Goal: Task Accomplishment & Management: Complete application form

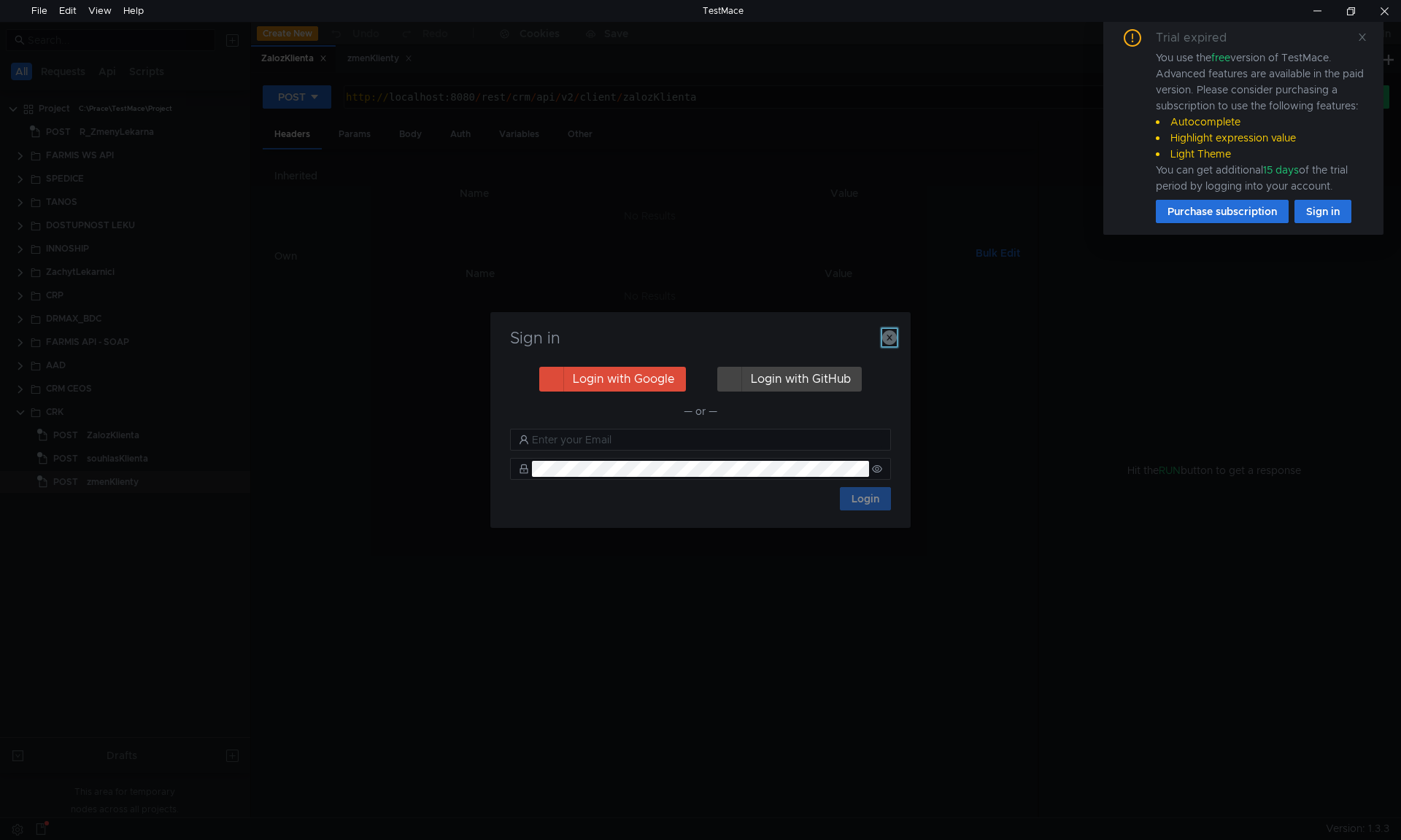
click at [886, 331] on icon "button" at bounding box center [889, 338] width 15 height 15
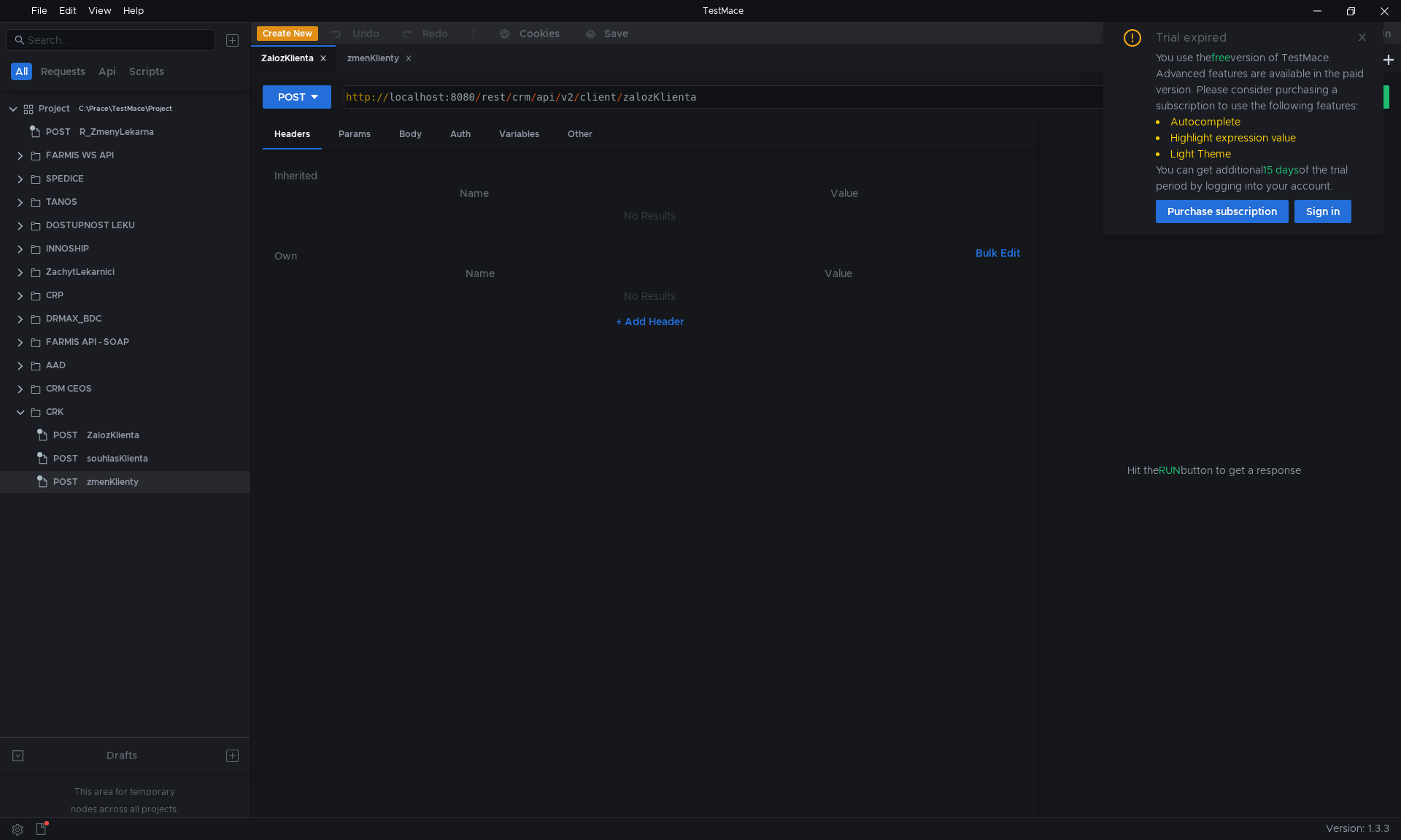
drag, startPoint x: 1360, startPoint y: 42, endPoint x: 1349, endPoint y: 41, distance: 11.0
click at [1360, 41] on icon at bounding box center [1362, 37] width 10 height 10
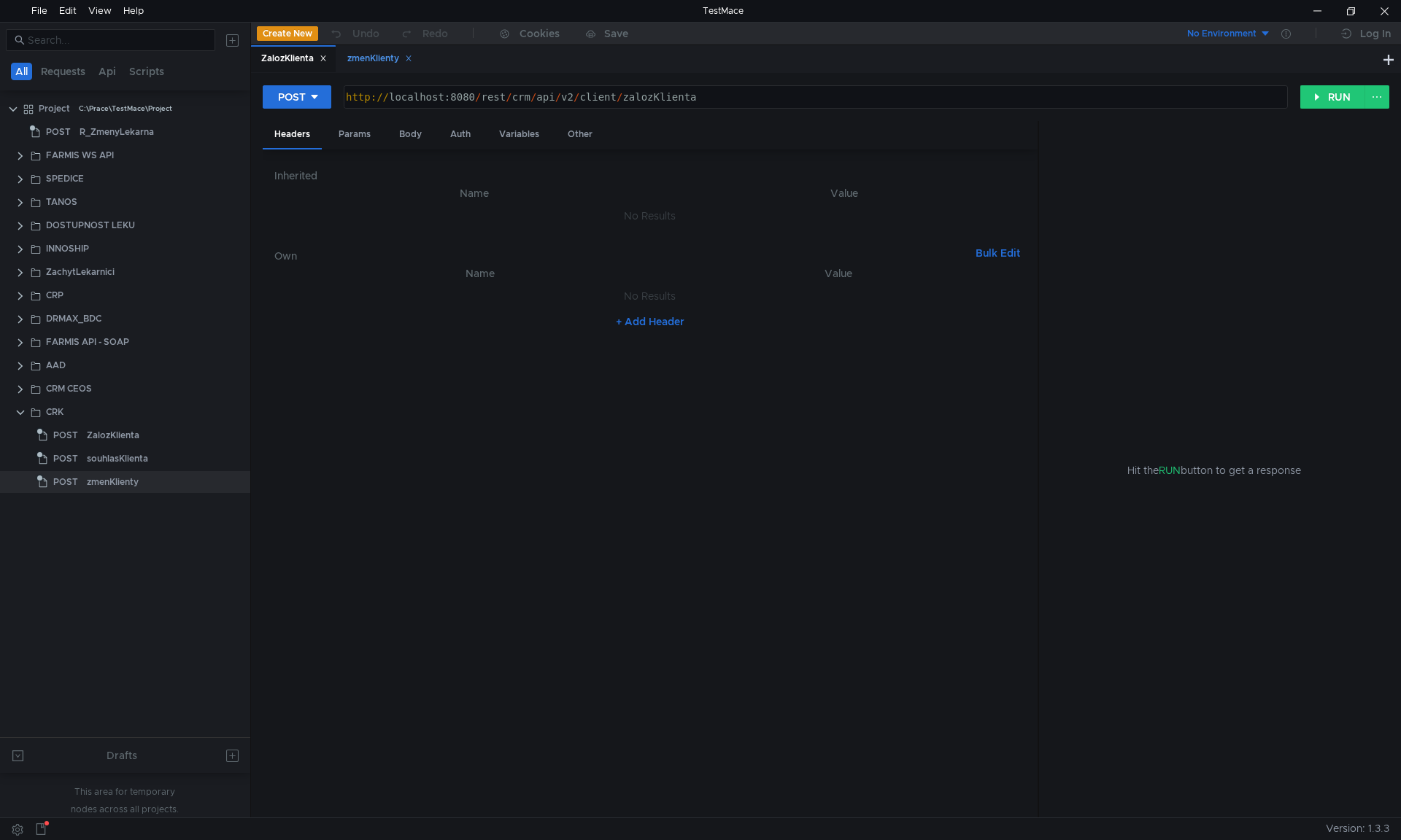
click at [412, 58] on icon at bounding box center [408, 59] width 7 height 7
click at [411, 134] on div "Body" at bounding box center [410, 134] width 46 height 27
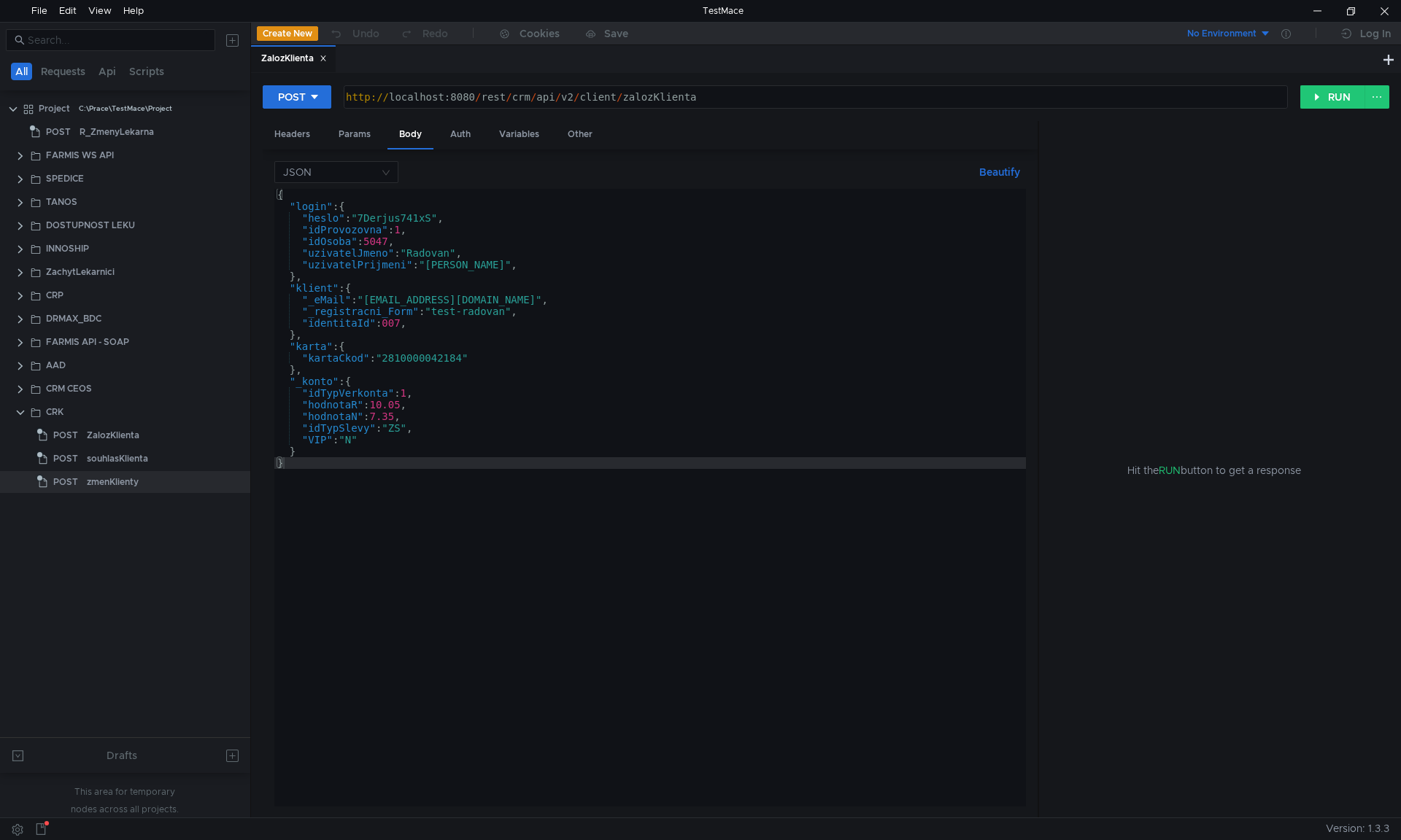
click at [297, 348] on div "{ "login" : { "heslo" : "7Derjus741xS" , "idProvozovna" : 1 , "idOsoba" : 5047 …" at bounding box center [650, 509] width 752 height 641
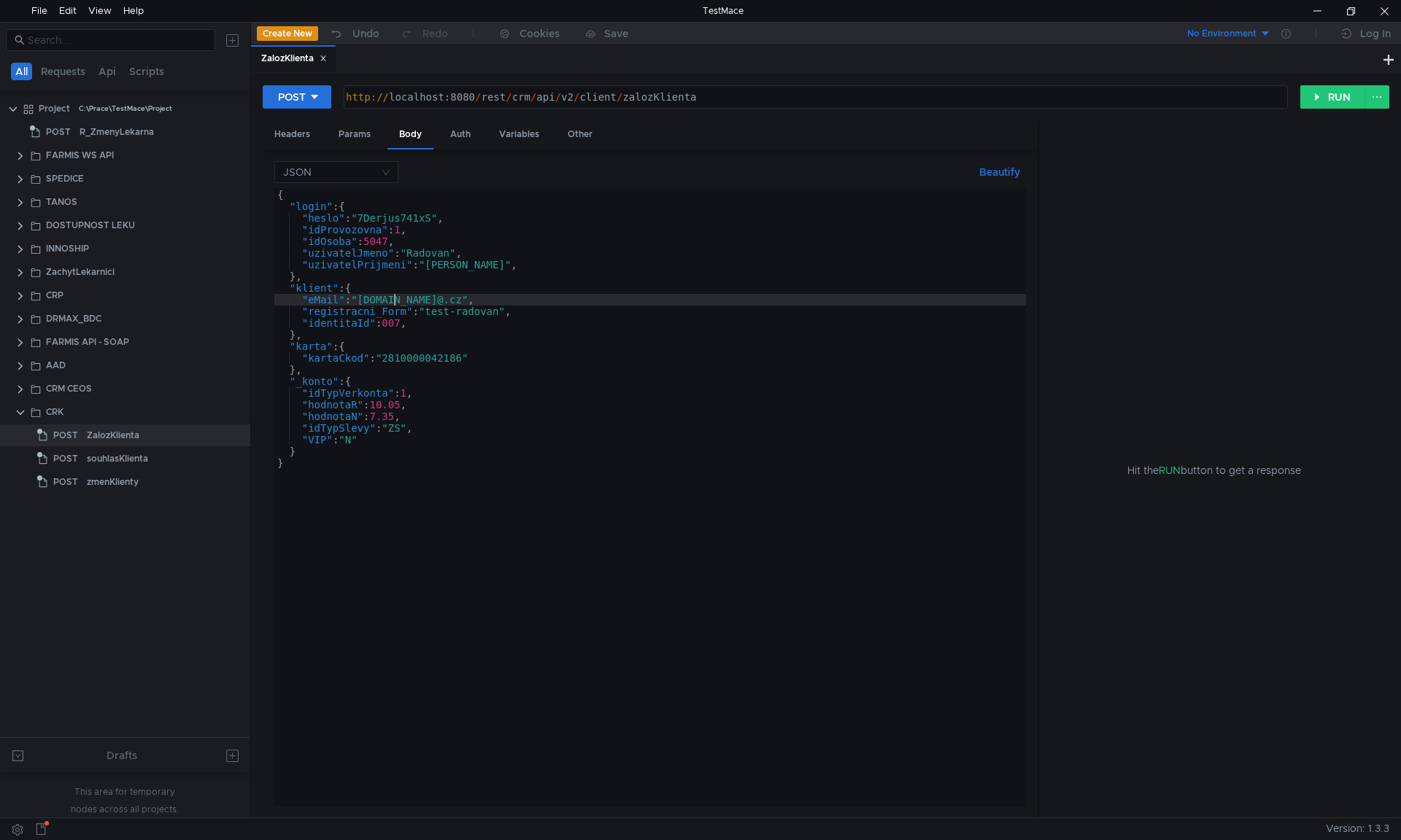
scroll to position [0, 10]
paste textarea "email"
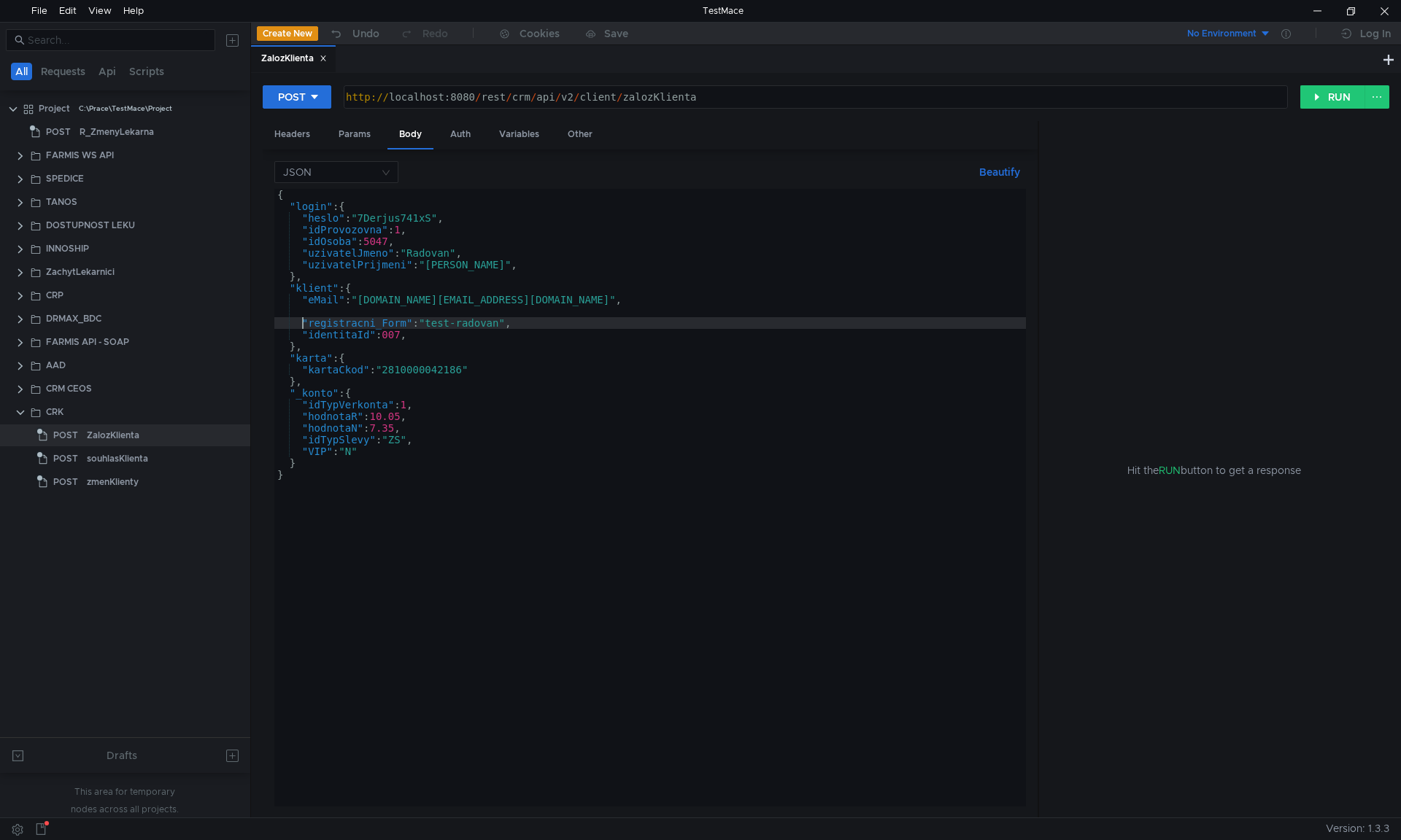
scroll to position [0, 1]
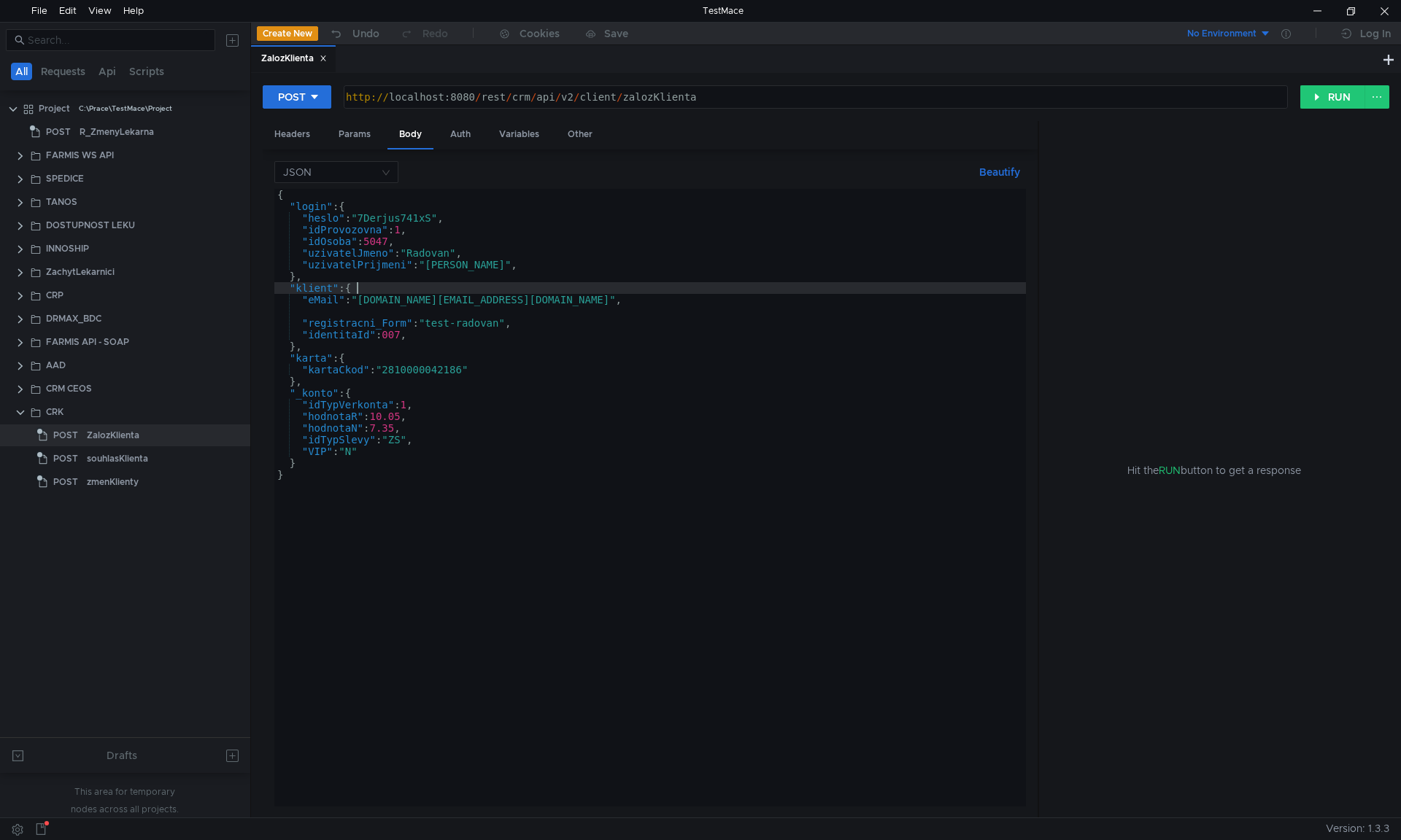
click at [364, 285] on div "{ "login" : { "heslo" : "7Derjus741xS" , "idProvozovna" : 1 , "idOsoba" : 5047 …" at bounding box center [650, 509] width 752 height 641
type textarea ""klient": {"
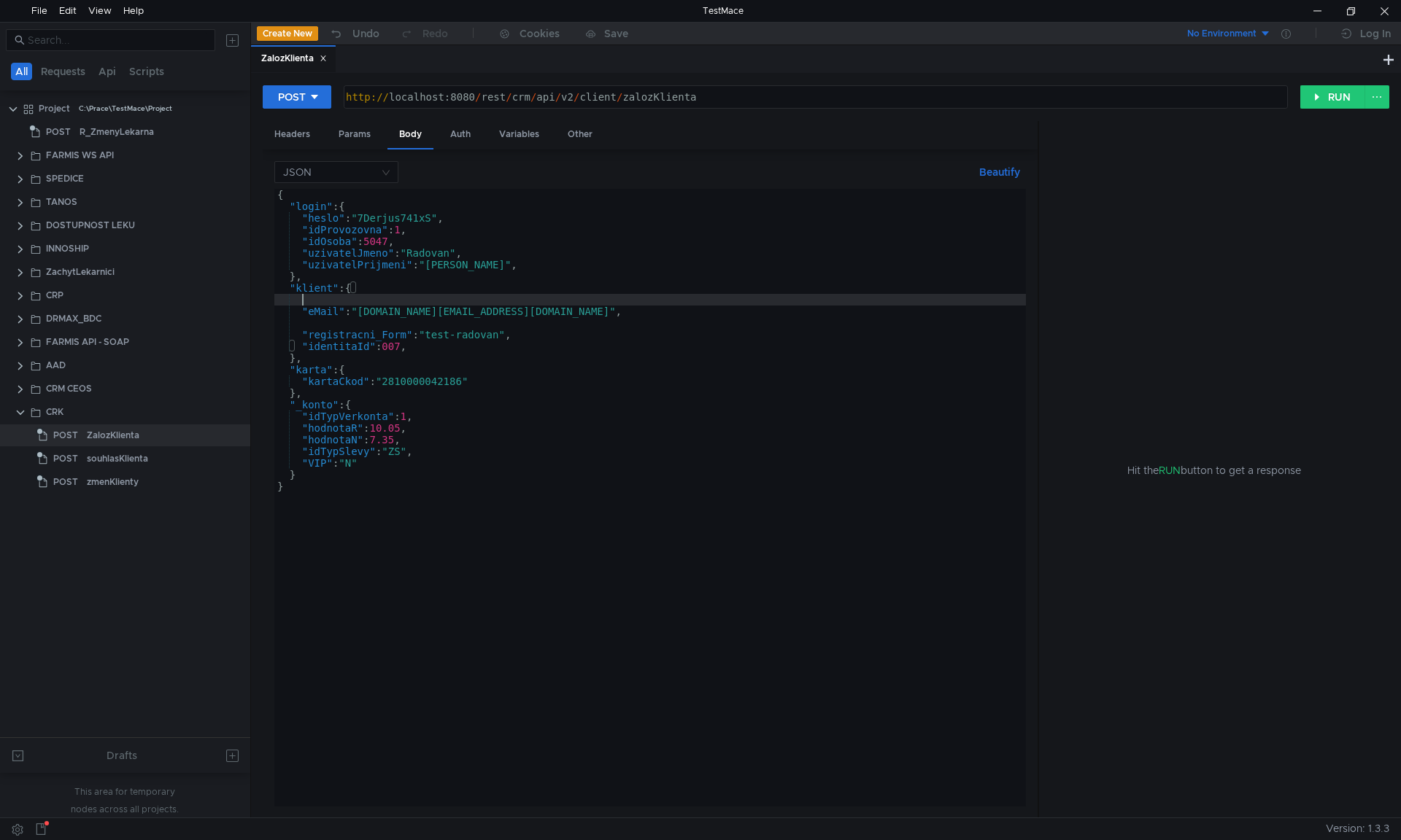
scroll to position [0, 1]
paste textarea ""psc": "55511","
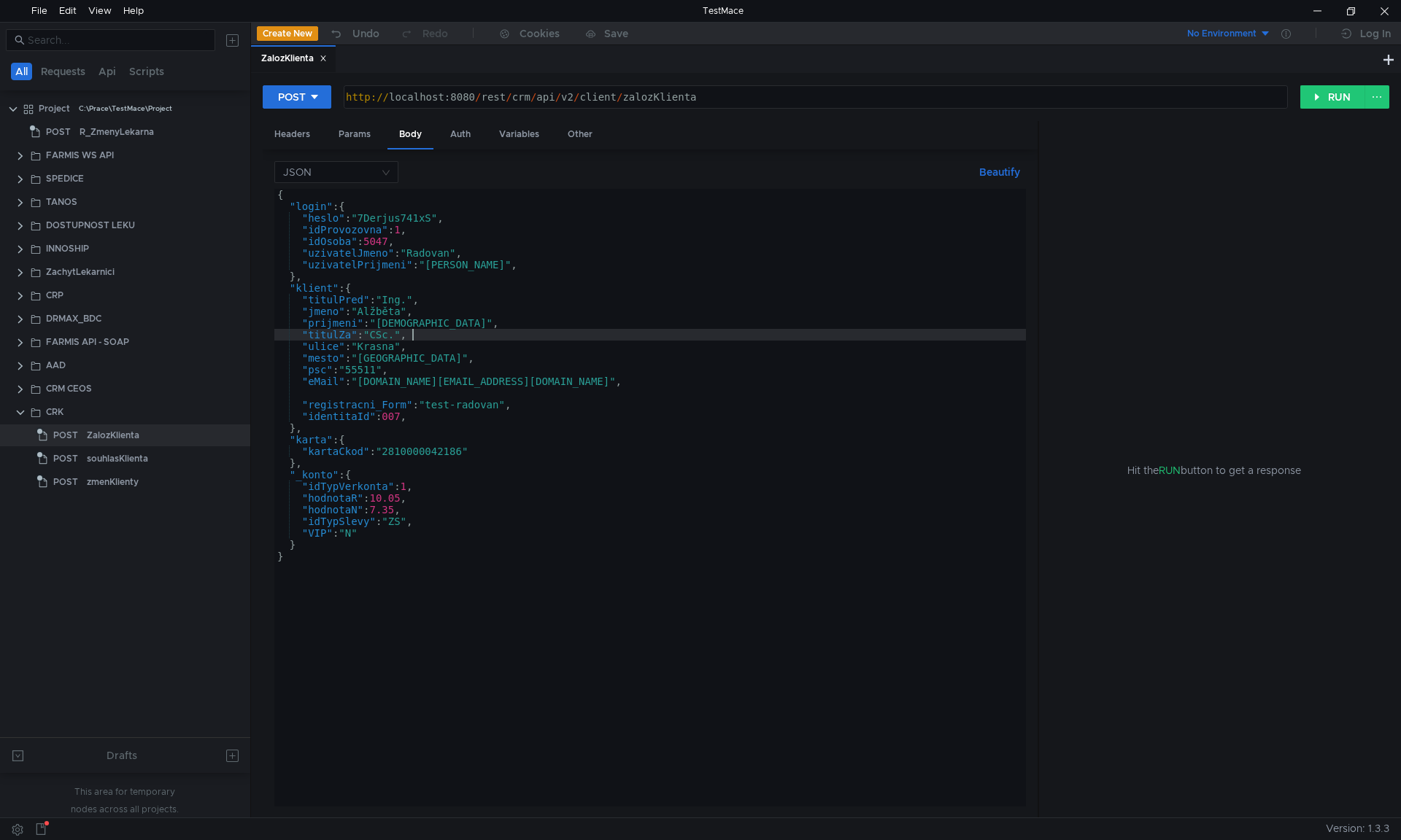
scroll to position [0, 9]
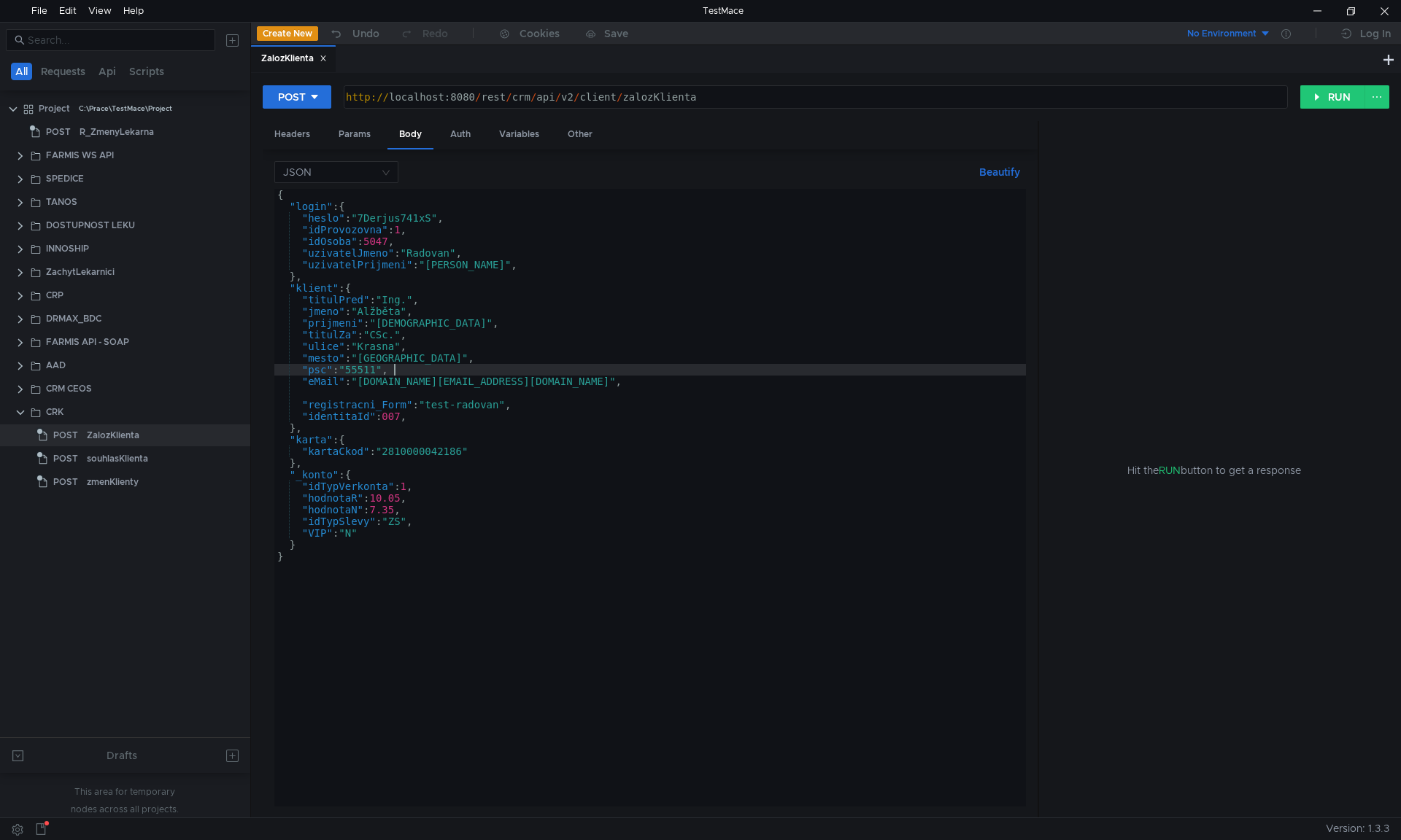
type textarea ""eMail": "toto.je@email.cz","
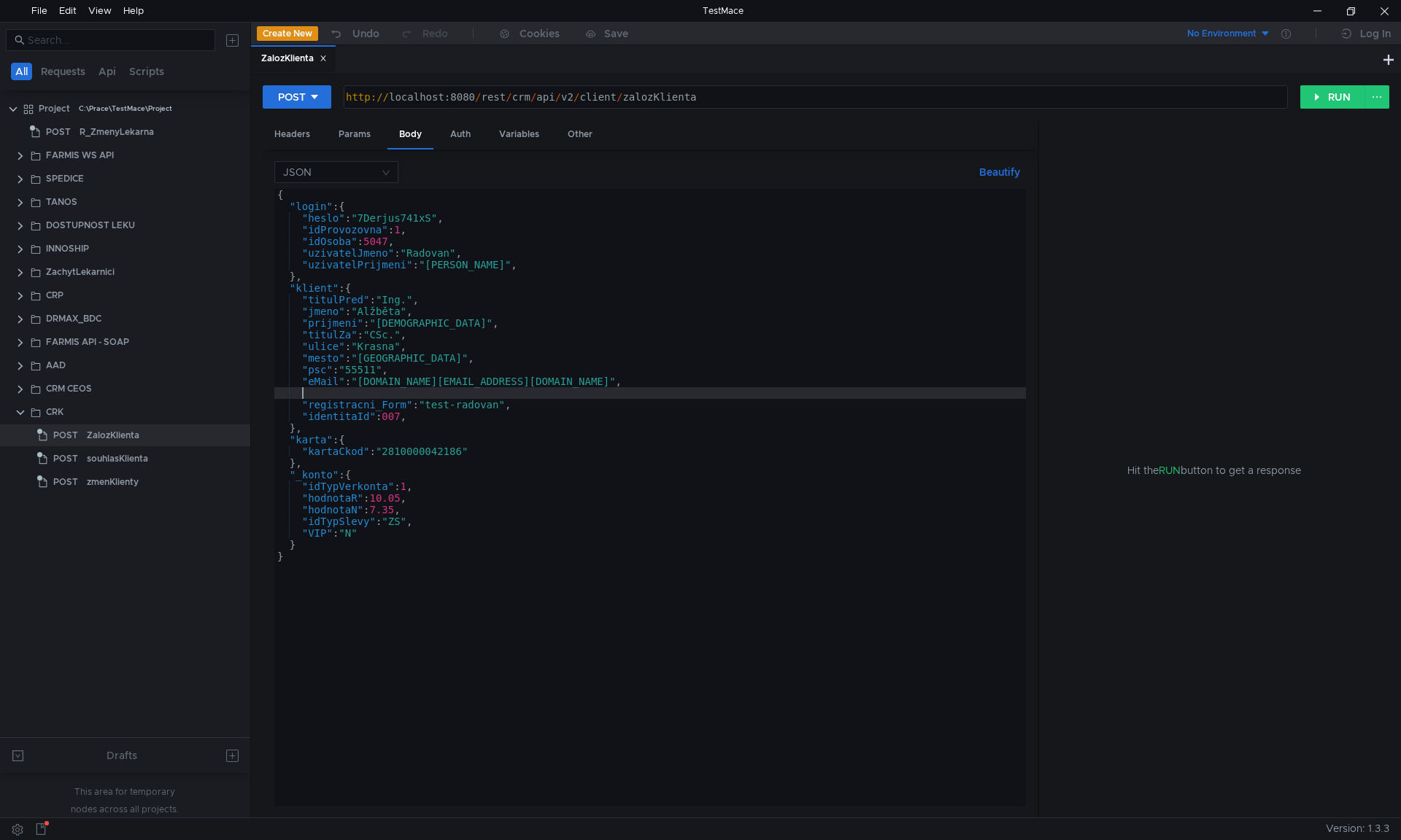
scroll to position [0, 1]
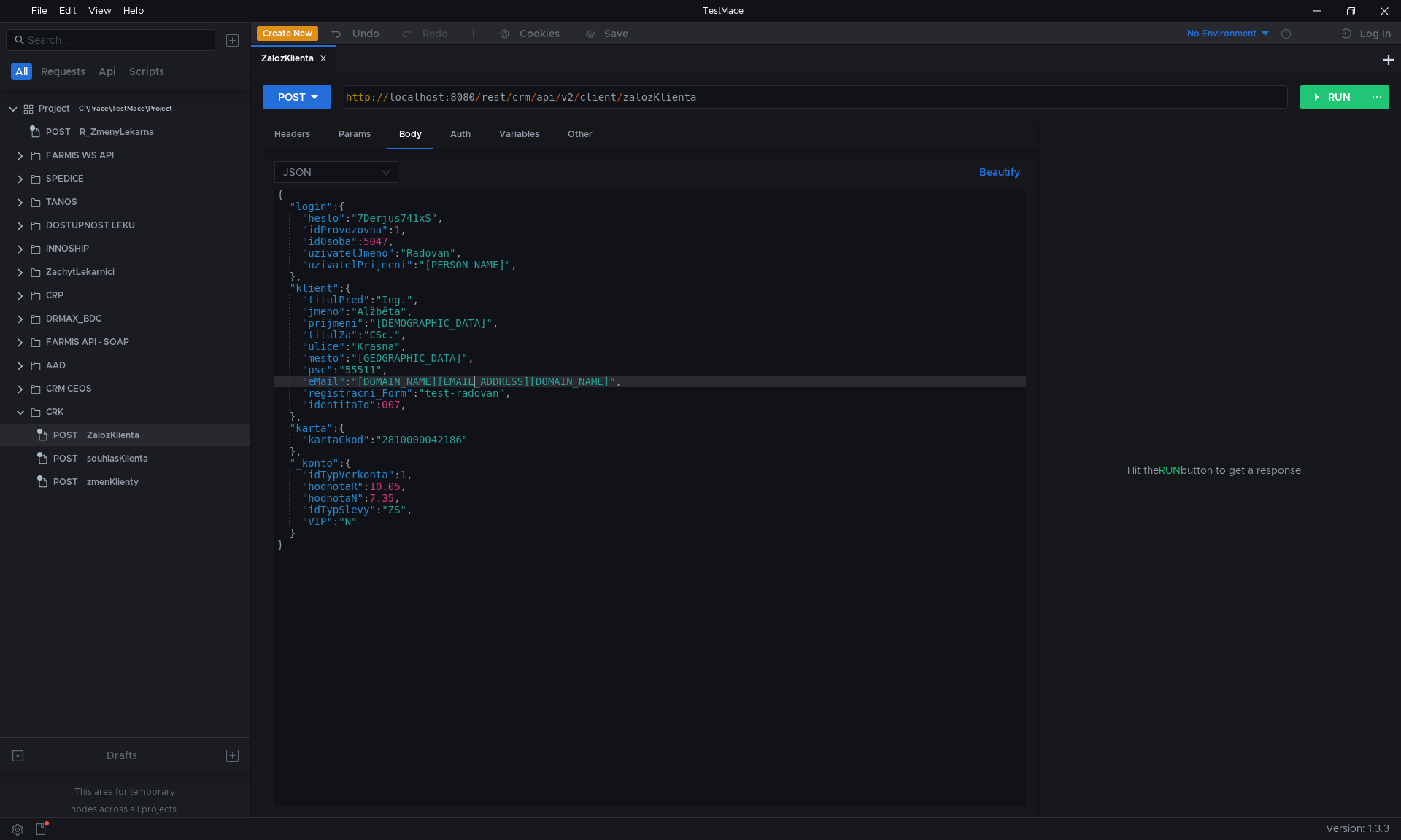
type textarea ""registracni_Form": "test-radovan","
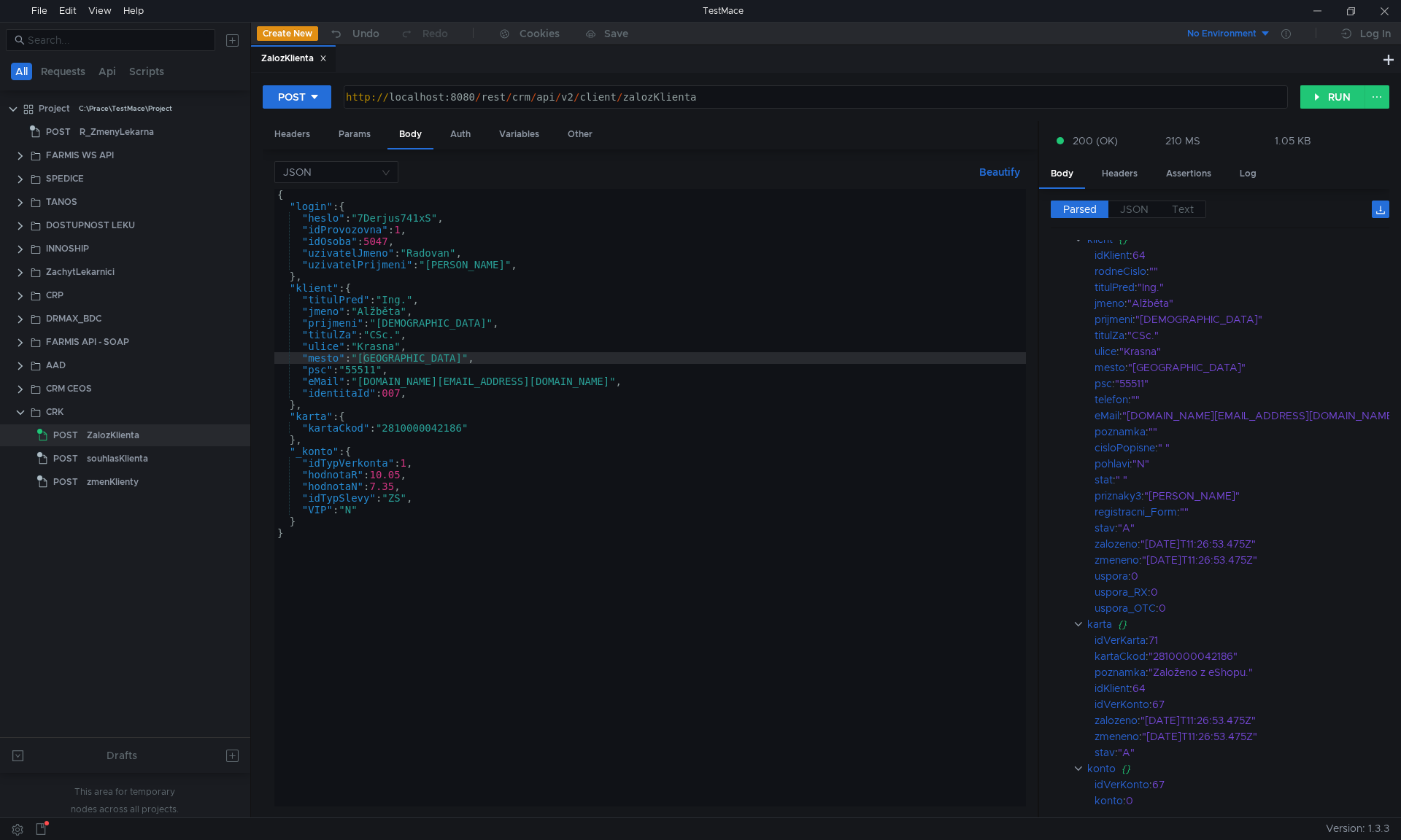
scroll to position [0, 0]
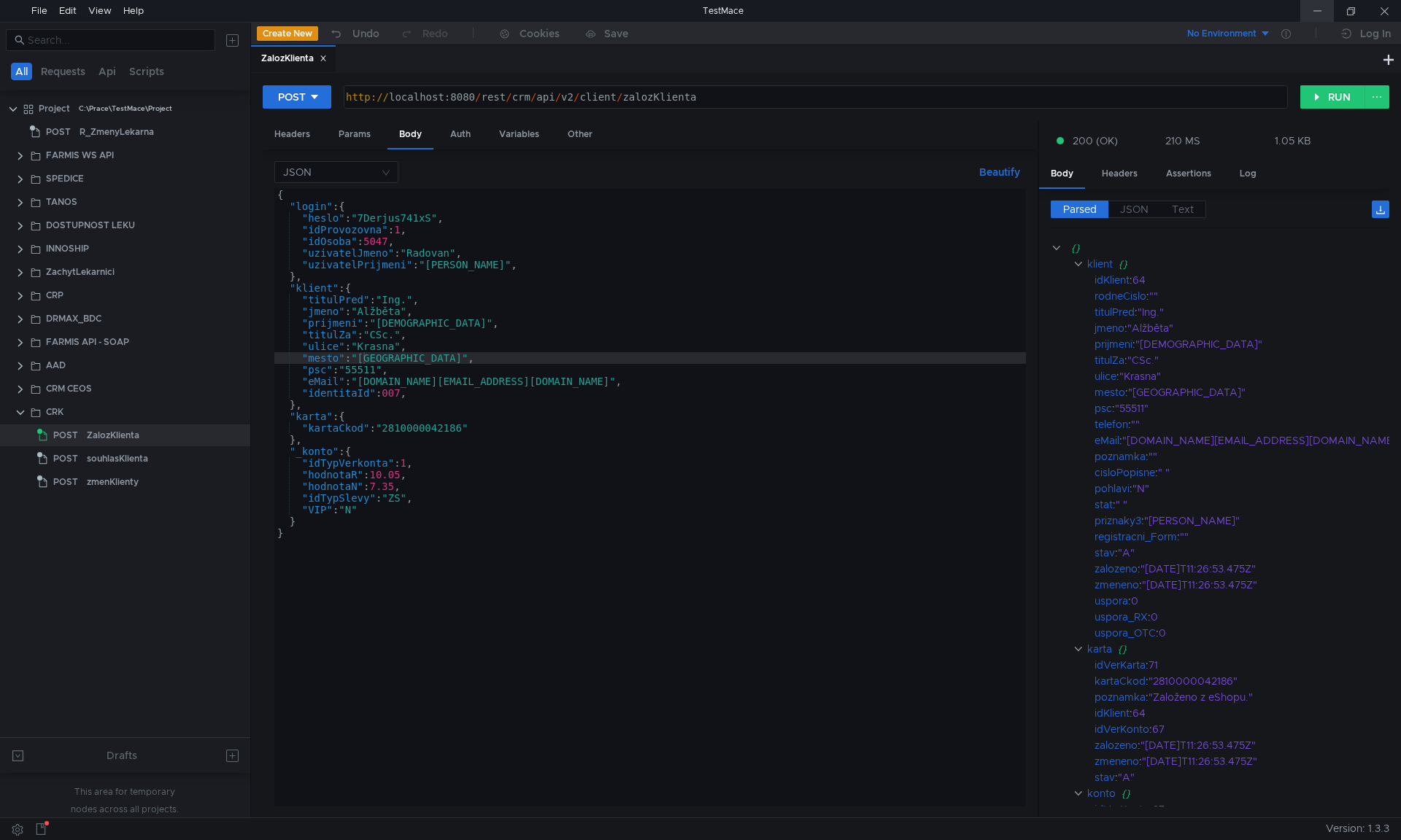
click at [1319, 15] on div at bounding box center [1317, 11] width 34 height 22
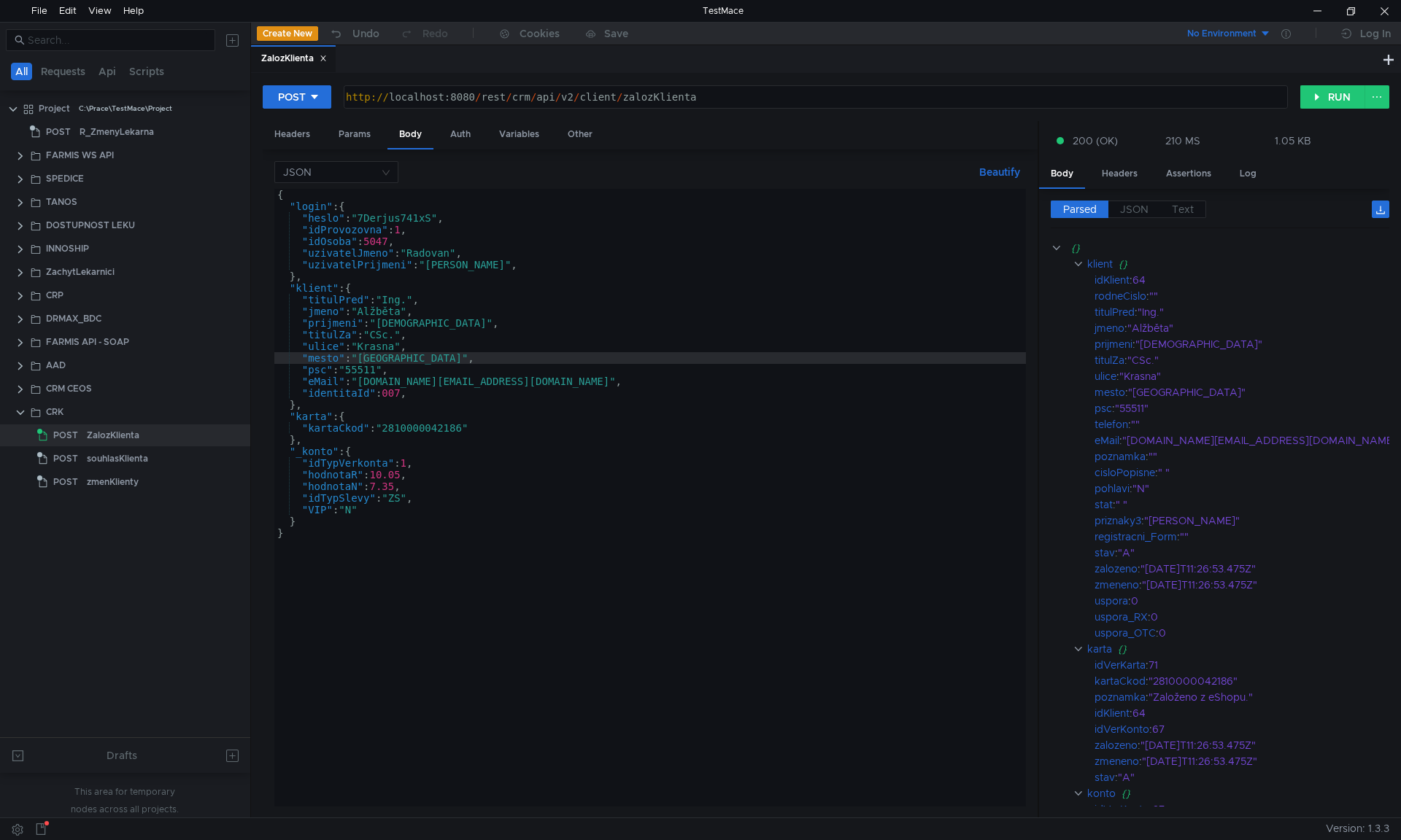
click at [417, 286] on div "{ "login" : { "heslo" : "7Derjus741xS" , "idProvozovna" : 1 , "idOsoba" : 5047 …" at bounding box center [650, 509] width 752 height 641
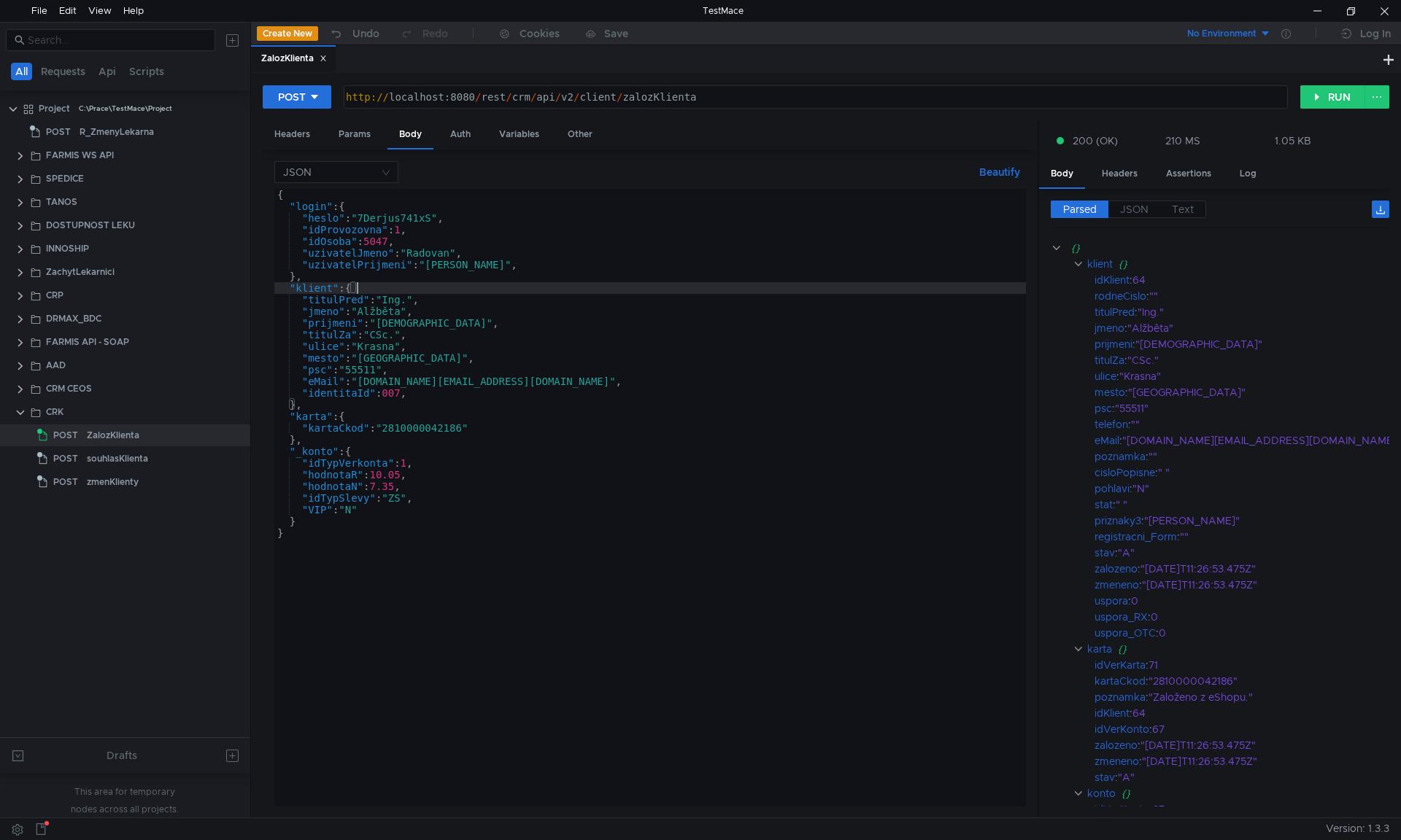
click at [508, 369] on div "{ "login" : { "heslo" : "7Derjus741xS" , "idProvozovna" : 1 , "idOsoba" : 5047 …" at bounding box center [650, 509] width 752 height 641
type textarea ""psc": "55511","
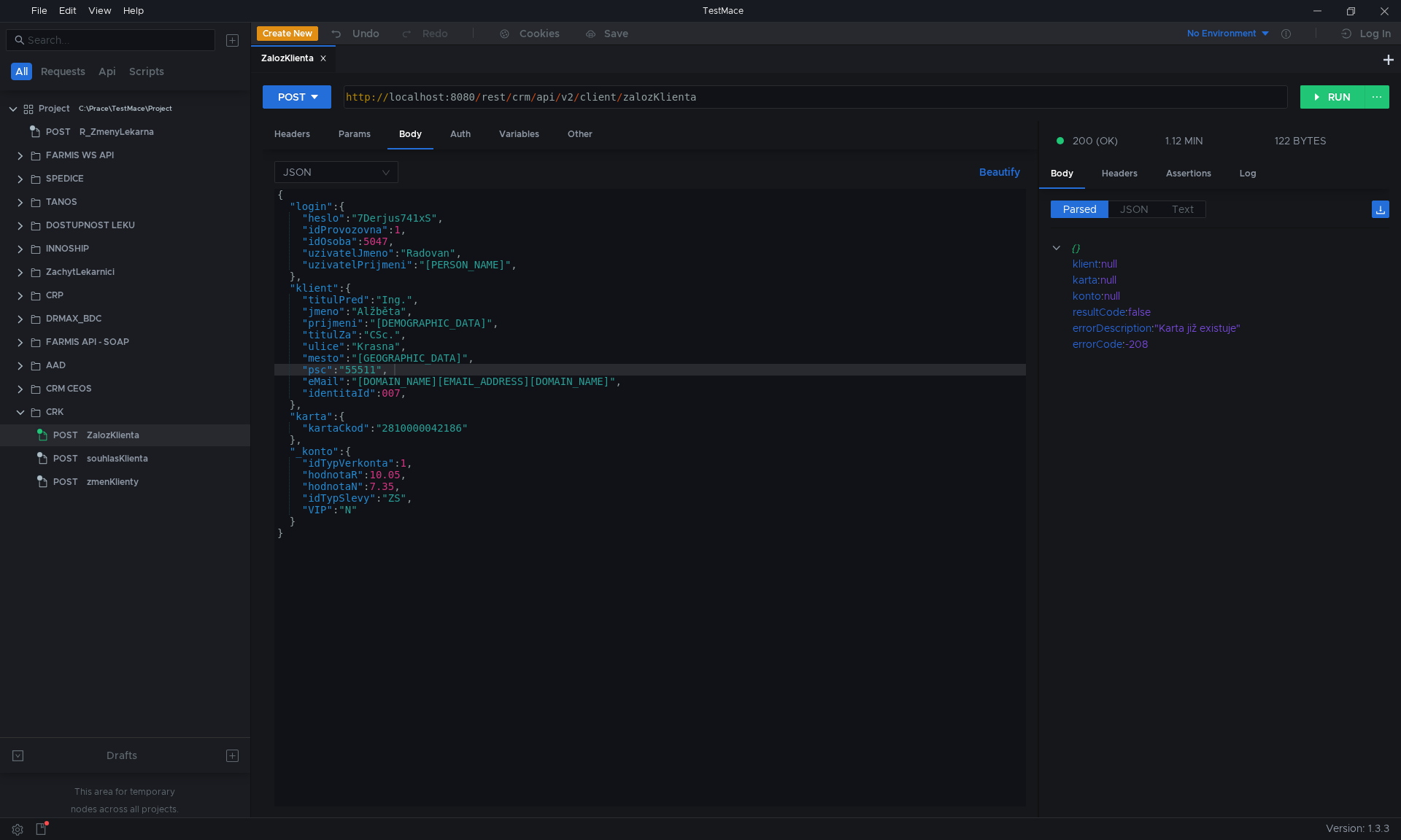
scroll to position [0, 1]
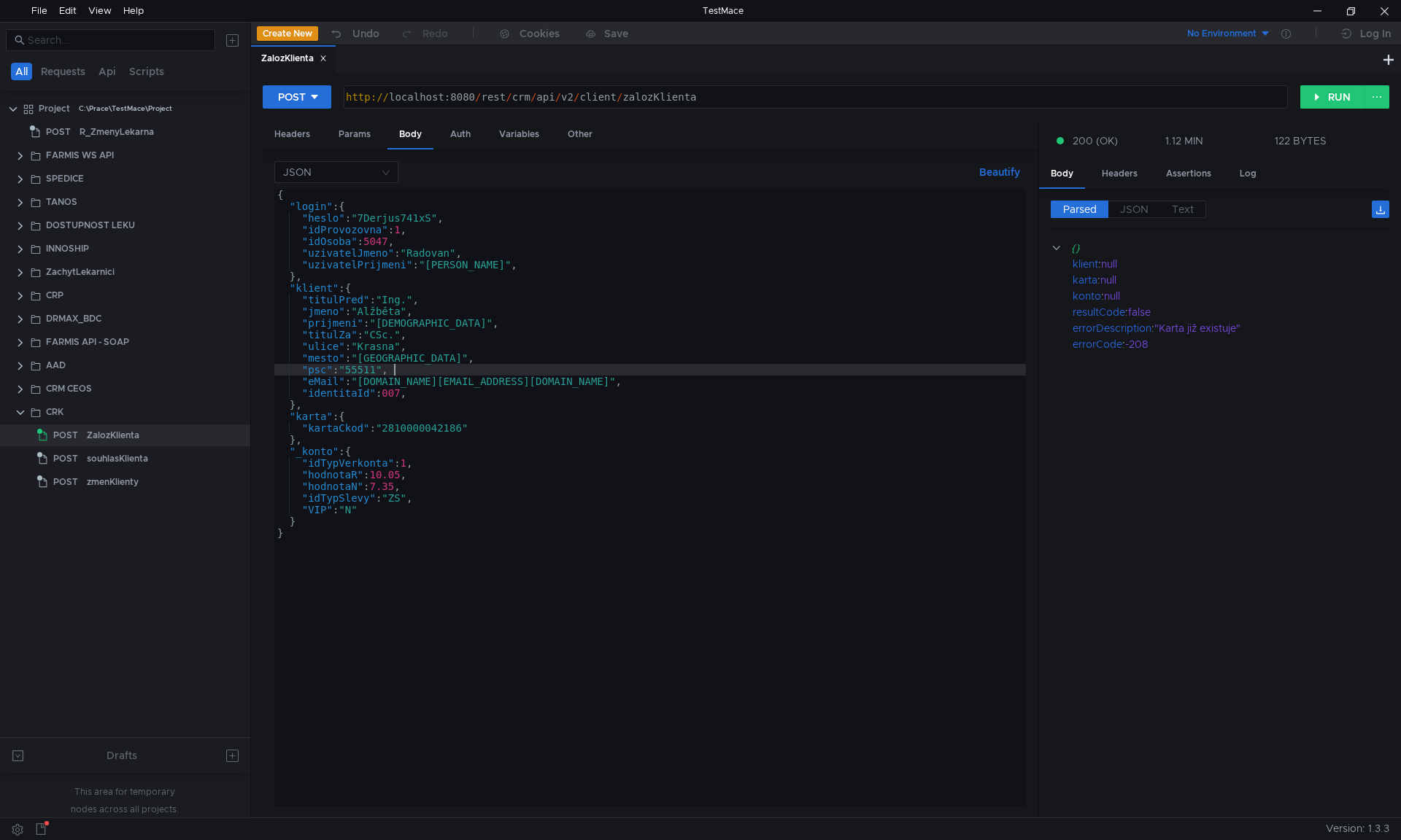
click at [496, 373] on div "{ "login" : { "heslo" : "7Derjus741xS" , "idProvozovna" : 1 , "idOsoba" : 5047 …" at bounding box center [650, 509] width 752 height 641
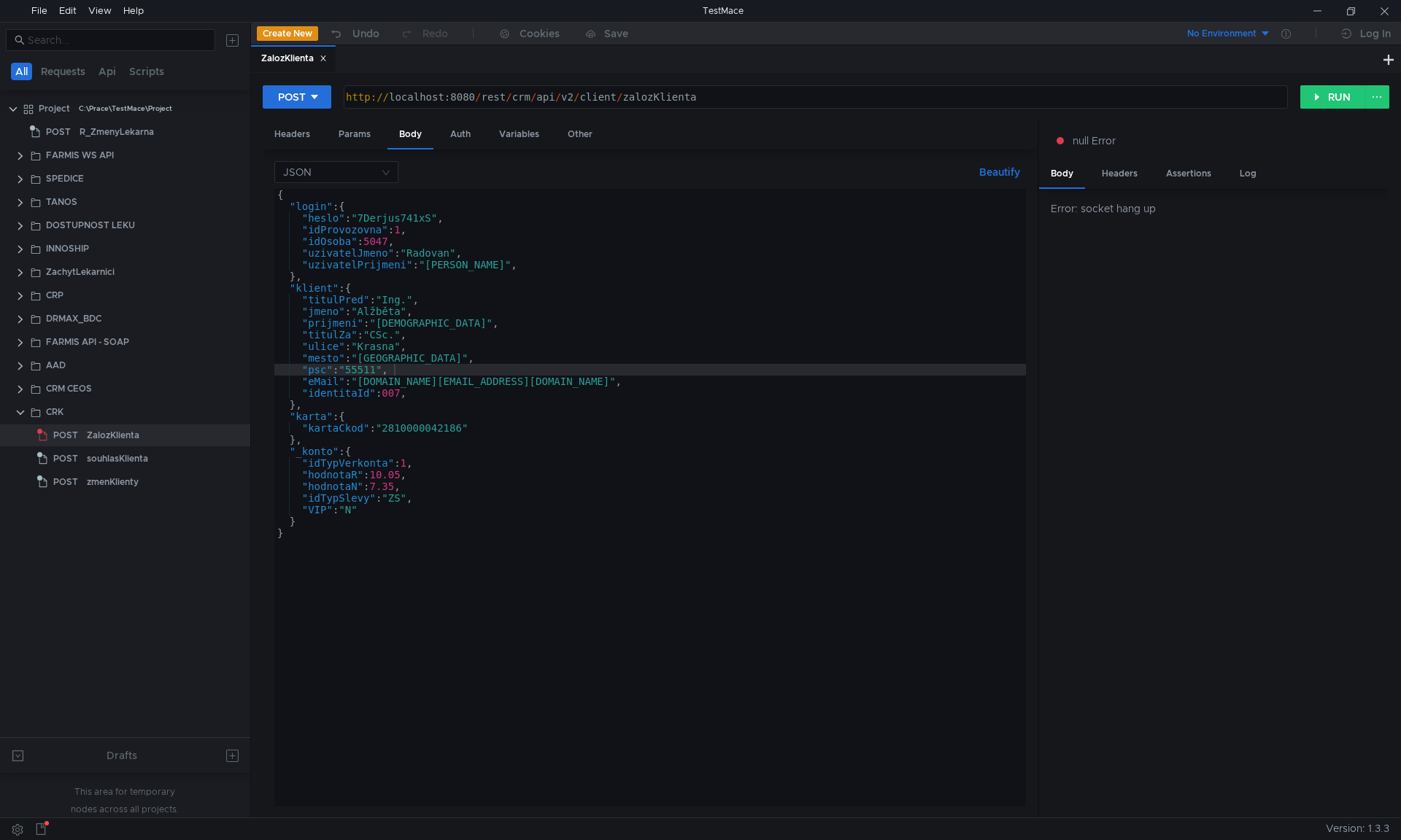
scroll to position [0, 1]
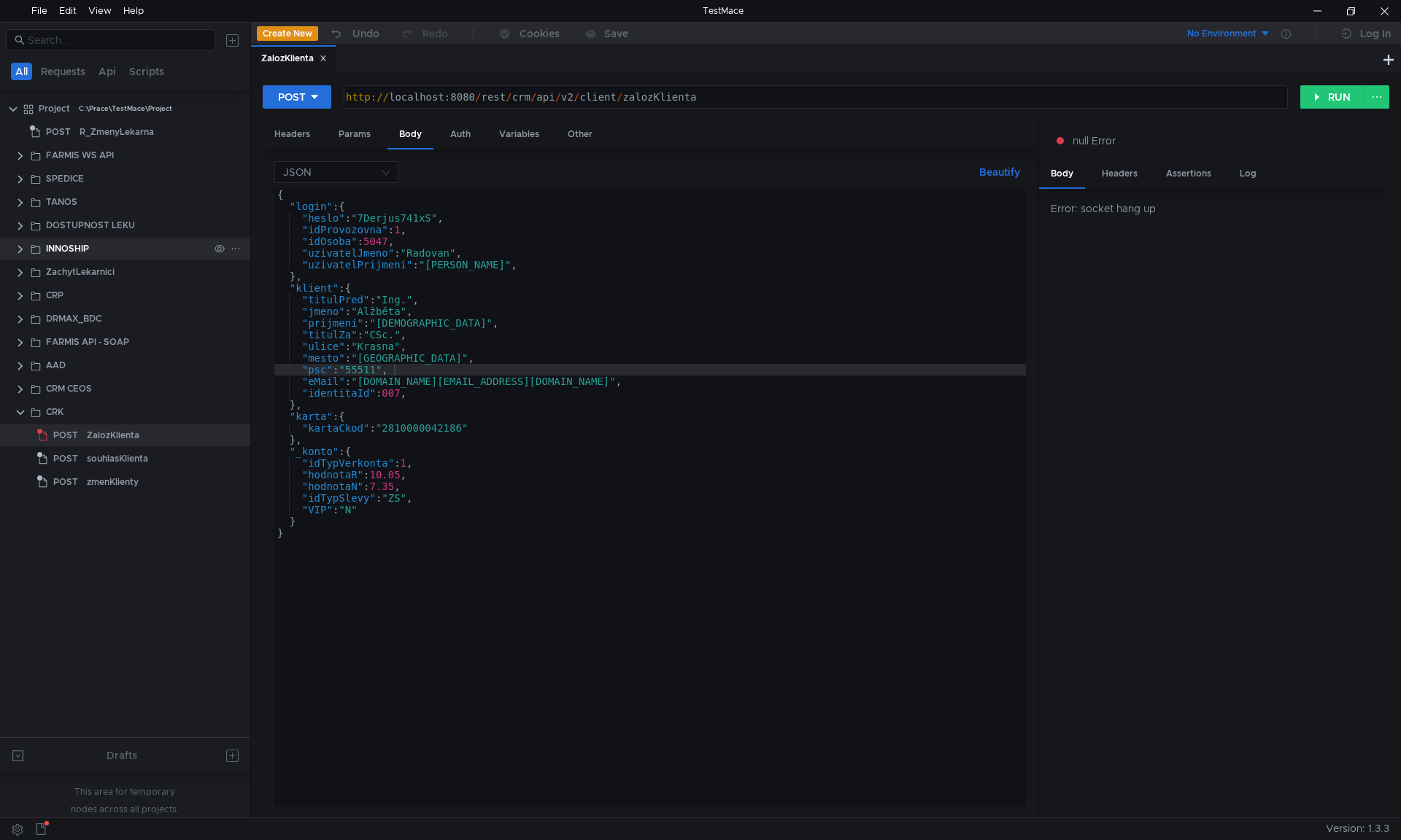
click at [13, 250] on div "INNOSHIP" at bounding box center [125, 249] width 250 height 22
click at [20, 247] on clr-icon at bounding box center [20, 250] width 12 height 12
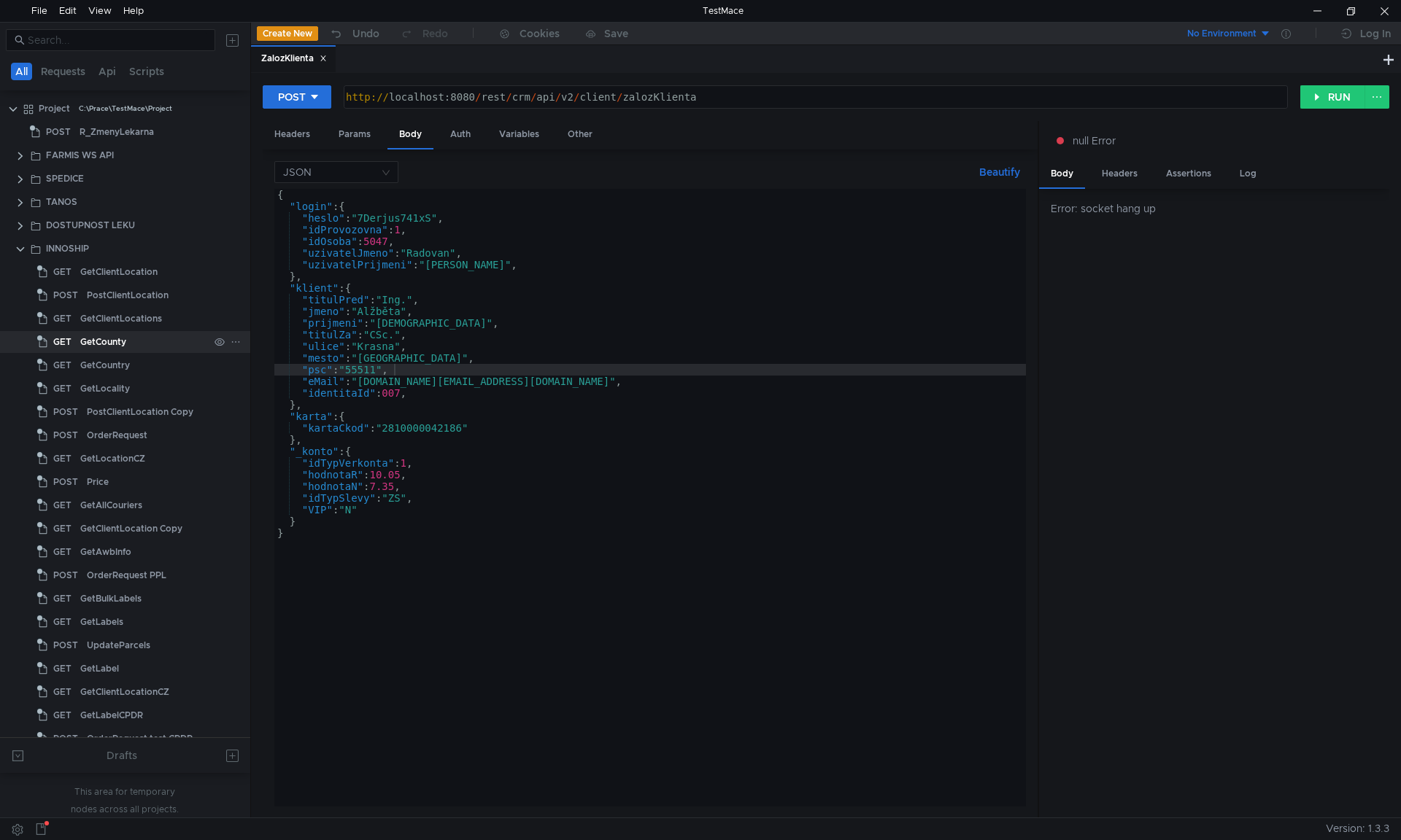
scroll to position [73, 0]
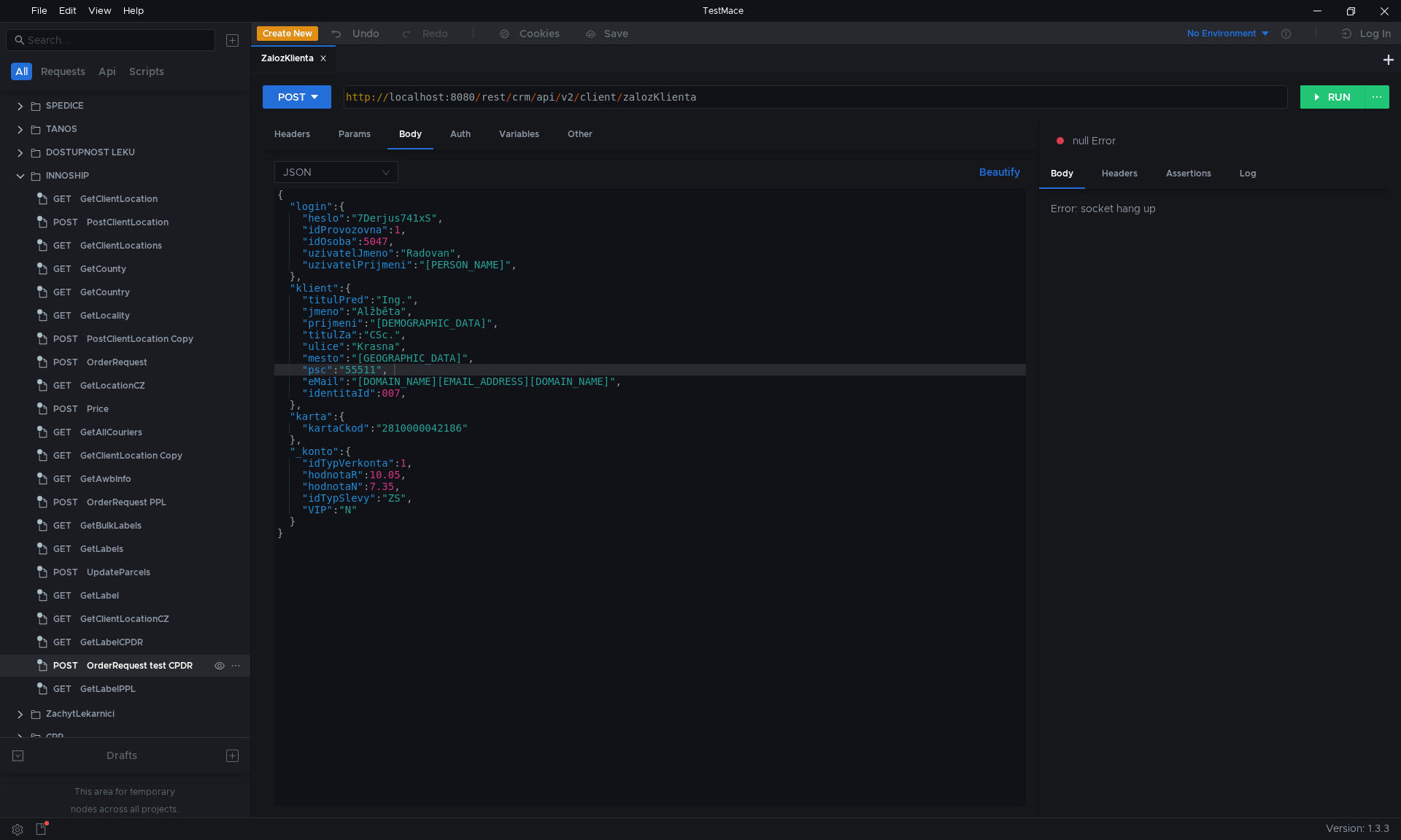
click at [153, 660] on div "OrderRequest test CPDR" at bounding box center [140, 666] width 106 height 22
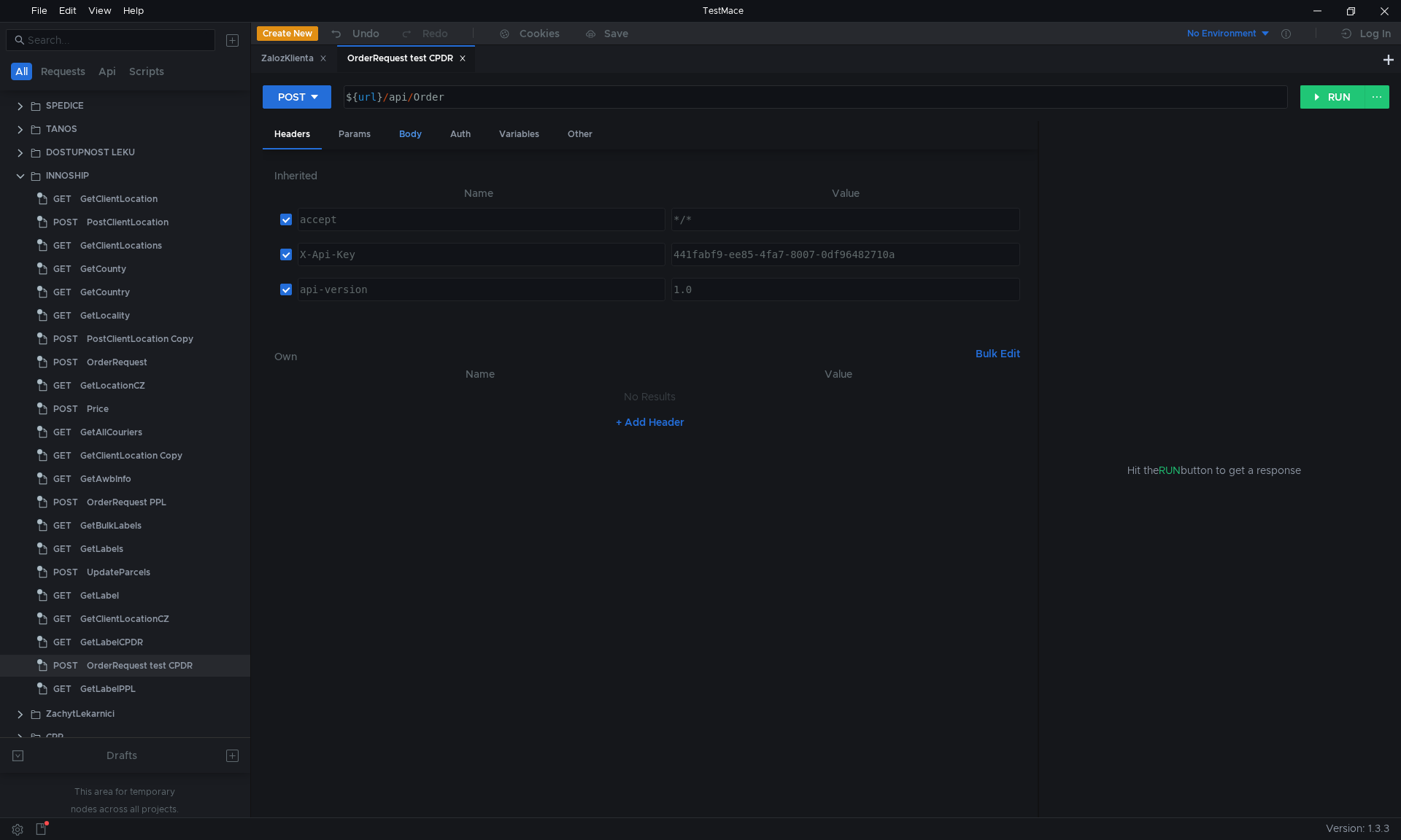
click at [413, 131] on div "Body" at bounding box center [410, 134] width 46 height 27
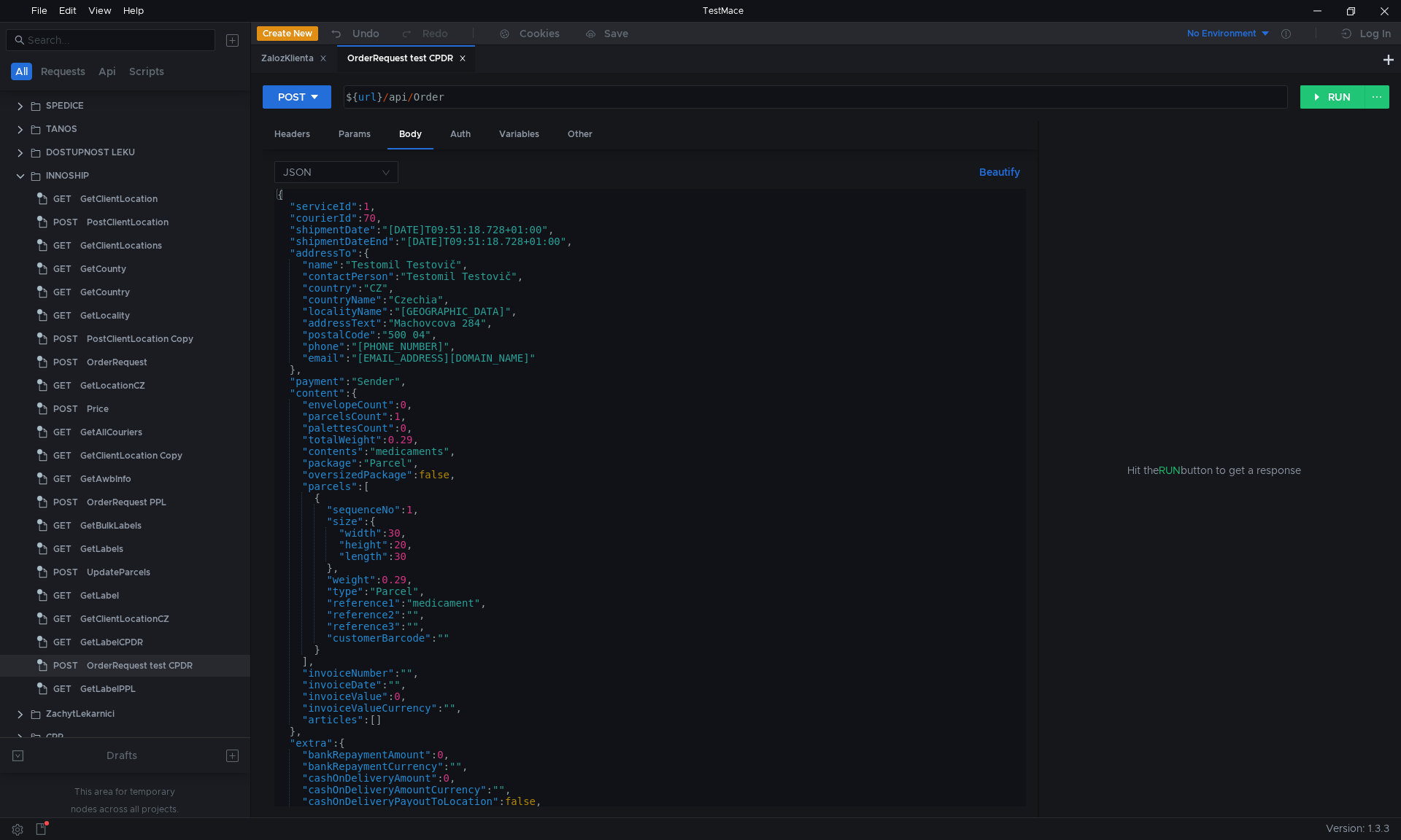
click at [504, 276] on div "{ "serviceId" : 1 , "courierId" : 70 , "shipmentDate" : "[DATE]T09:51:18.728+01…" at bounding box center [647, 509] width 746 height 641
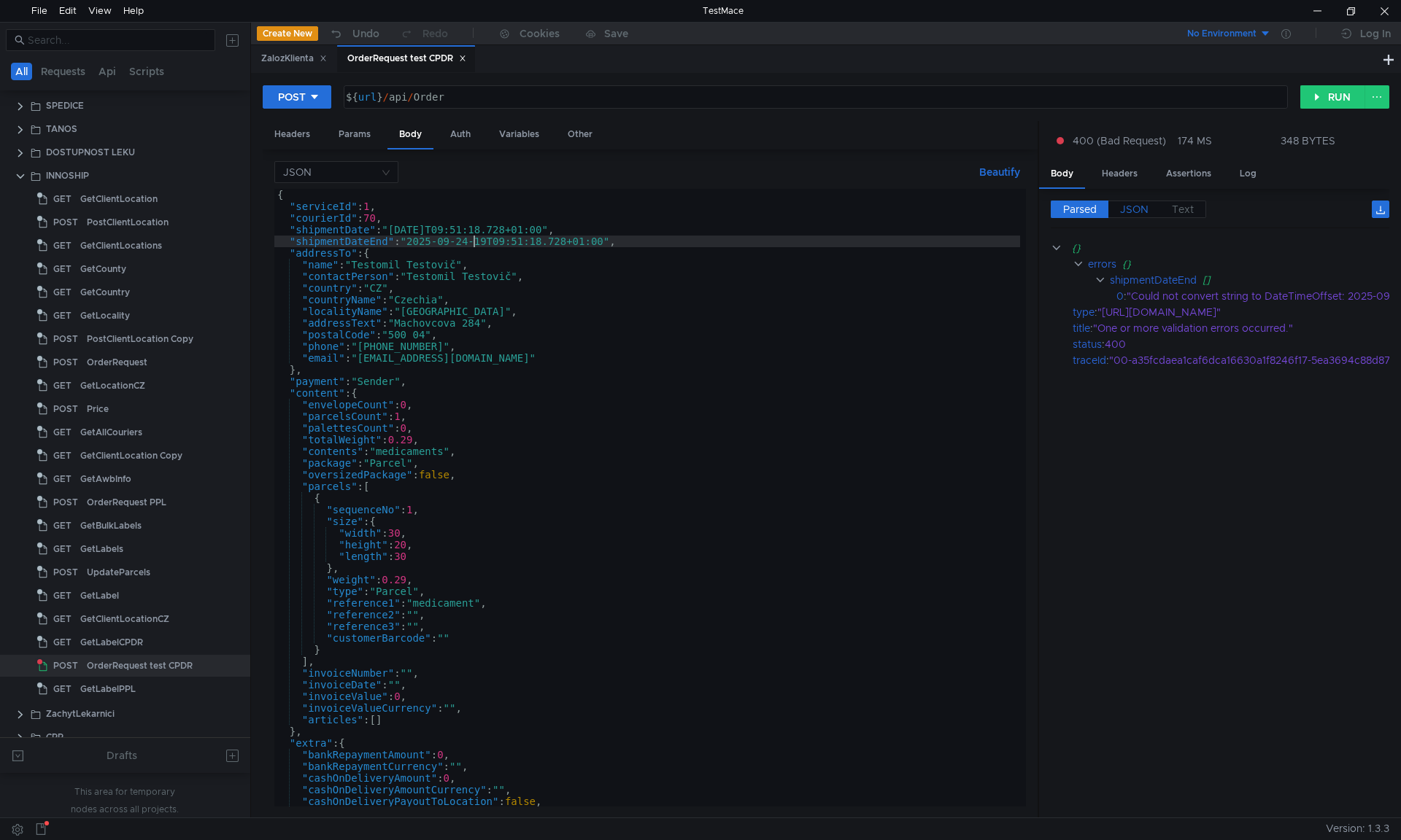
click at [1137, 210] on span "JSON" at bounding box center [1134, 209] width 29 height 13
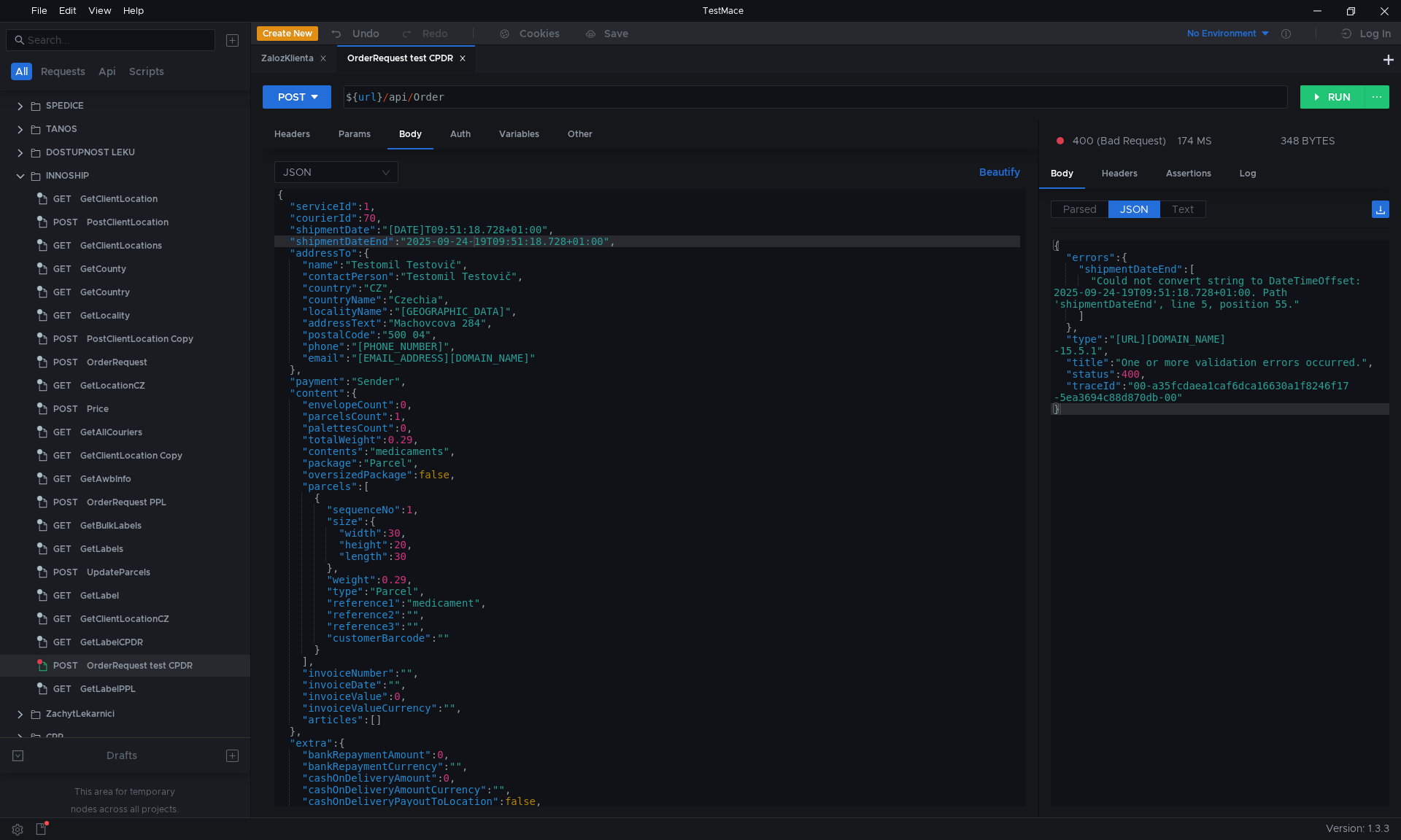
click at [485, 244] on div "{ "serviceId" : 1 , "courierId" : 70 , "shipmentDate" : "[DATE]T09:51:18.728+01…" at bounding box center [647, 509] width 746 height 641
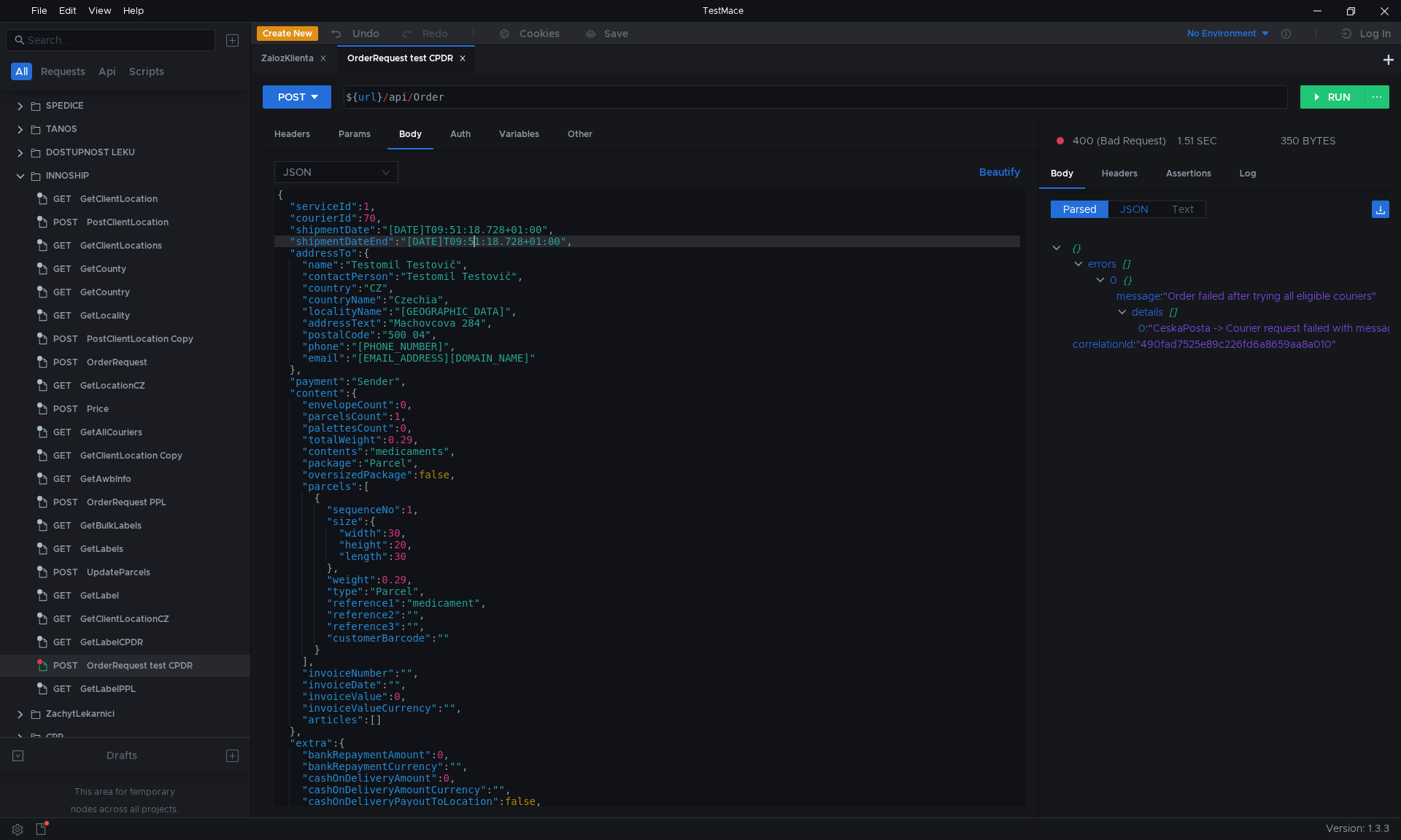
click at [1135, 208] on span "JSON" at bounding box center [1134, 209] width 29 height 13
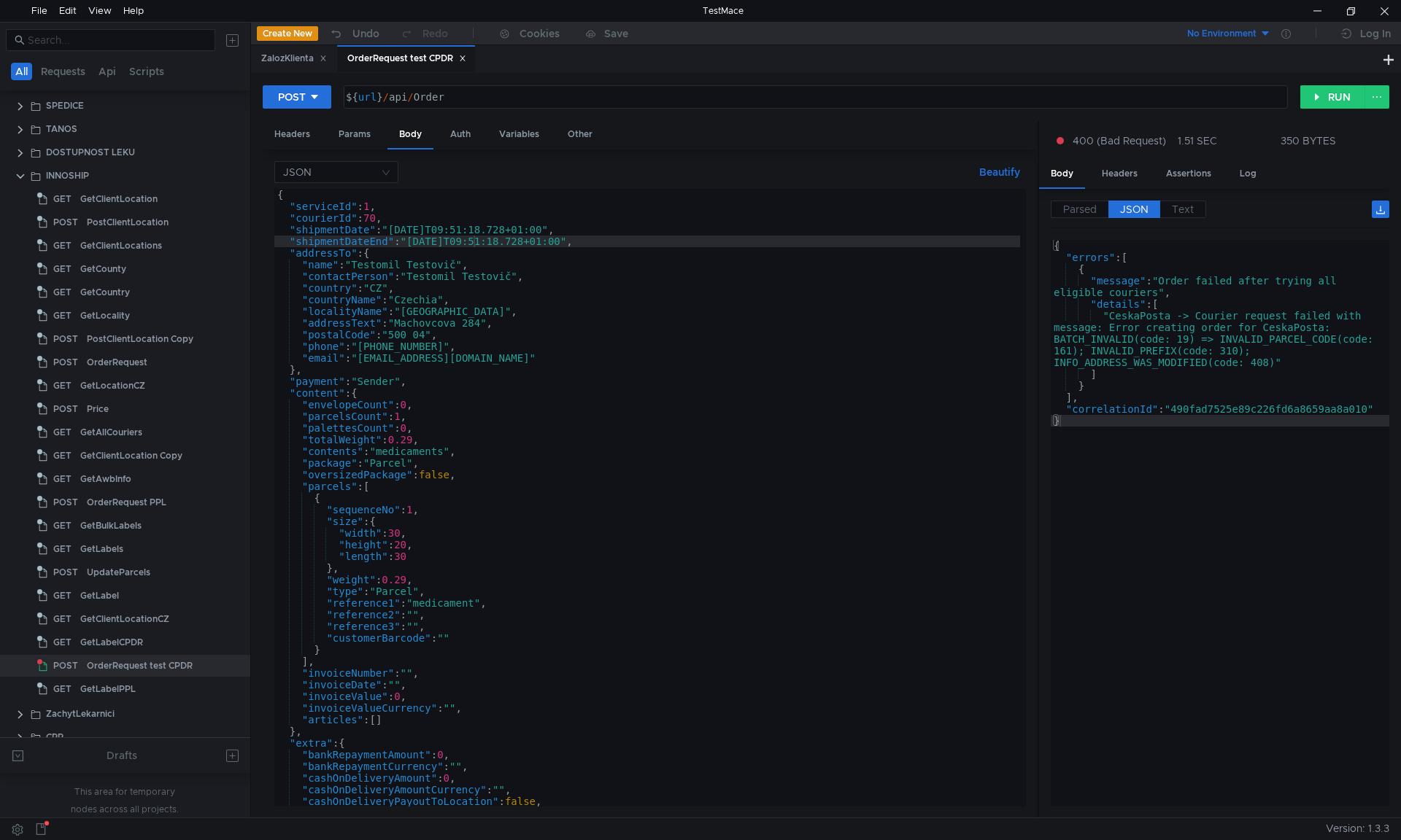
scroll to position [0, 10]
click at [438, 424] on div "{ "serviceId" : 1 , "courierId" : 70 , "shipmentDate" : "[DATE]T09:51:18.728+01…" at bounding box center [647, 509] width 746 height 641
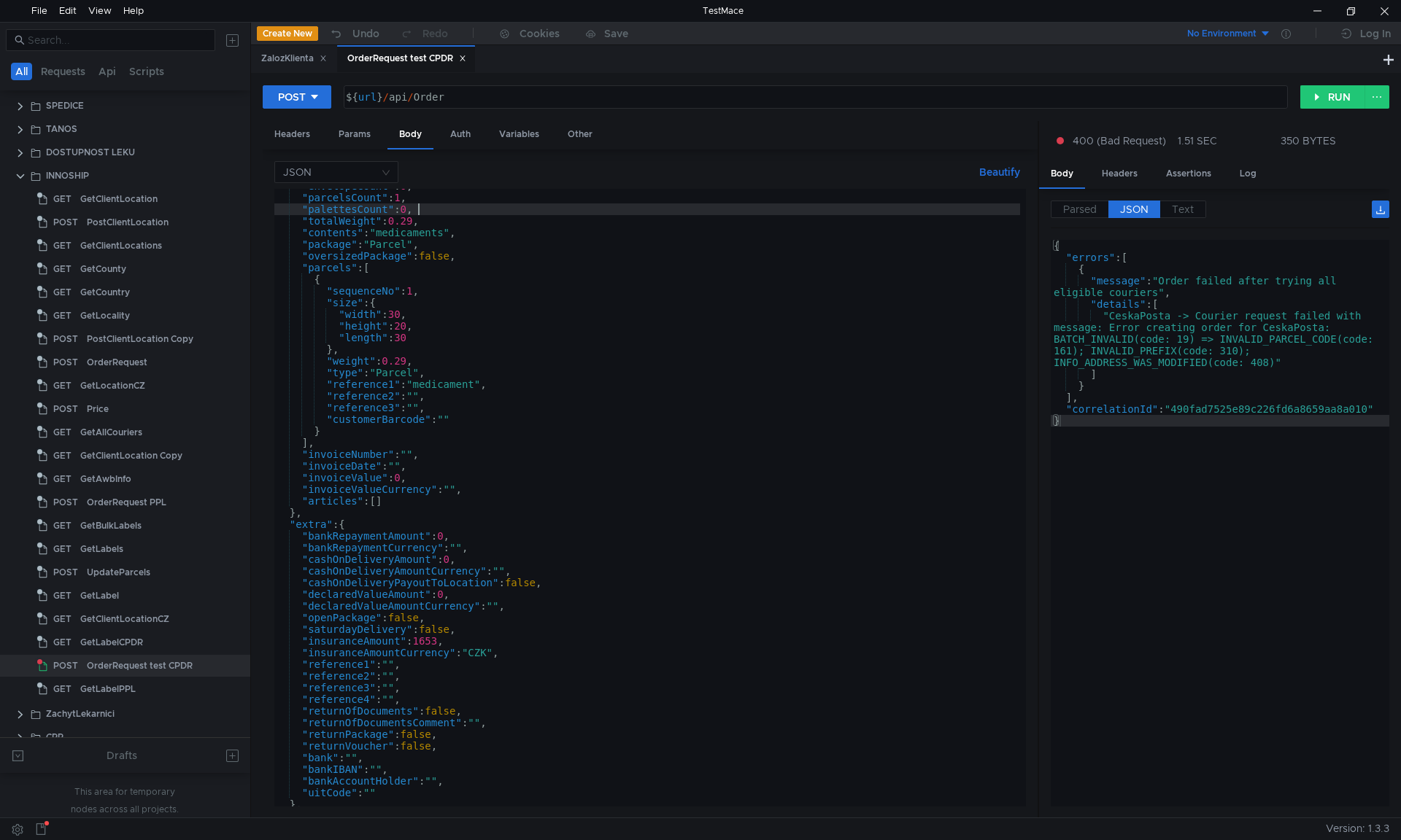
scroll to position [397, 0]
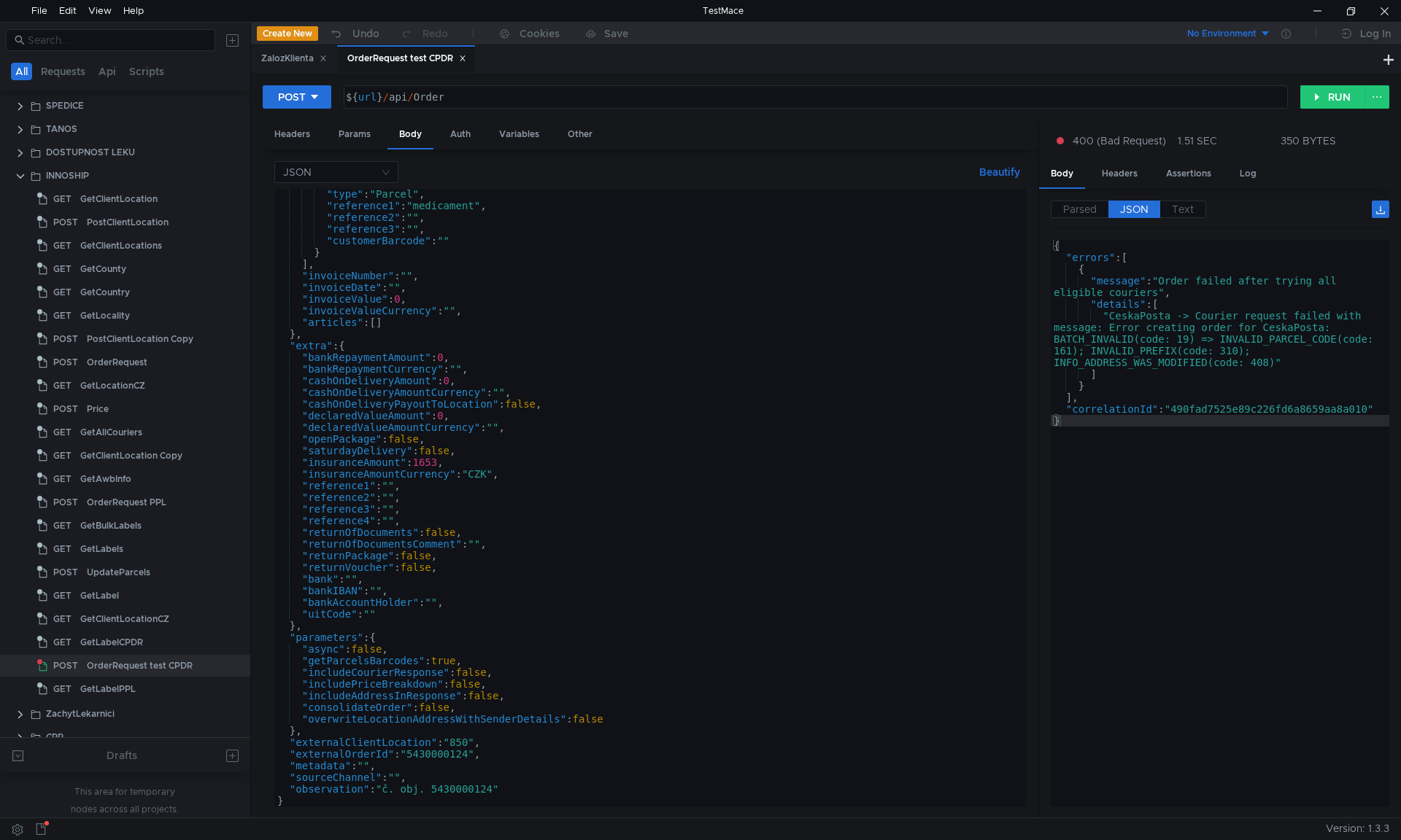
click at [468, 743] on div ""type" : "Parcel" , "reference1" : "medicament" , "reference2" : "" , "referenc…" at bounding box center [647, 509] width 746 height 641
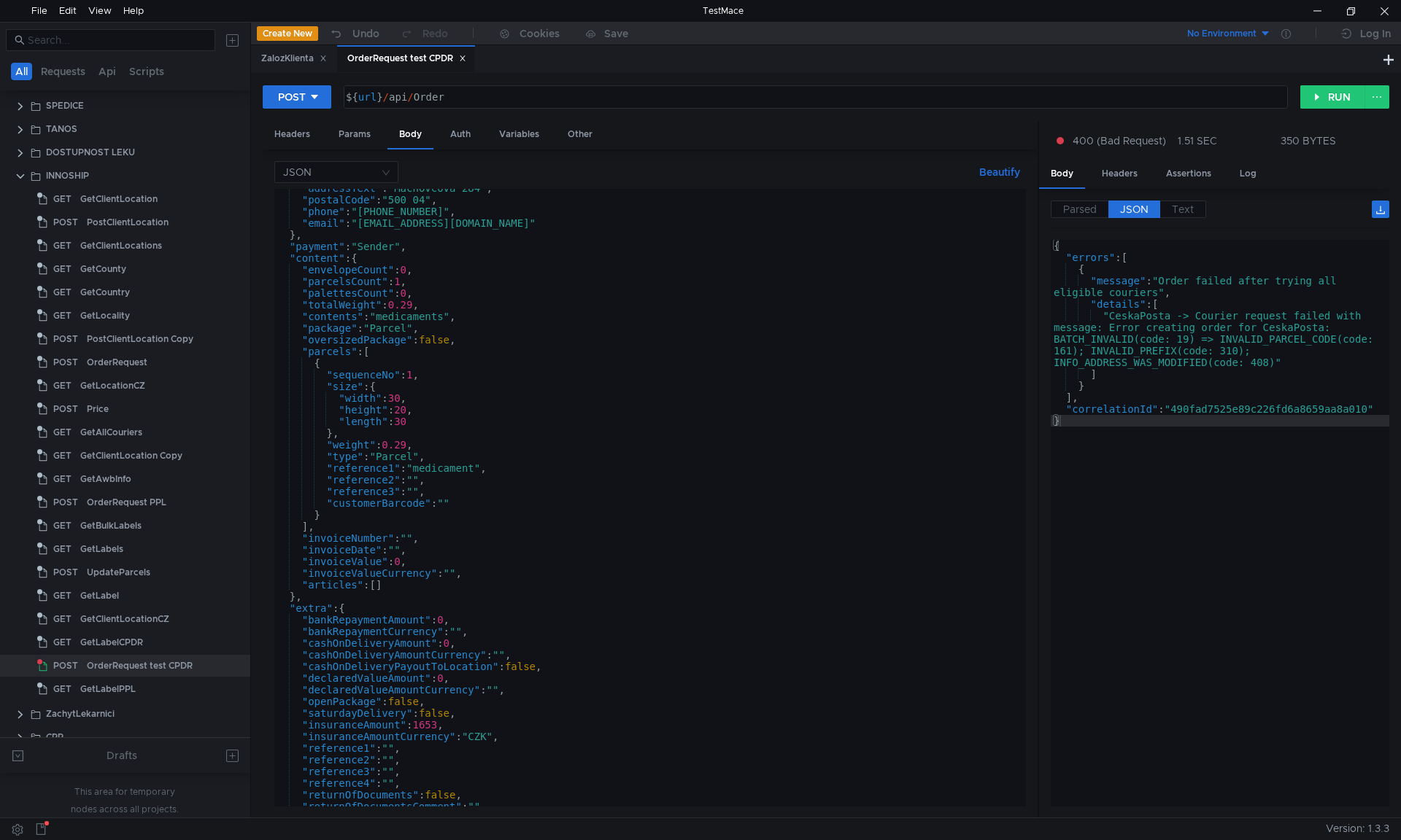
scroll to position [0, 0]
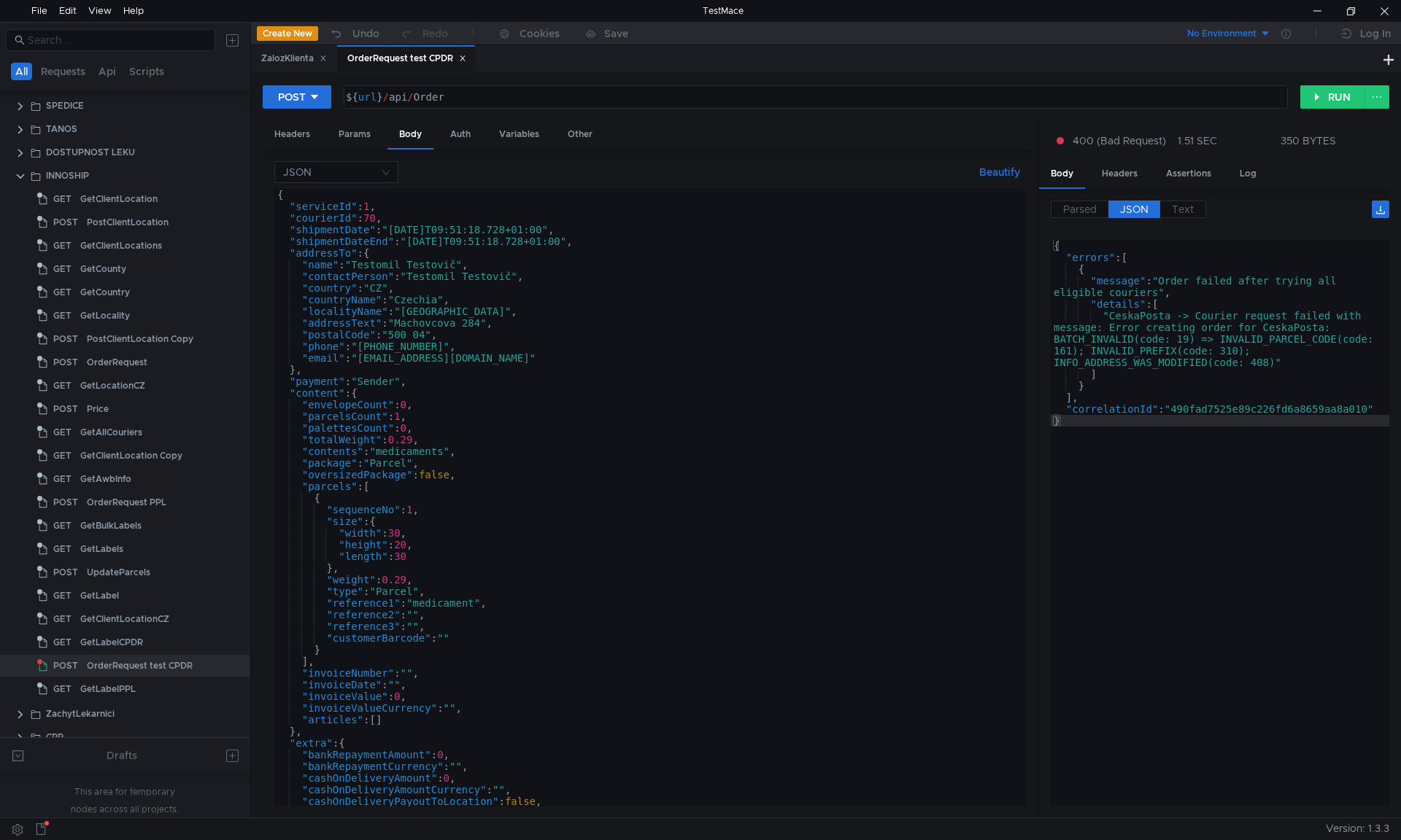
click at [296, 258] on div "{ "serviceId" : 1 , "courierId" : 70 , "shipmentDate" : "[DATE]T09:51:18.728+01…" at bounding box center [647, 509] width 746 height 641
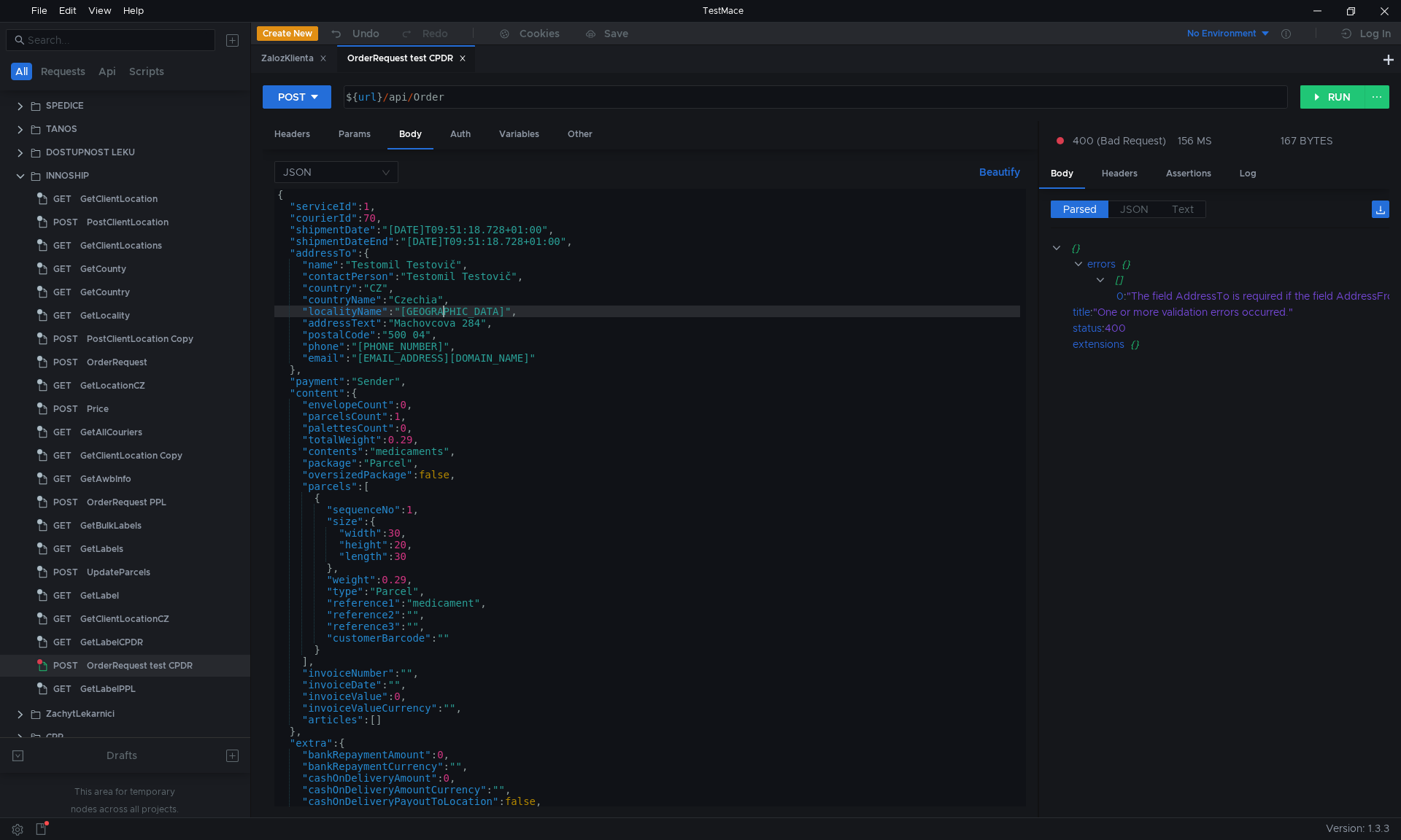
click at [441, 308] on div "{ "serviceId" : 1 , "courierId" : 70 , "shipmentDate" : "[DATE]T09:51:18.728+01…" at bounding box center [647, 509] width 746 height 641
click at [419, 334] on div "{ "serviceId" : 1 , "courierId" : 70 , "shipmentDate" : "[DATE]T09:51:18.728+01…" at bounding box center [647, 509] width 746 height 641
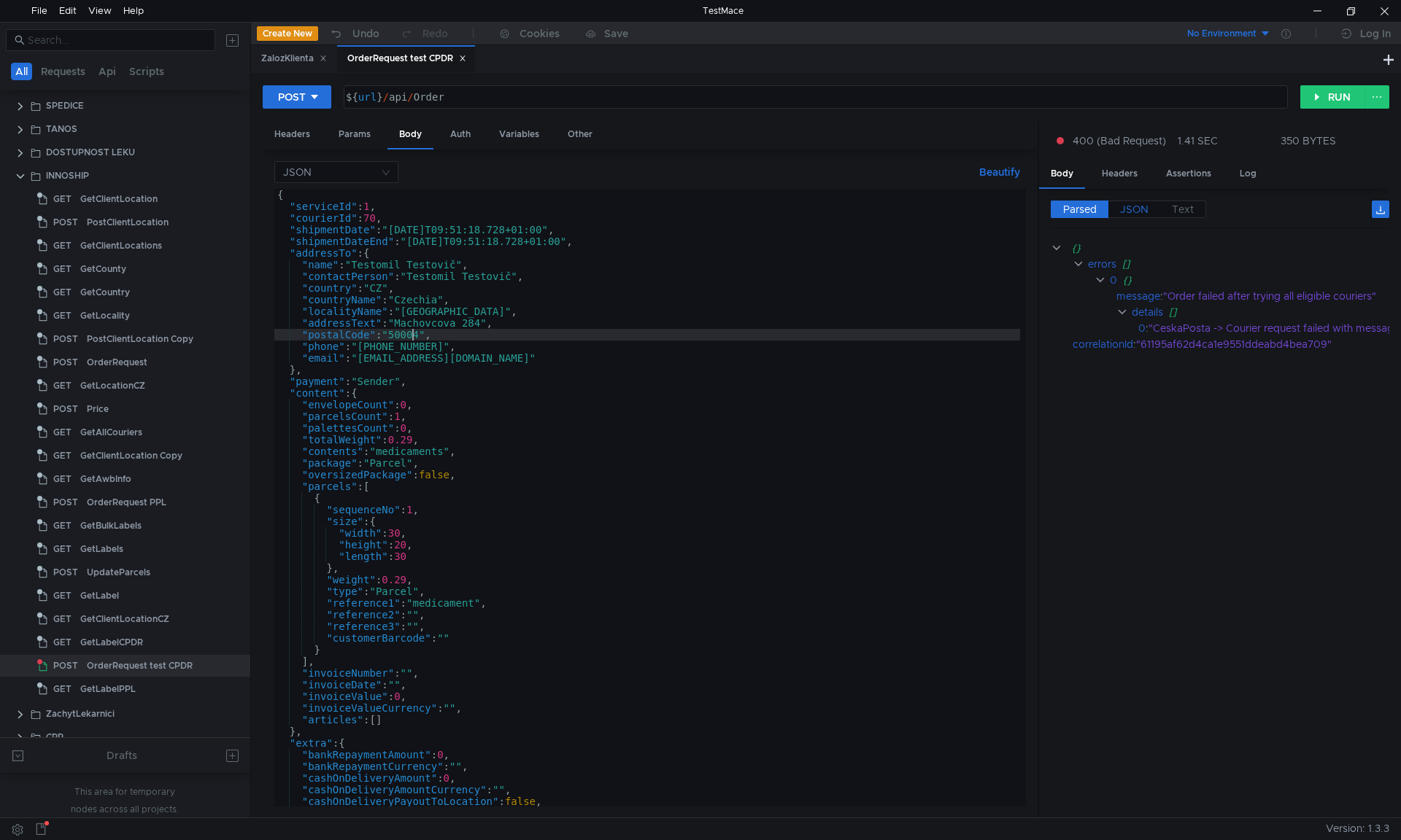
click at [1126, 209] on span "JSON" at bounding box center [1134, 209] width 29 height 13
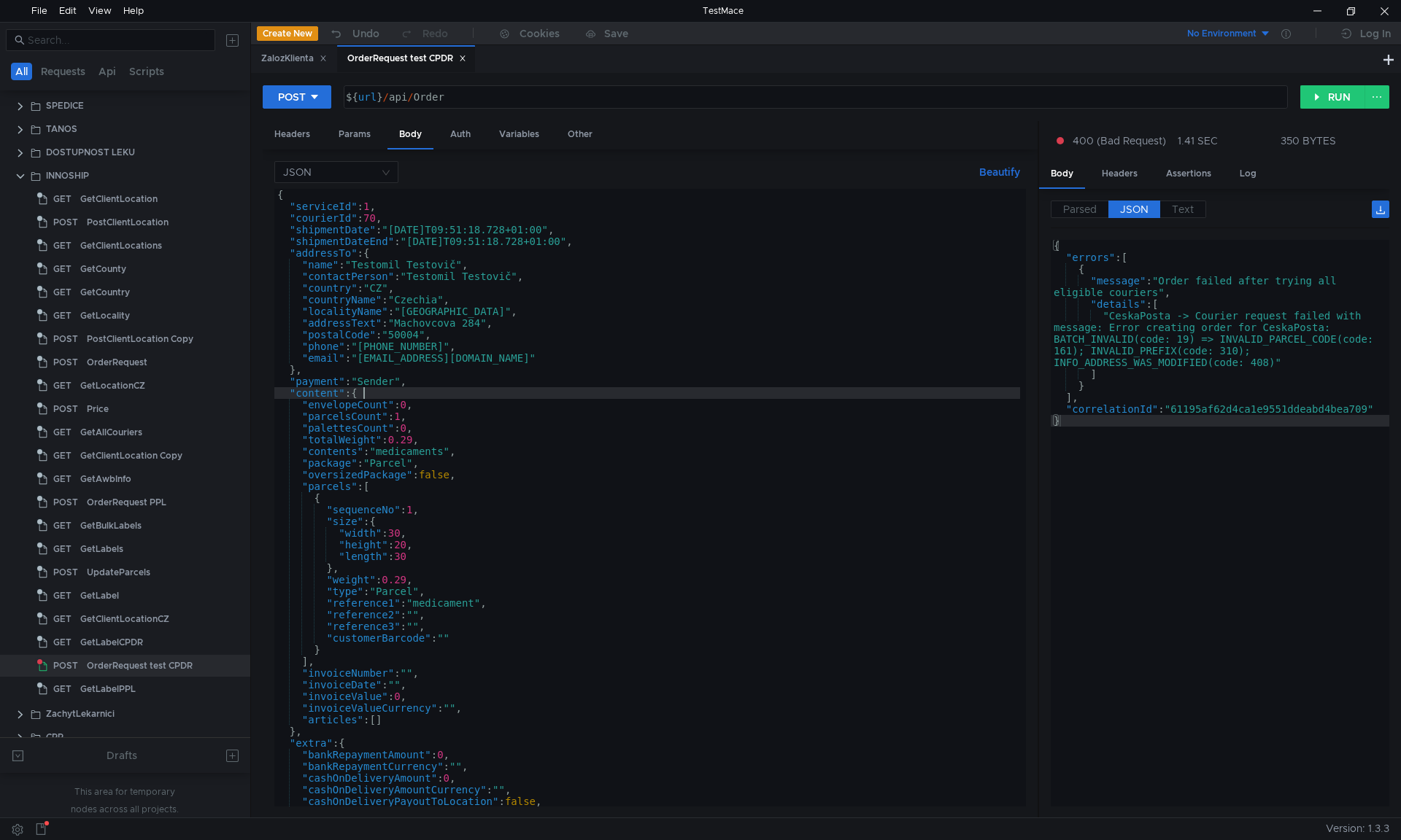
click at [436, 392] on div "{ "serviceId" : 1 , "courierId" : 70 , "shipmentDate" : "[DATE]T09:51:18.728+01…" at bounding box center [647, 509] width 746 height 641
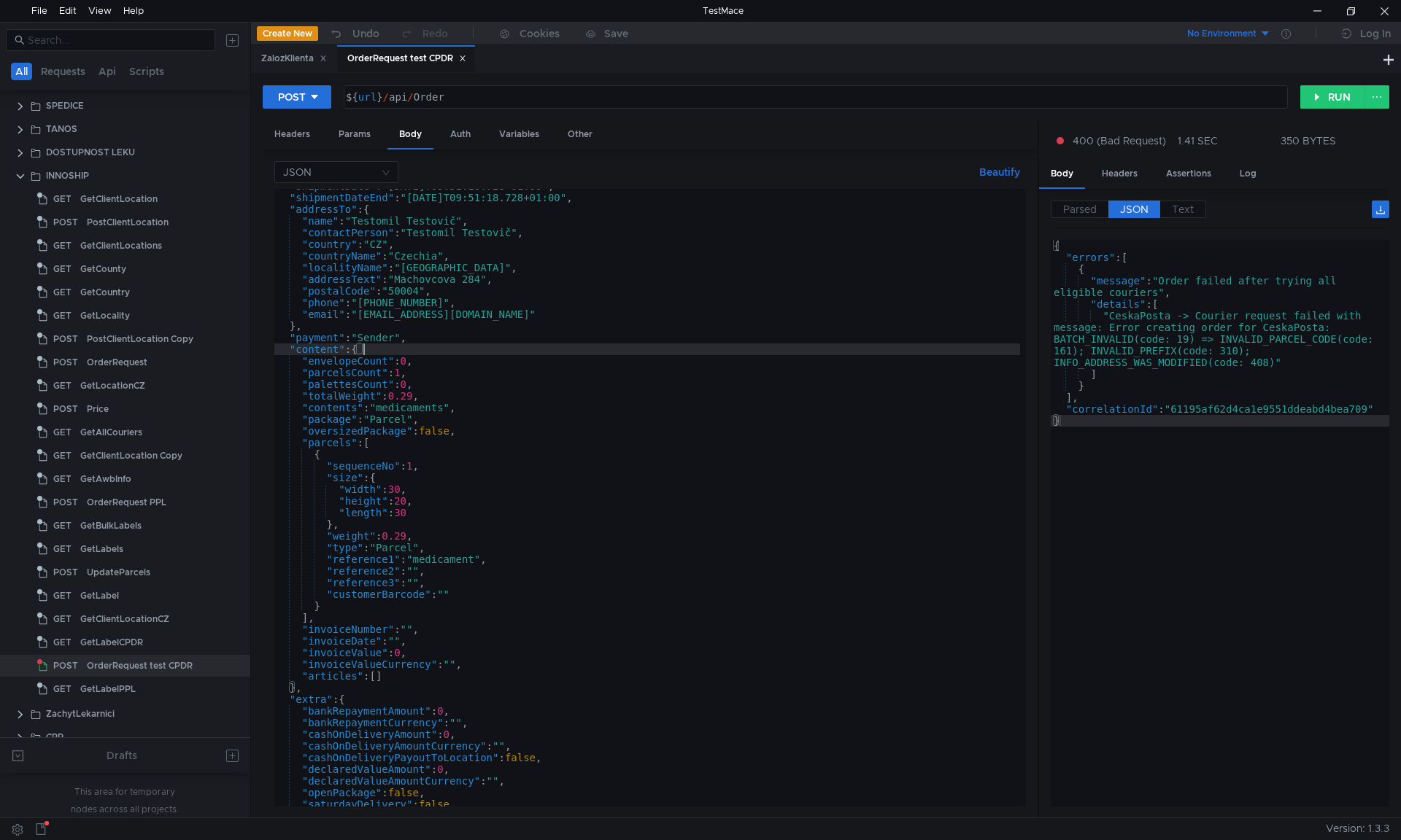
scroll to position [175, 0]
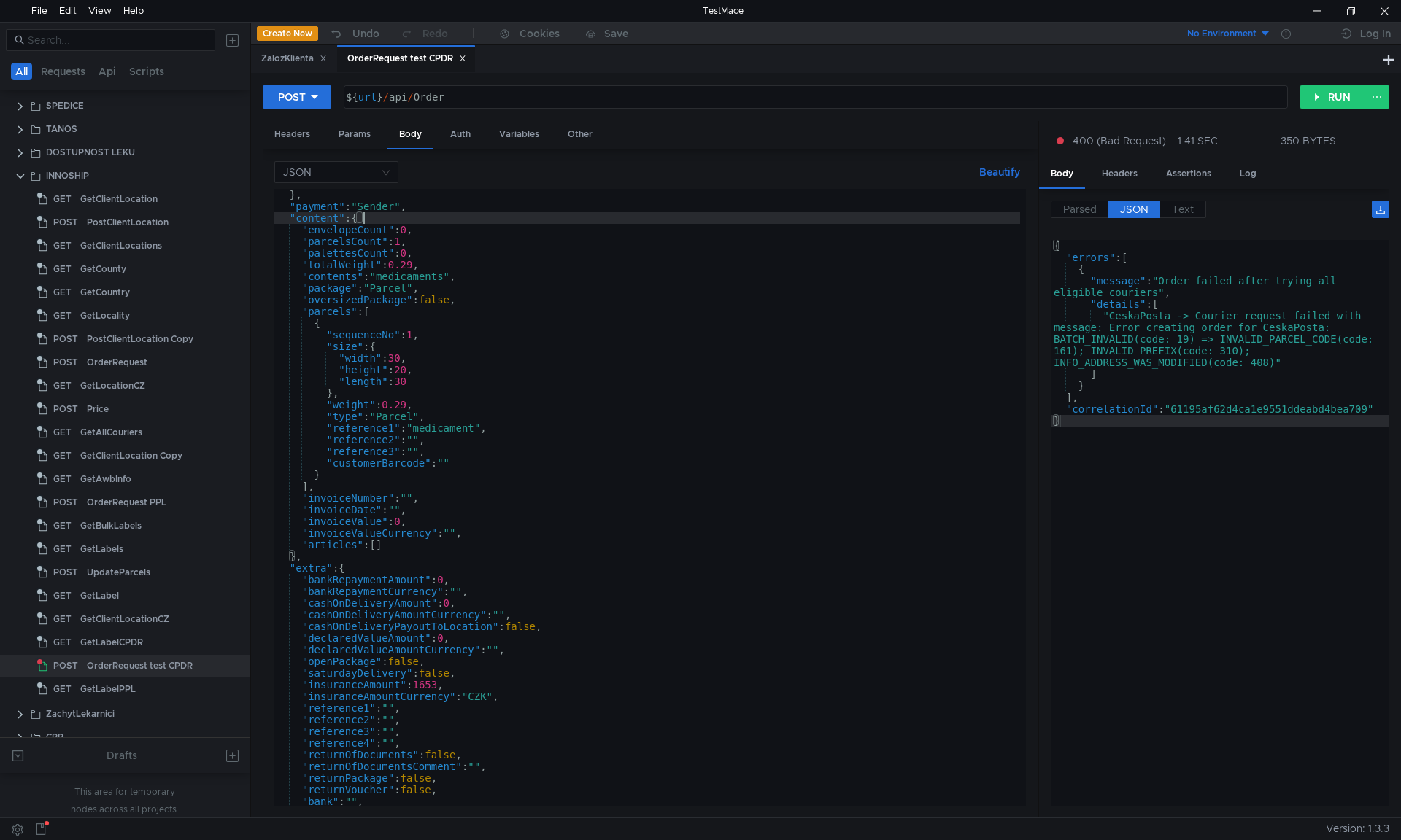
click at [305, 310] on div "} , "payment" : "Sender" , "content" : { "envelopeCount" : 0 , "parcelsCount" :…" at bounding box center [647, 509] width 746 height 641
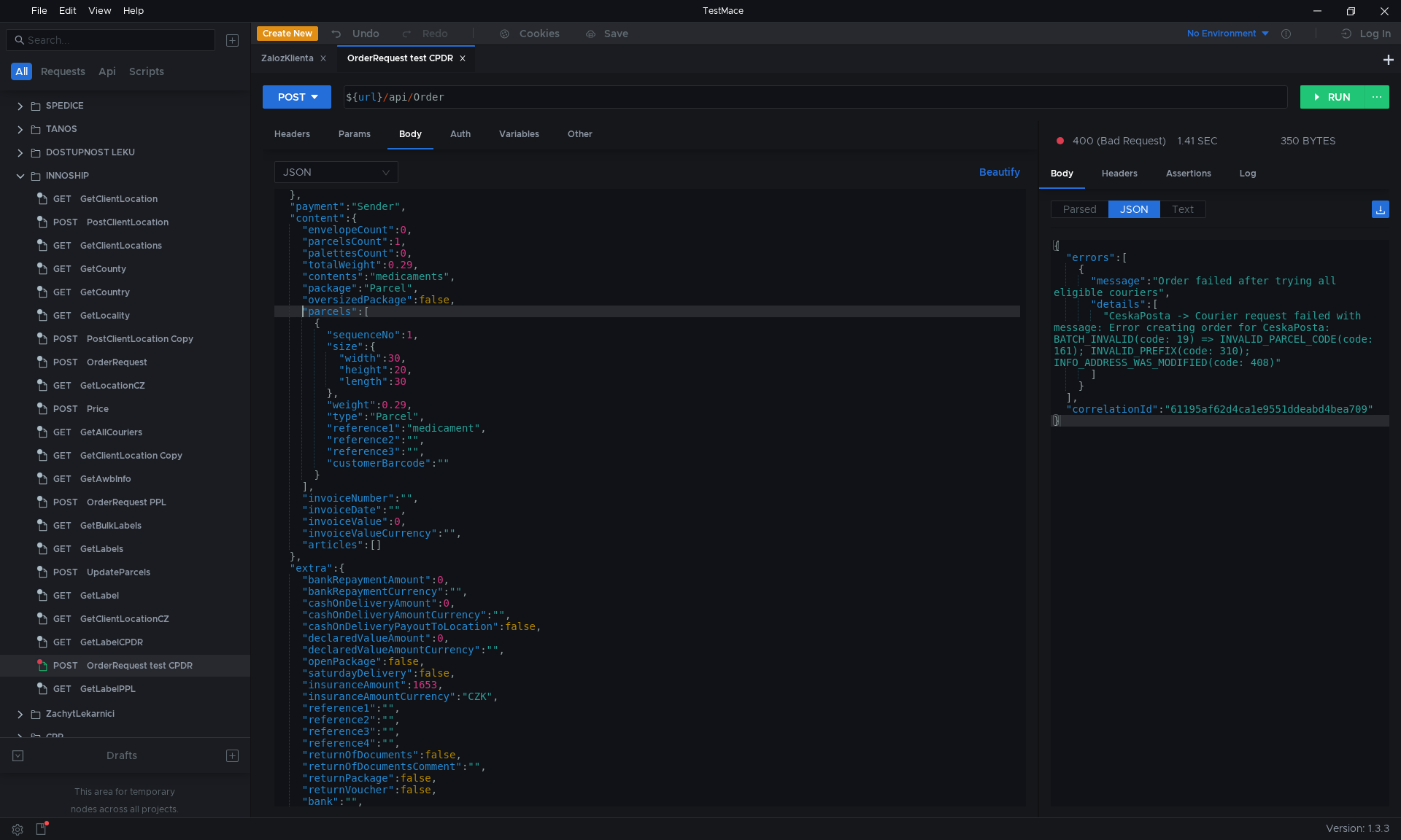
click at [299, 487] on div "} , "payment" : "Sender" , "content" : { "envelopeCount" : 0 , "parcelsCount" :…" at bounding box center [647, 509] width 746 height 641
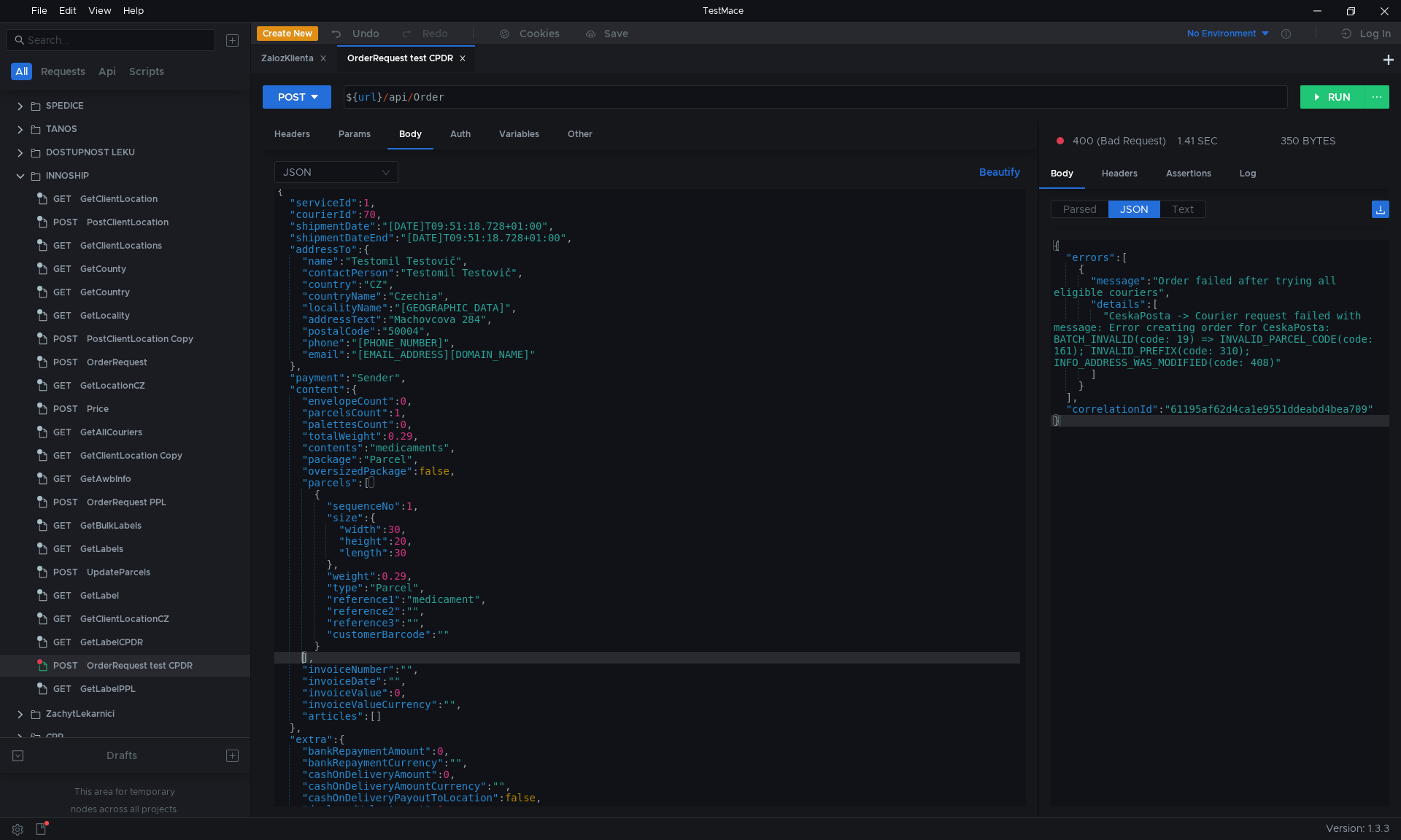
scroll to position [0, 0]
click at [382, 355] on div "{ "serviceId" : 1 , "courierId" : 70 , "shipmentDate" : "[DATE]T09:51:18.728+01…" at bounding box center [647, 509] width 746 height 641
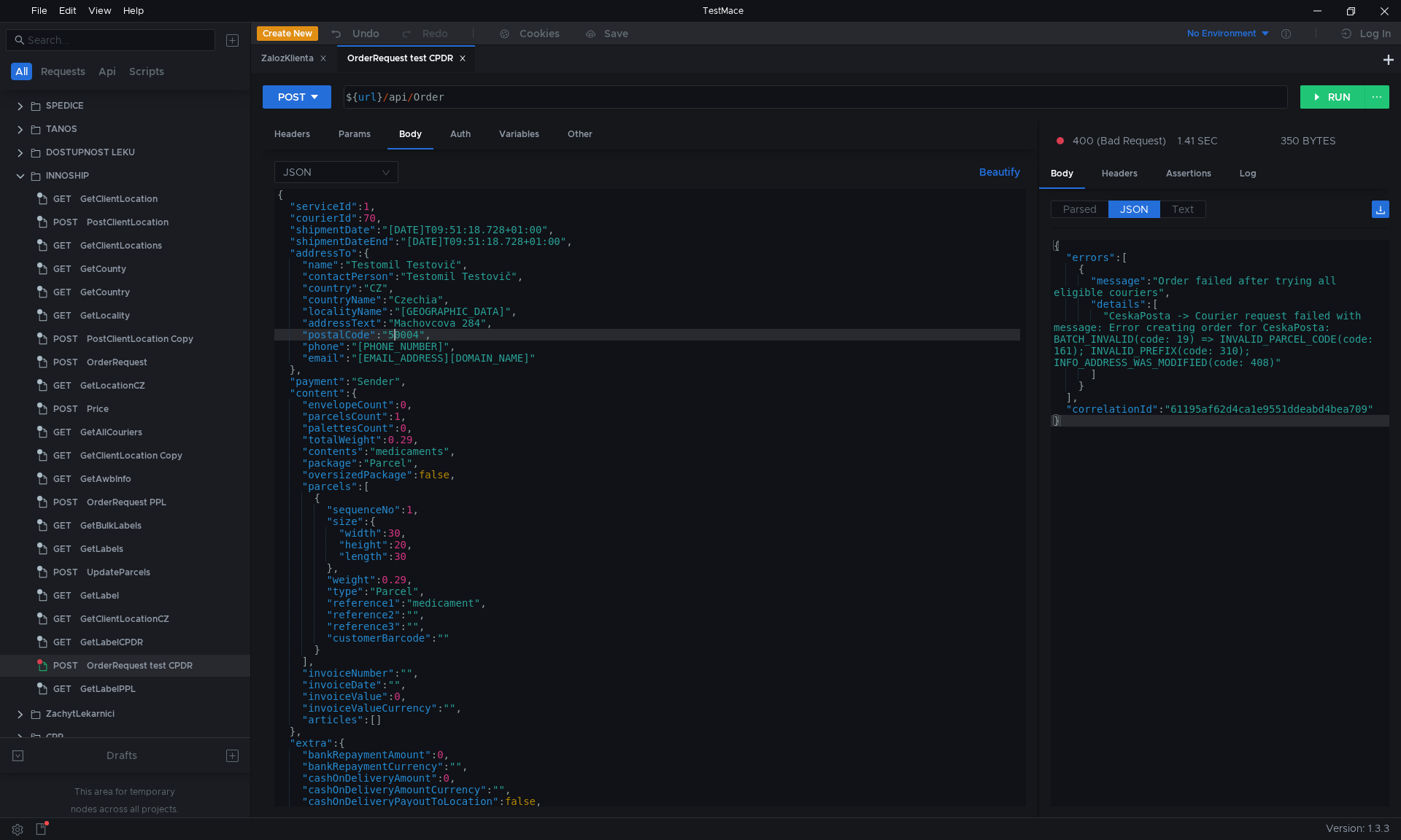
click at [392, 334] on div "{ "serviceId" : 1 , "courierId" : 70 , "shipmentDate" : "[DATE]T09:51:18.728+01…" at bounding box center [647, 509] width 746 height 641
click at [405, 340] on div "{ "serviceId" : 1 , "courierId" : 70 , "shipmentDate" : "[DATE]T09:51:18.728+01…" at bounding box center [647, 498] width 746 height 618
click at [405, 340] on div "{ "serviceId" : 1 , "courierId" : 70 , "shipmentDate" : "[DATE]T09:51:18.728+01…" at bounding box center [647, 509] width 746 height 641
click at [419, 323] on div "{ "serviceId" : 1 , "courierId" : 70 , "shipmentDate" : "[DATE]T09:51:18.728+01…" at bounding box center [647, 509] width 746 height 641
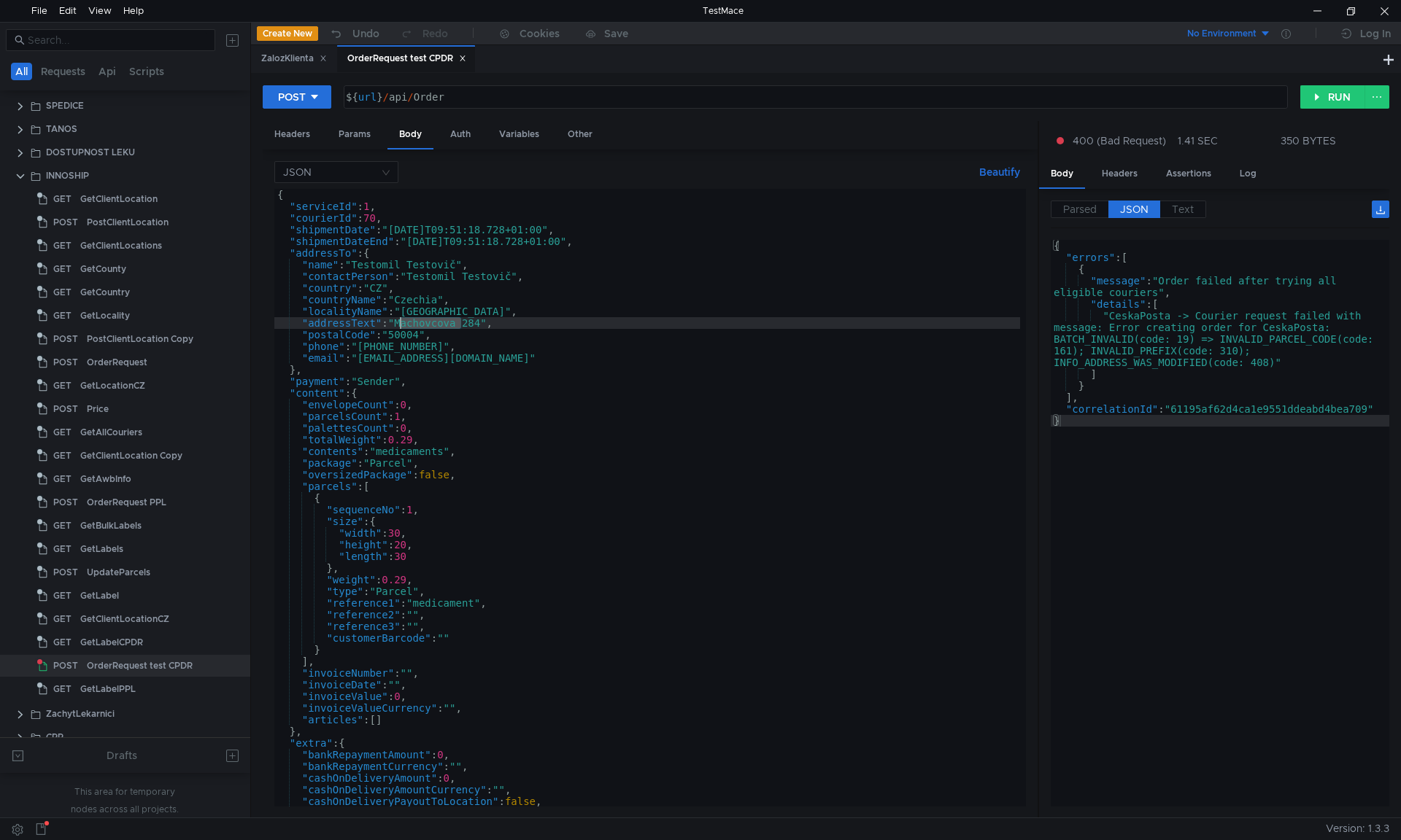
click at [419, 323] on div "{ "serviceId" : 1 , "courierId" : 70 , "shipmentDate" : "[DATE]T09:51:18.728+01…" at bounding box center [647, 509] width 746 height 641
click at [430, 312] on div "{ "serviceId" : 1 , "courierId" : 70 , "shipmentDate" : "[DATE]T09:51:18.728+01…" at bounding box center [647, 509] width 746 height 641
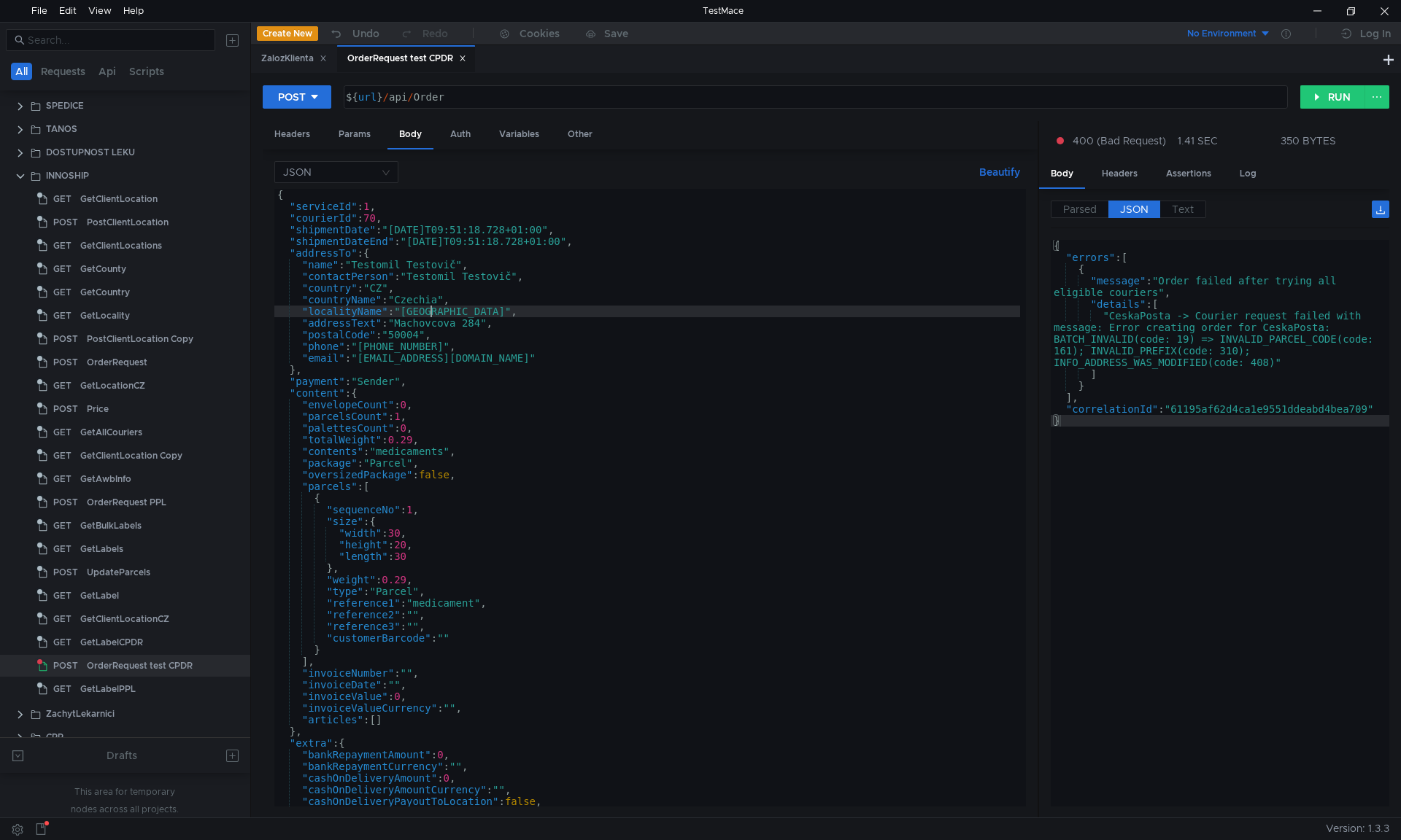
click at [430, 312] on div "{ "serviceId" : 1 , "courierId" : 70 , "shipmentDate" : "[DATE]T09:51:18.728+01…" at bounding box center [647, 509] width 746 height 641
click at [467, 305] on div "{ "serviceId" : 1 , "courierId" : 70 , "shipmentDate" : "[DATE]T09:51:18.728+01…" at bounding box center [647, 509] width 746 height 641
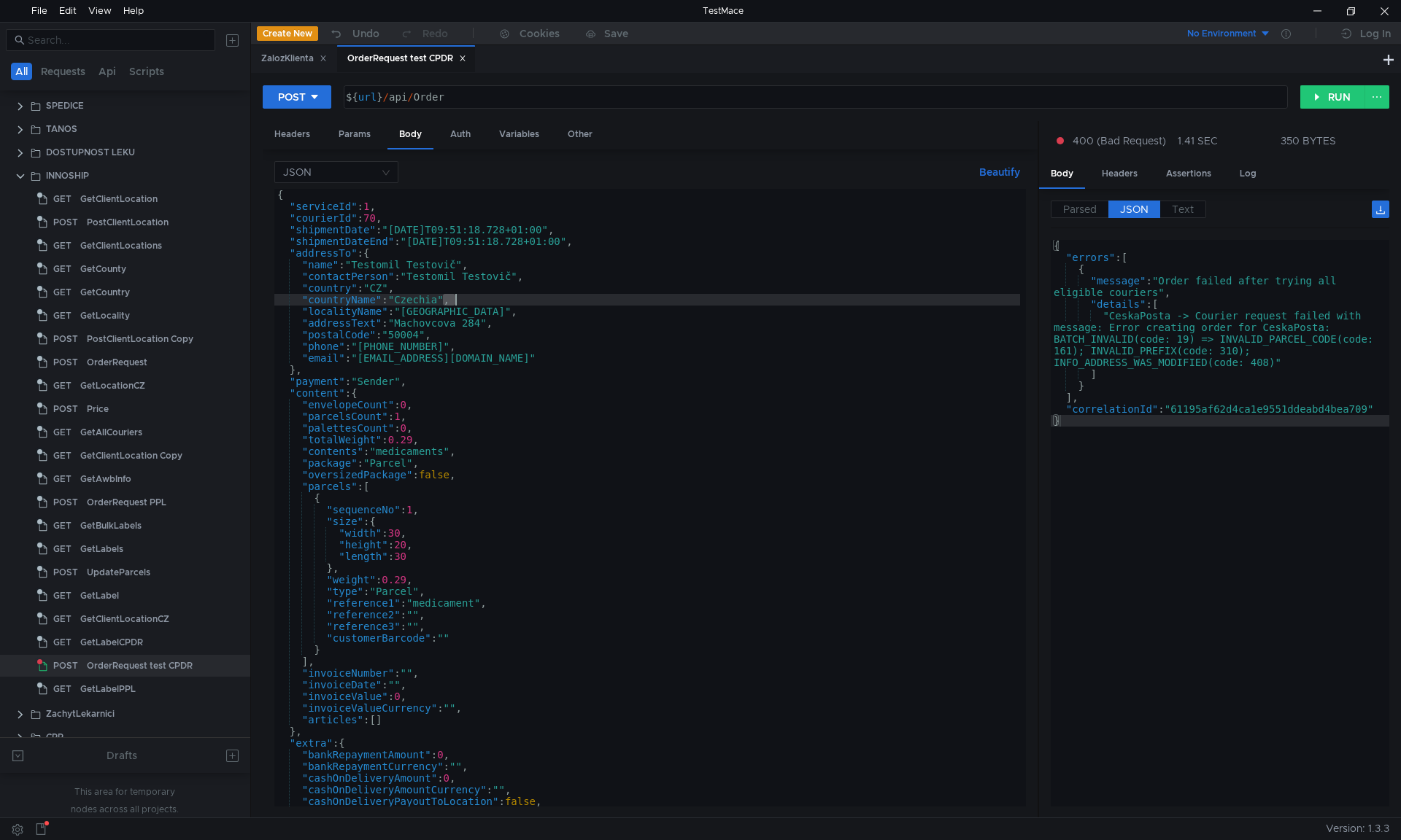
click at [467, 305] on div "{ "serviceId" : 1 , "courierId" : 70 , "shipmentDate" : "[DATE]T09:51:18.728+01…" at bounding box center [647, 509] width 746 height 641
click at [422, 298] on div "{ "serviceId" : 1 , "courierId" : 70 , "shipmentDate" : "[DATE]T09:51:18.728+01…" at bounding box center [647, 509] width 746 height 641
click at [425, 279] on div "{ "serviceId" : 1 , "courierId" : 70 , "shipmentDate" : "[DATE]T09:51:18.728+01…" at bounding box center [647, 509] width 746 height 641
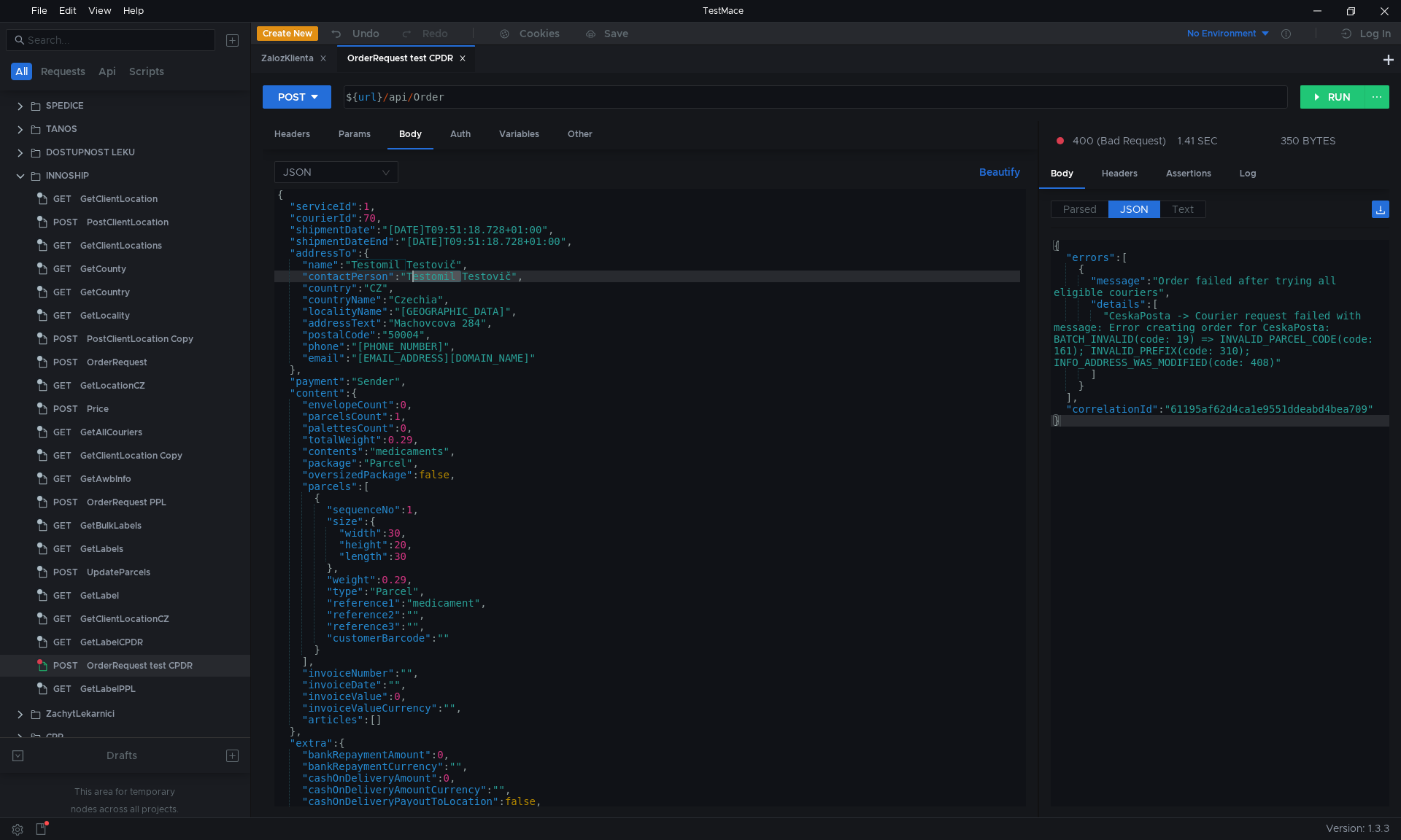
click at [425, 279] on div "{ "serviceId" : 1 , "courierId" : 70 , "shipmentDate" : "[DATE]T09:51:18.728+01…" at bounding box center [647, 509] width 746 height 641
click at [425, 262] on div "{ "serviceId" : 1 , "courierId" : 70 , "shipmentDate" : "[DATE]T09:51:18.728+01…" at bounding box center [647, 509] width 746 height 641
click at [375, 267] on div "{ "serviceId" : 1 , "courierId" : 70 , "shipmentDate" : "[DATE]T09:51:18.728+01…" at bounding box center [647, 509] width 746 height 641
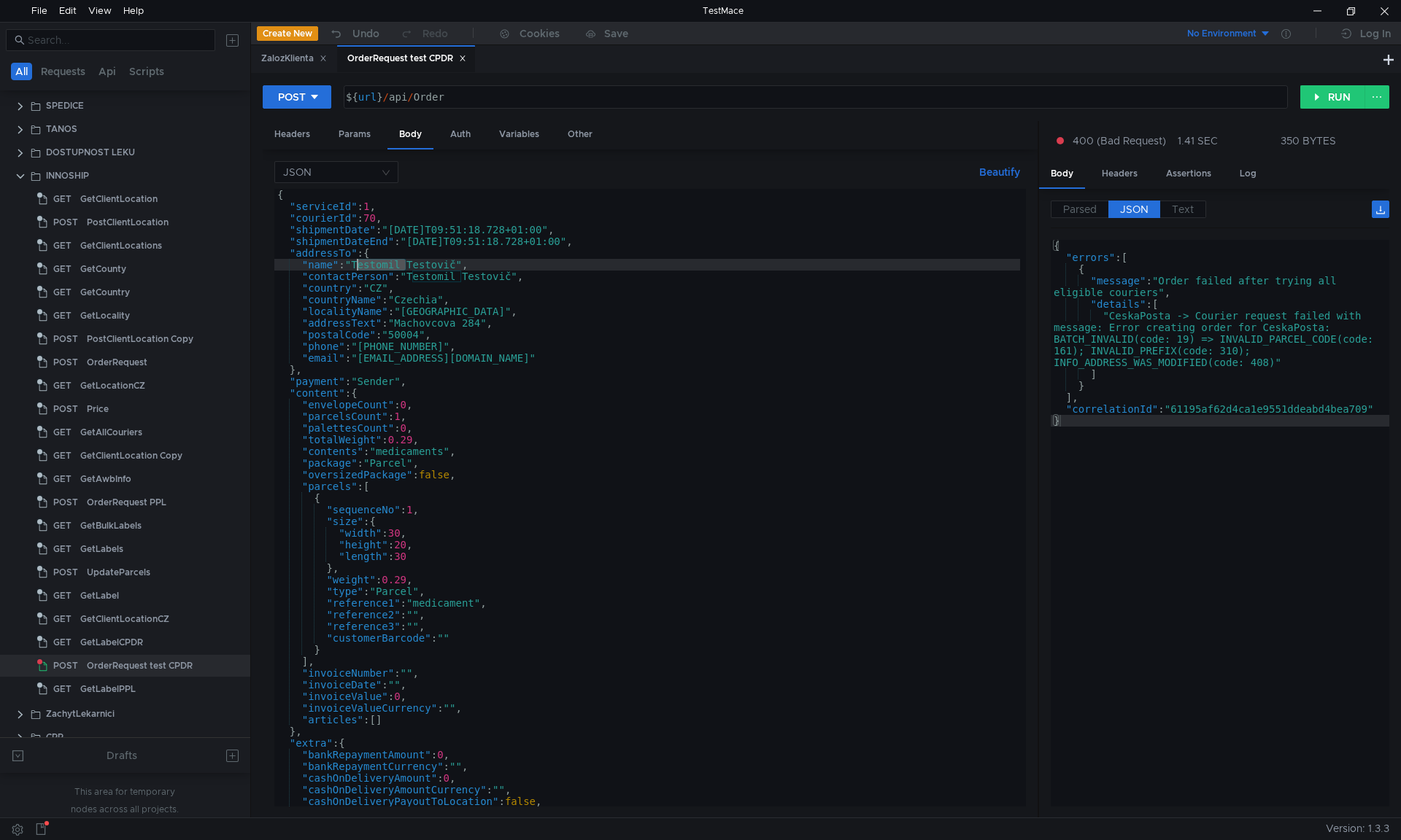
click at [430, 237] on div "{ "serviceId" : 1 , "courierId" : 70 , "shipmentDate" : "[DATE]T09:51:18.728+01…" at bounding box center [647, 509] width 746 height 641
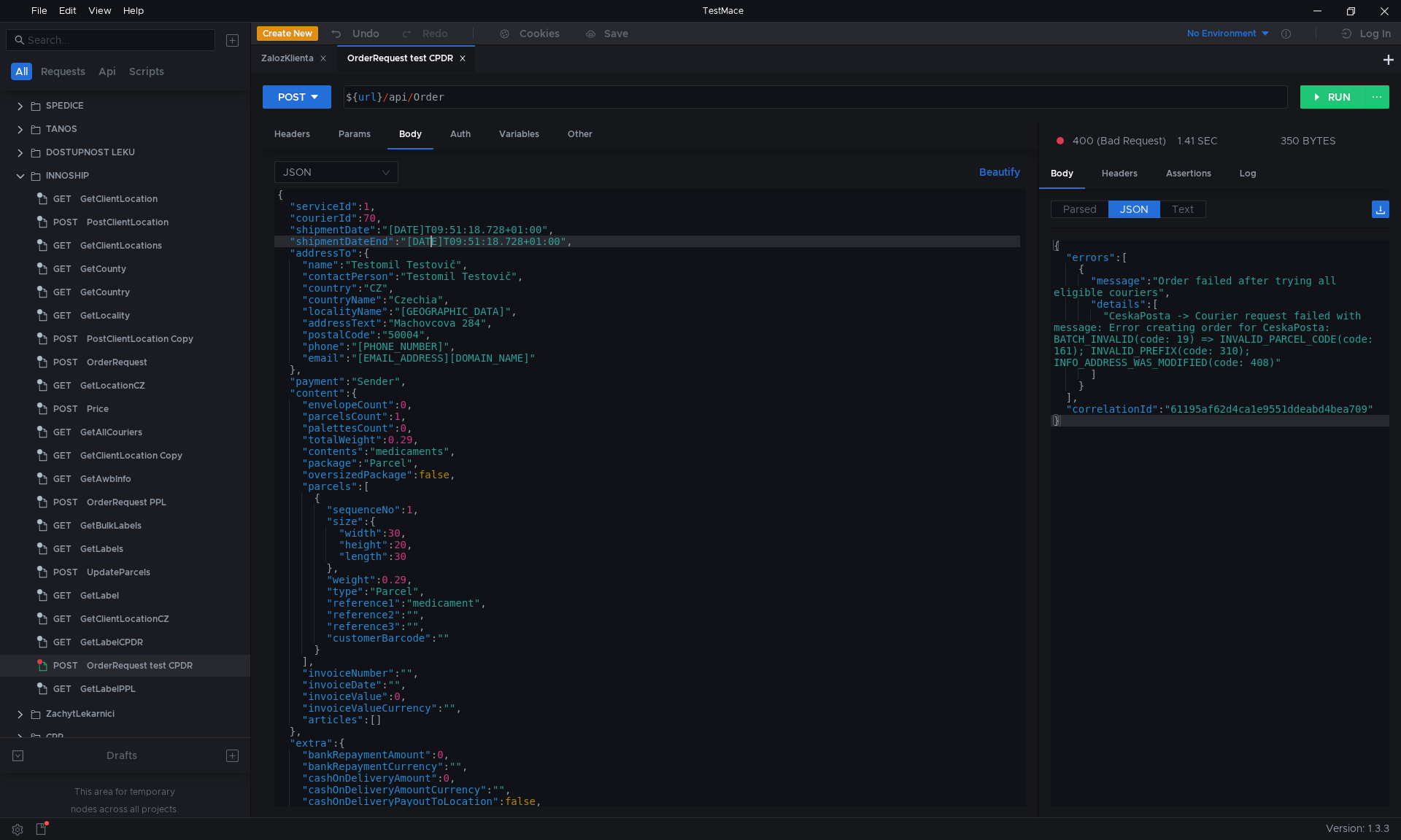
click at [430, 237] on div "{ "serviceId" : 1 , "courierId" : 70 , "shipmentDate" : "[DATE]T09:51:18.728+01…" at bounding box center [647, 509] width 746 height 641
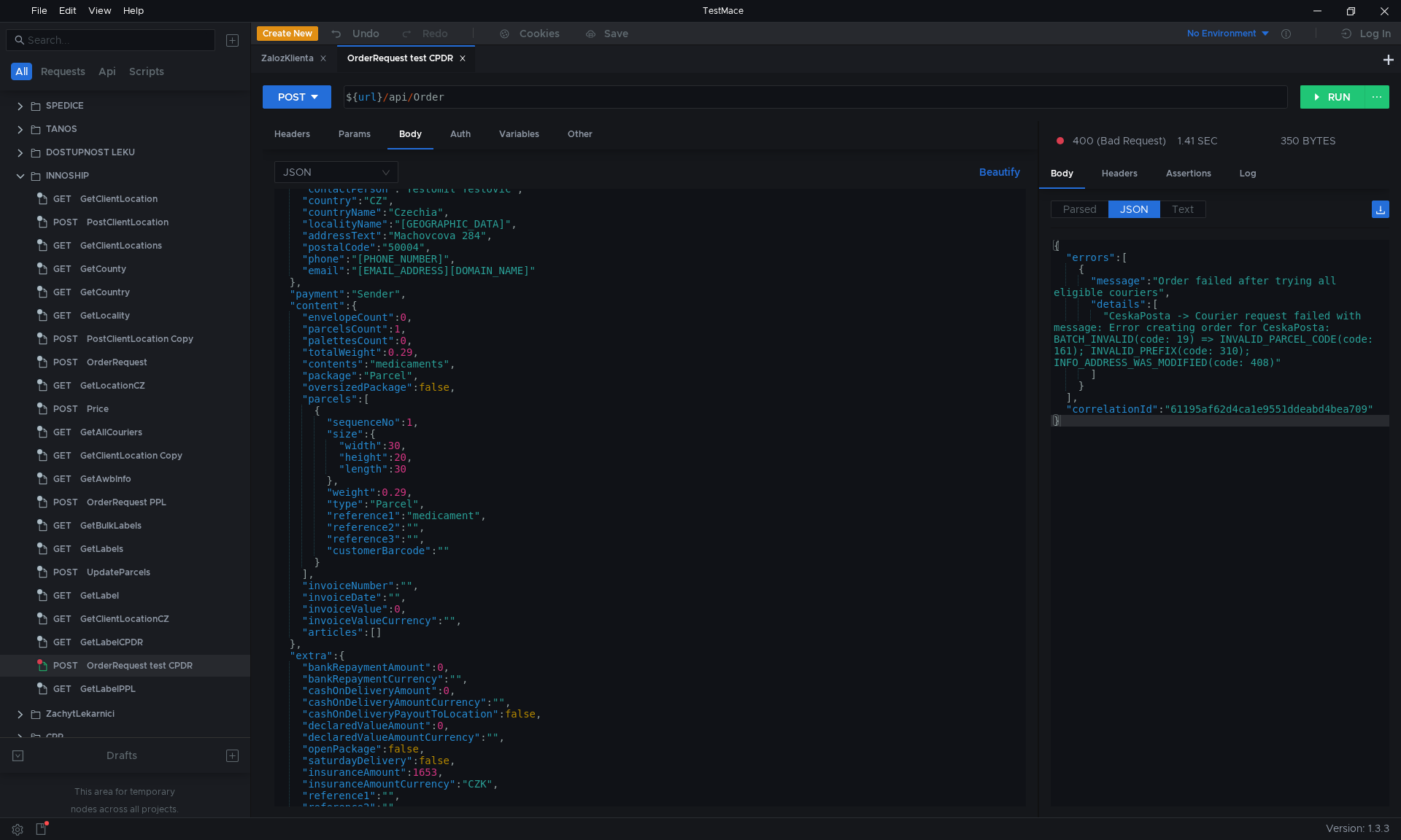
scroll to position [131, 0]
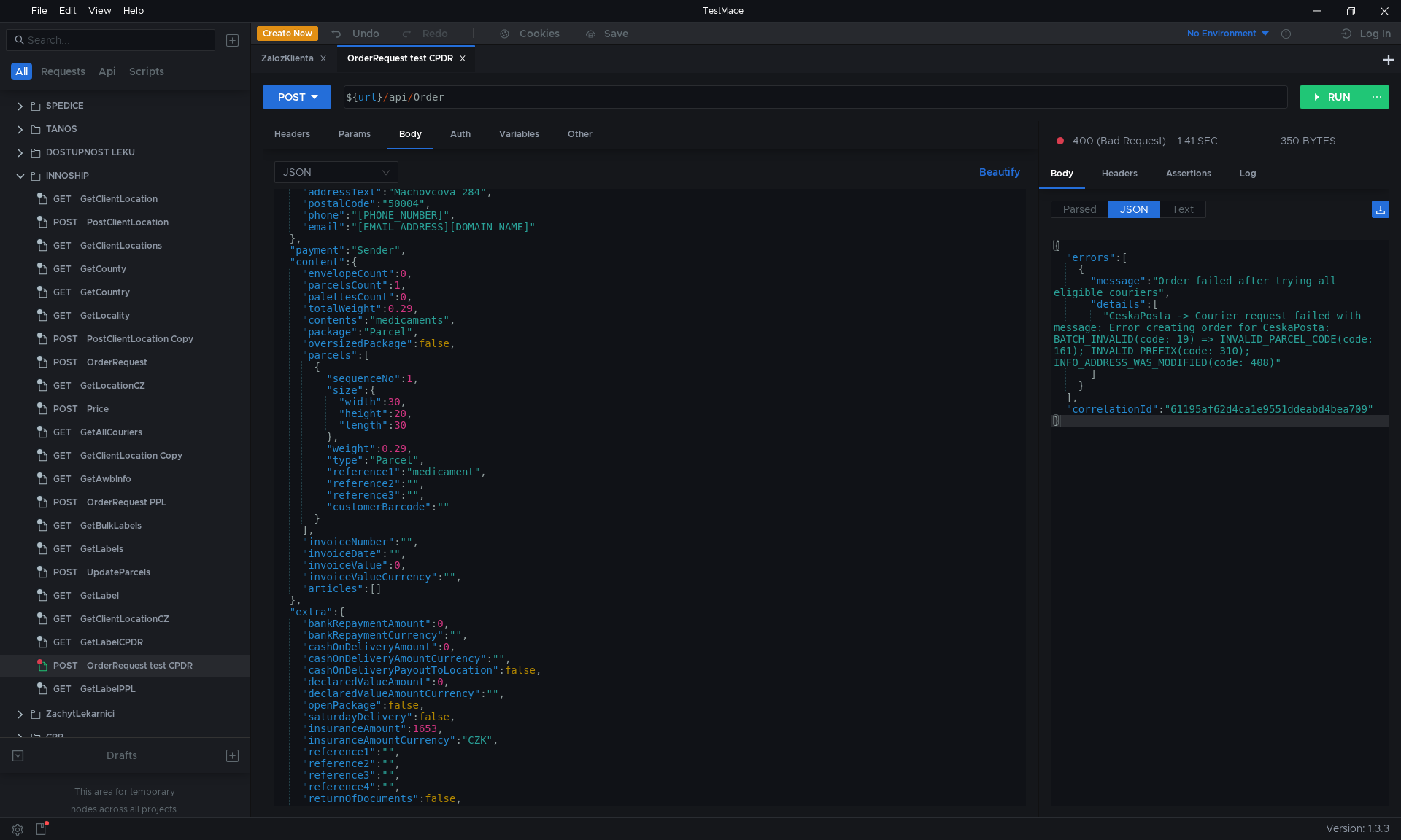
click at [416, 427] on div ""addressText" : "Machovcova 284" , "postalCode" : "50004" , "phone" : "[PHONE_N…" at bounding box center [647, 506] width 746 height 641
type textarea ""length": 30"
type textarea ""CeskaPosta -> Courier request failed with message: Error creating order for Ce…"
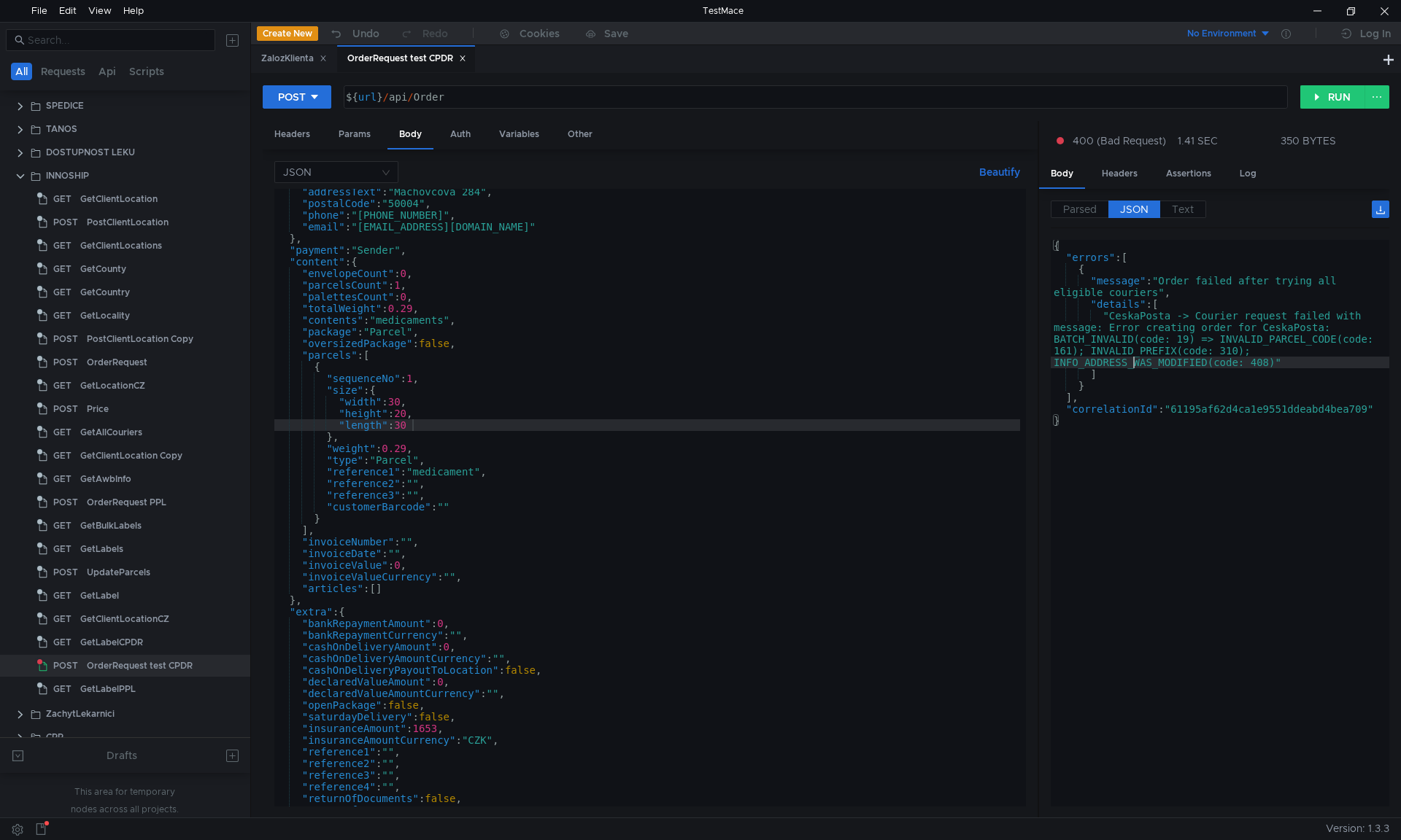
click at [1131, 362] on div "{ "errors" : [ { "message" : "Order failed after trying all eligible couriers" …" at bounding box center [1219, 535] width 339 height 590
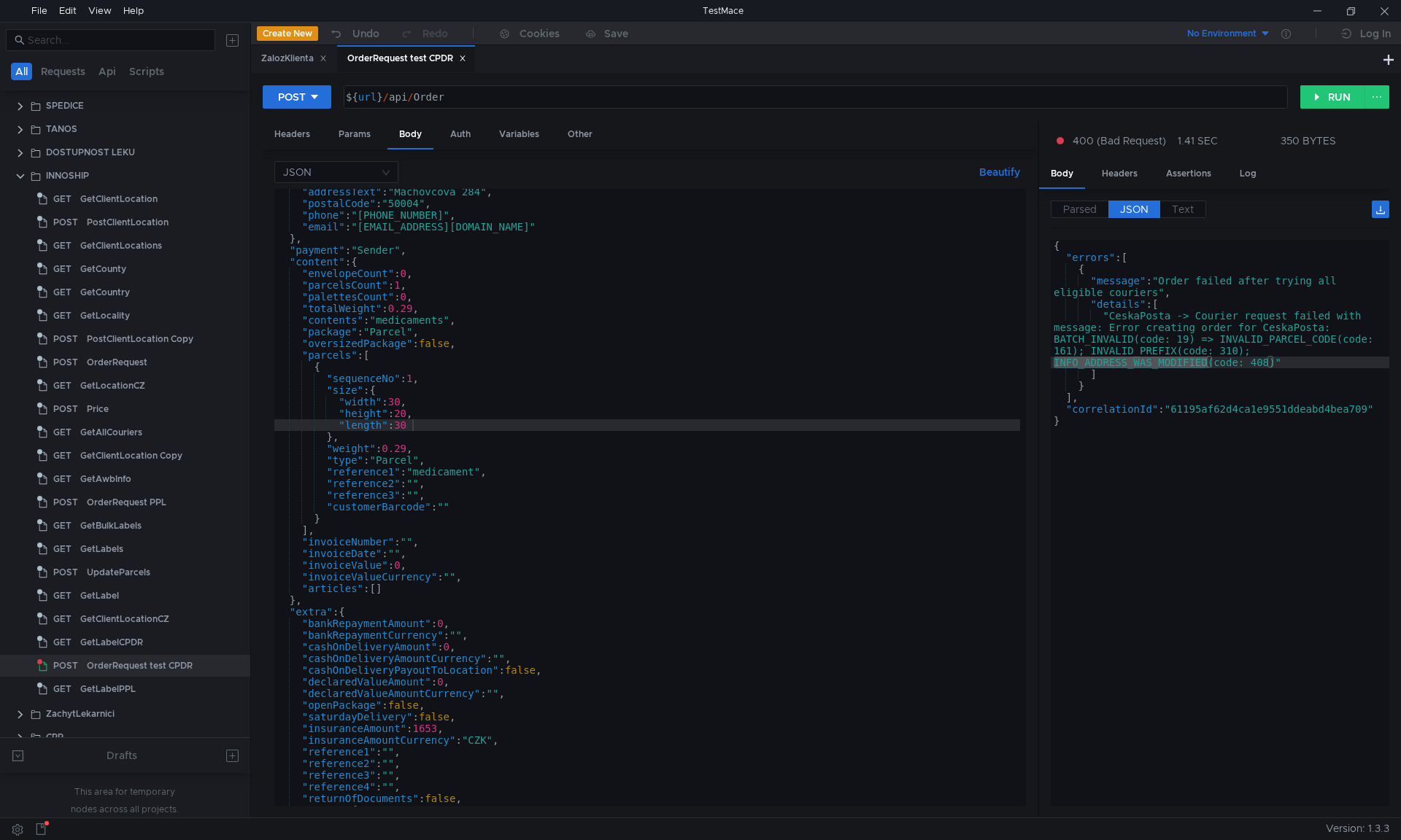
click at [1112, 340] on div "{ "errors" : [ { "message" : "Order failed after trying all eligible couriers" …" at bounding box center [1219, 535] width 339 height 590
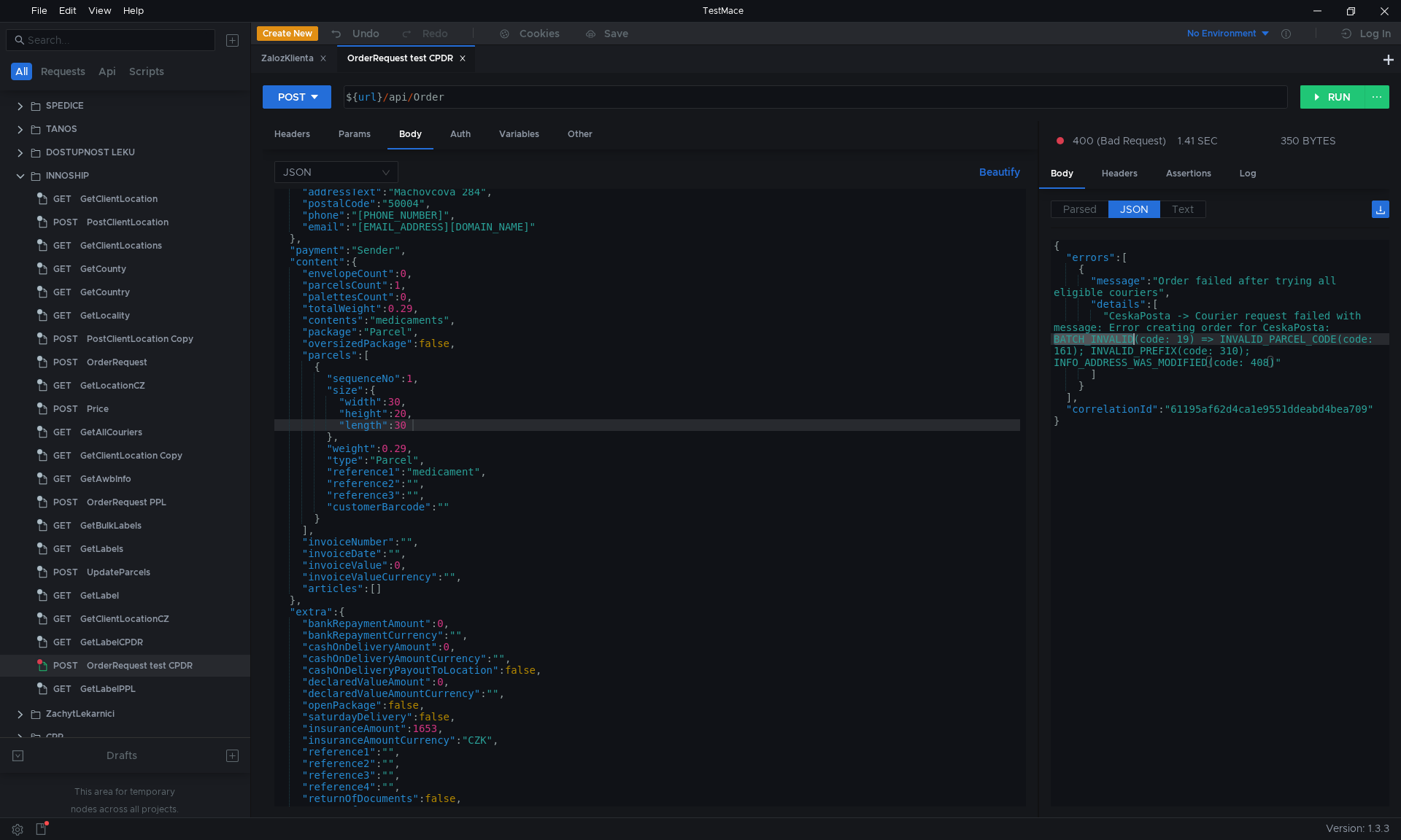
click at [1112, 340] on div "{ "errors" : [ { "message" : "Order failed after trying all eligible couriers" …" at bounding box center [1219, 535] width 339 height 590
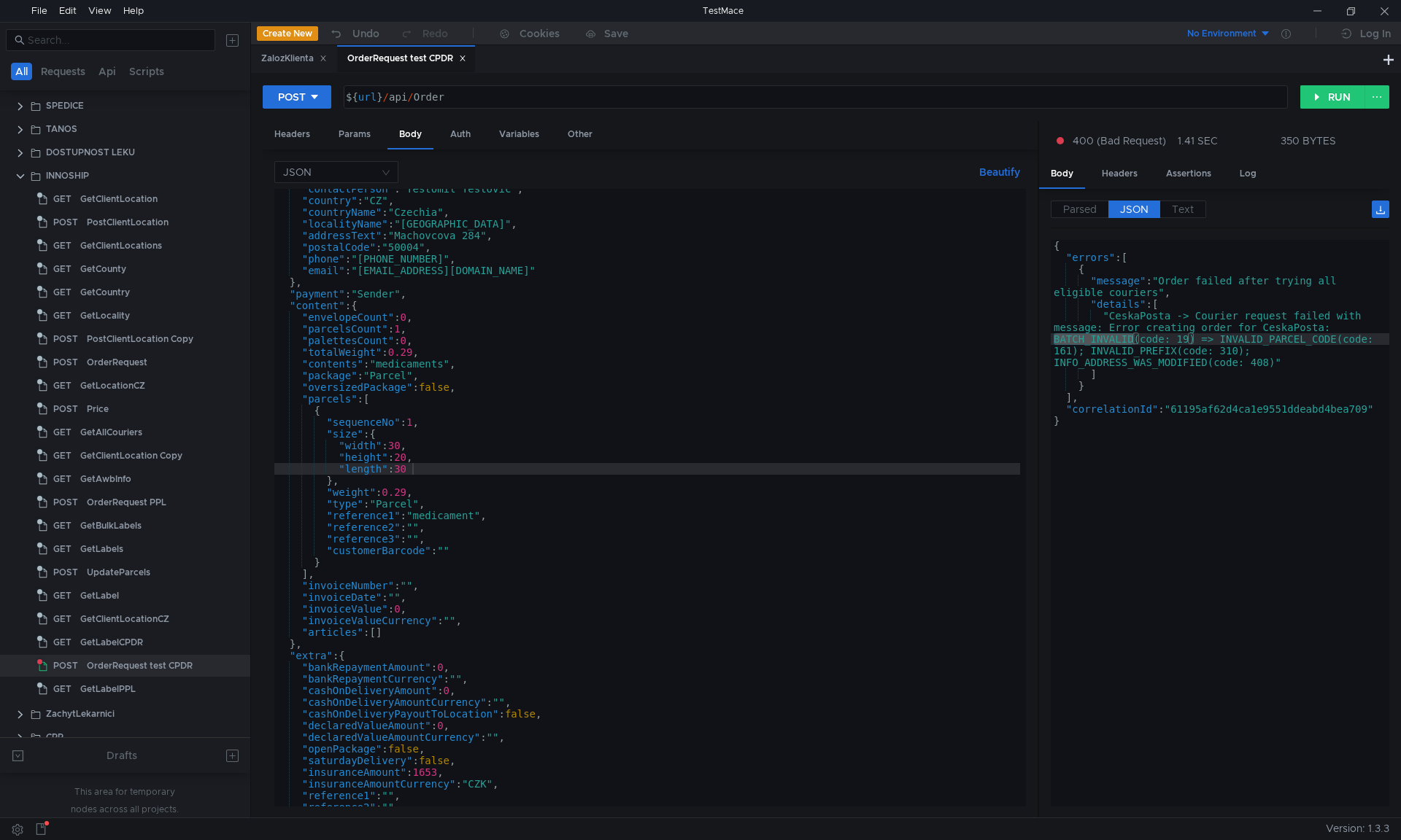
scroll to position [0, 0]
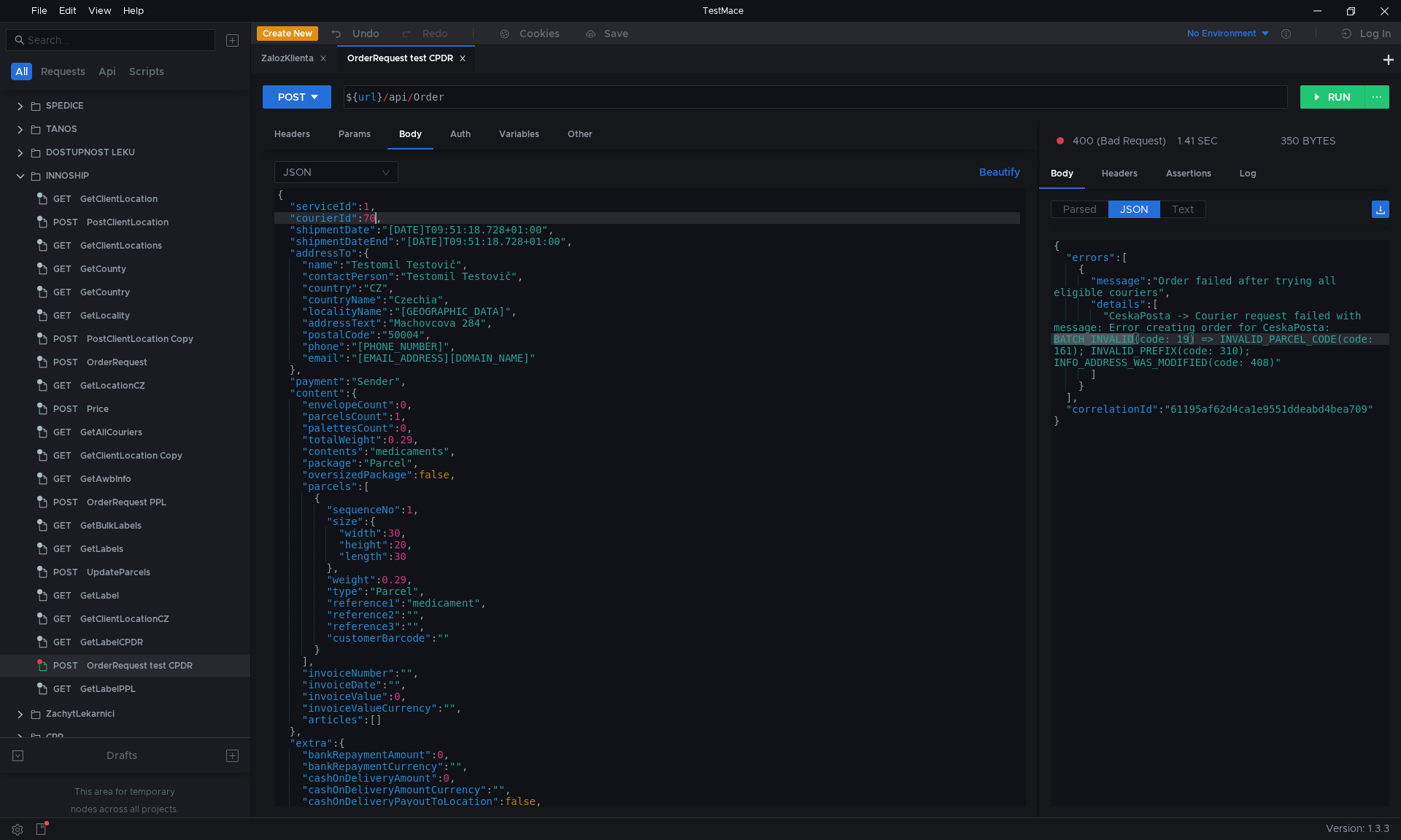
click at [375, 216] on div "{ "serviceId" : 1 , "courierId" : 70 , "shipmentDate" : "[DATE]T09:51:18.728+01…" at bounding box center [647, 509] width 746 height 641
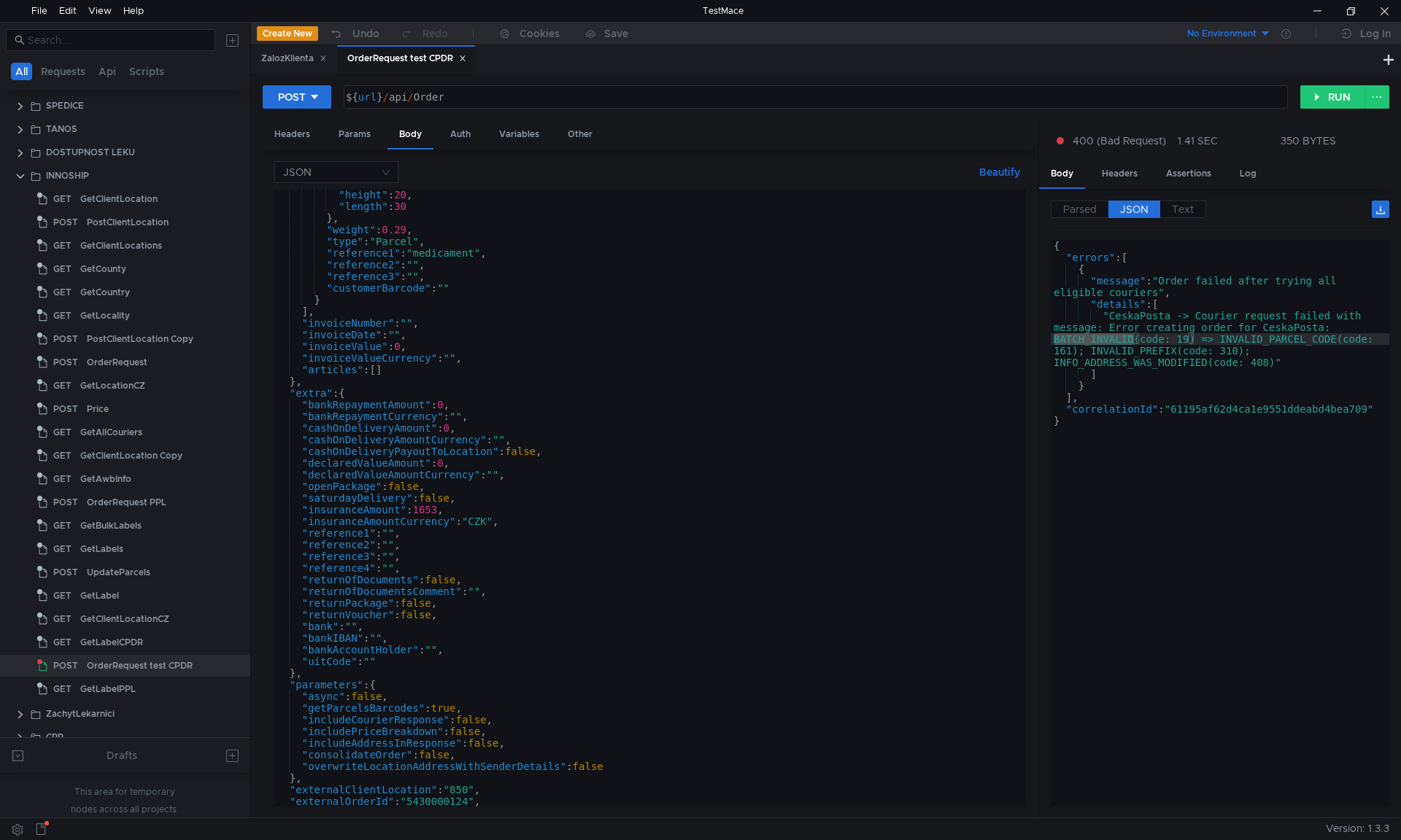
scroll to position [397, 0]
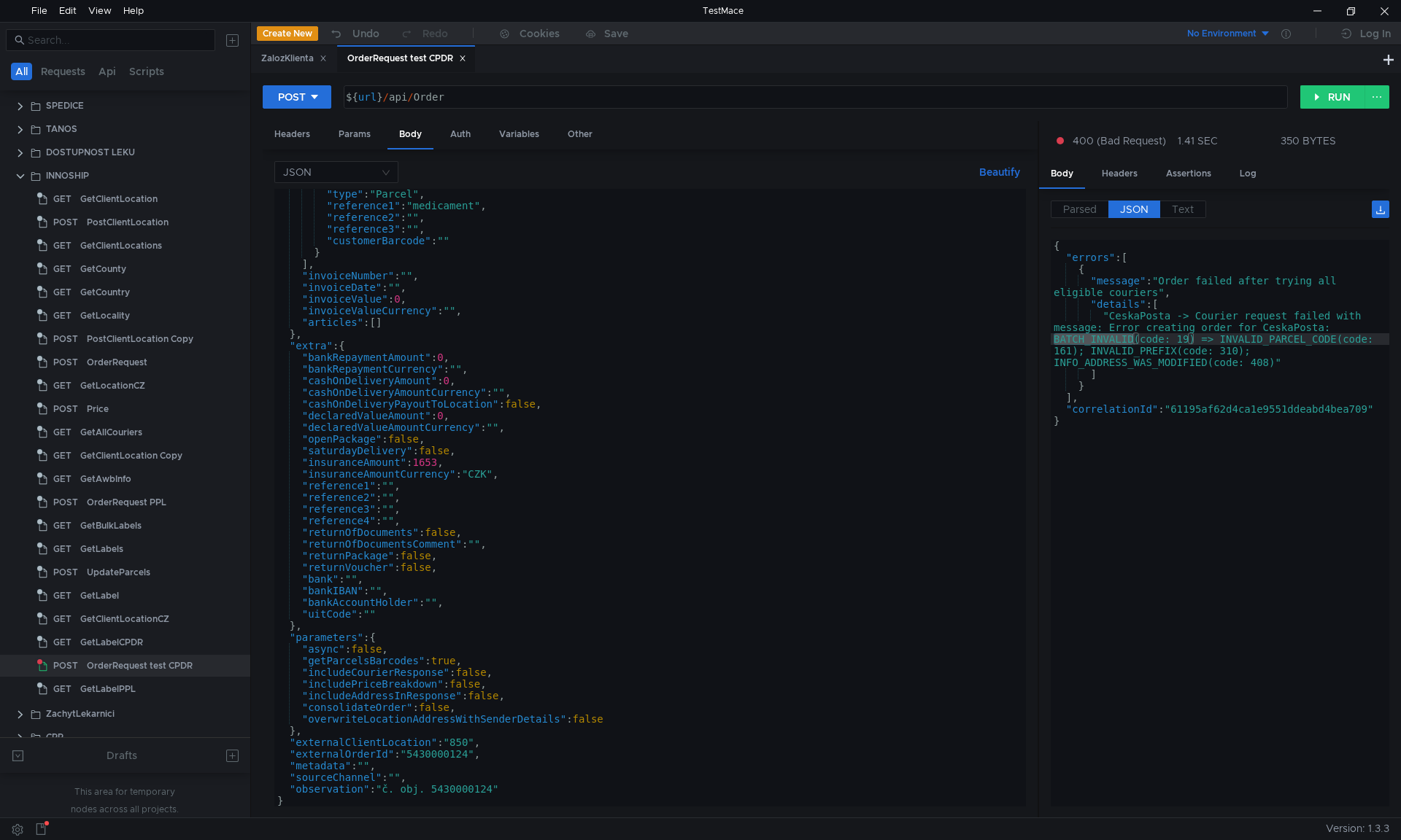
click at [469, 743] on div ""type" : "Parcel" , "reference1" : "medicament" , "reference2" : "" , "referenc…" at bounding box center [647, 509] width 746 height 641
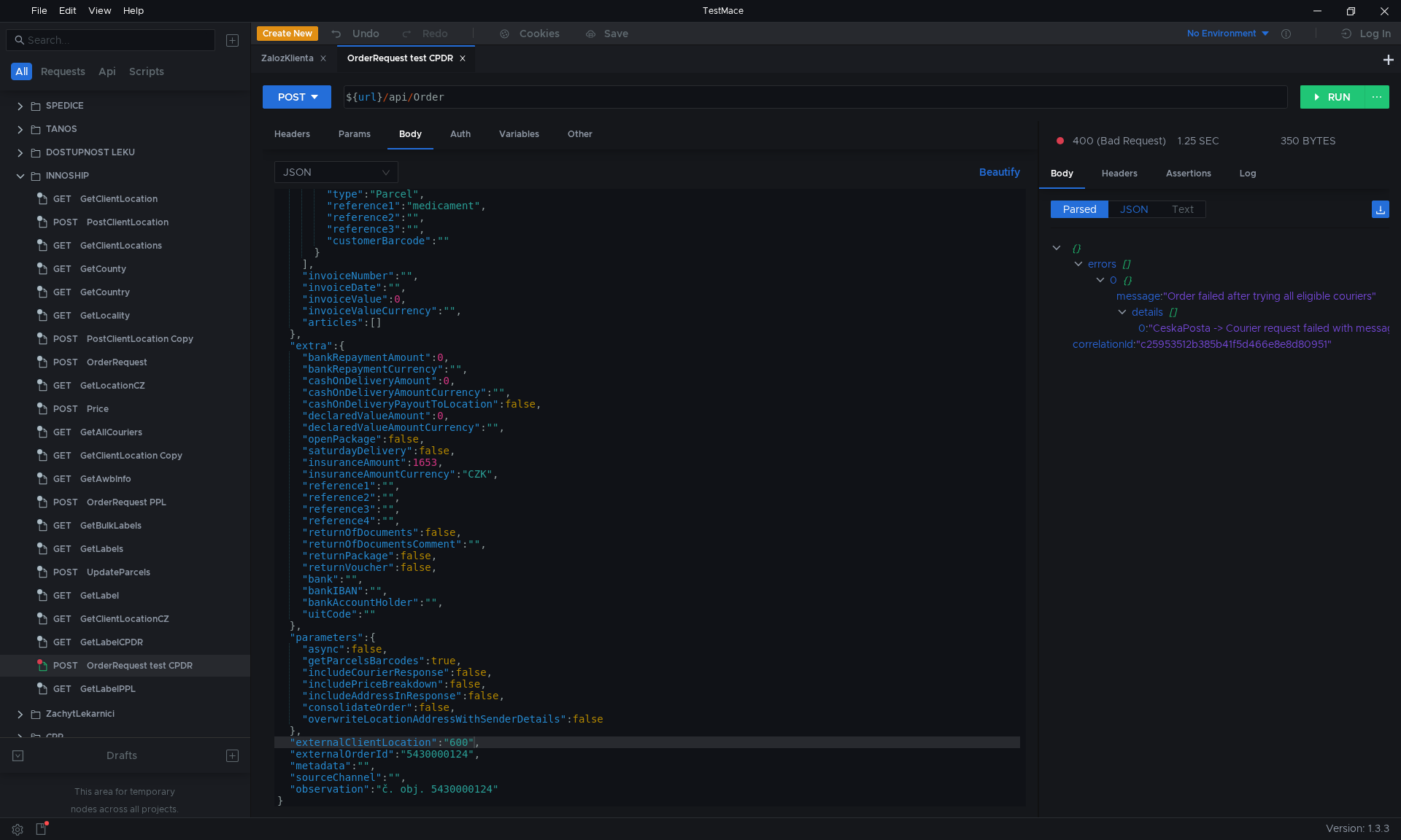
click at [1124, 207] on span "JSON" at bounding box center [1134, 209] width 29 height 13
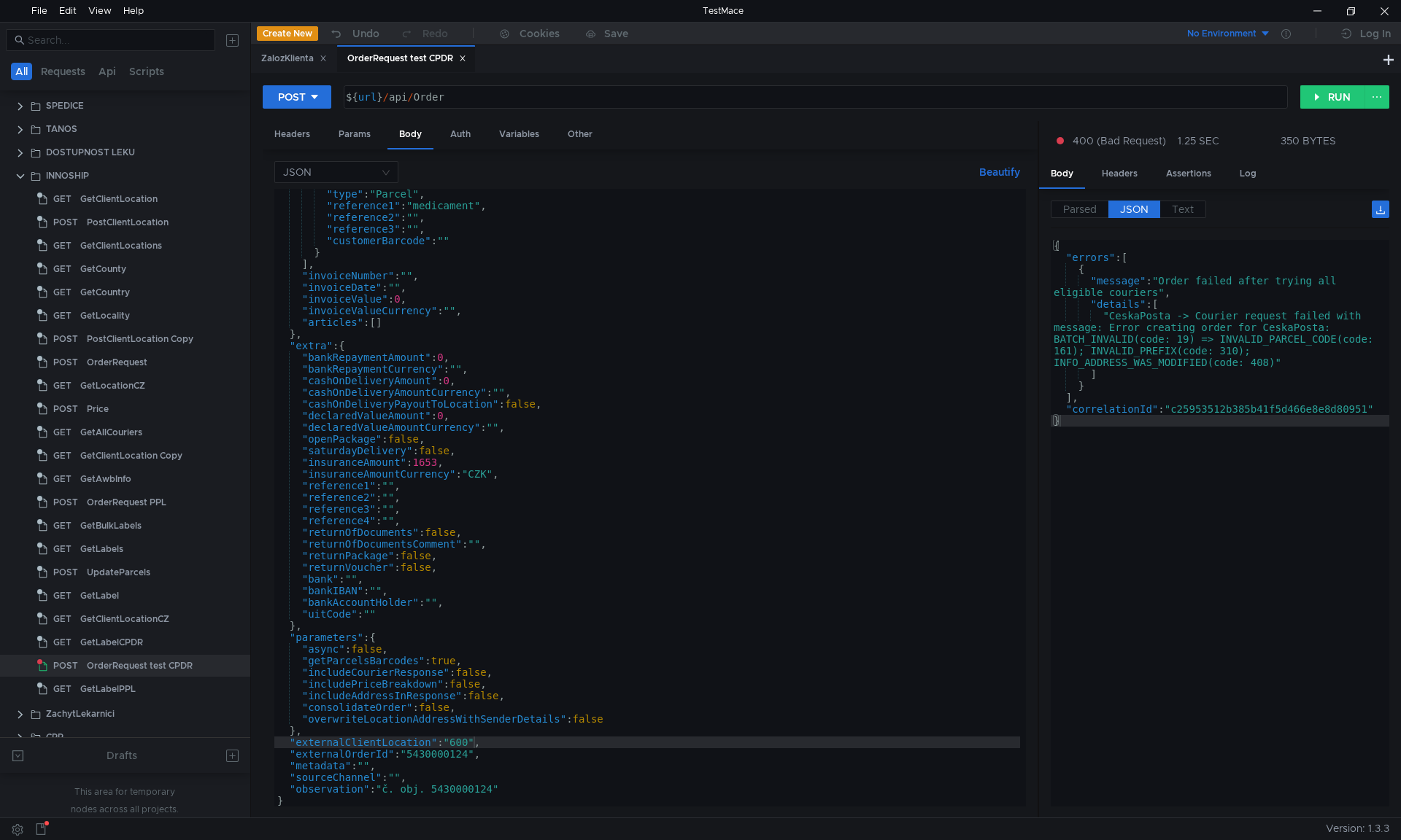
click at [463, 746] on div ""type" : "Parcel" , "reference1" : "medicament" , "reference2" : "" , "referenc…" at bounding box center [647, 509] width 746 height 641
click at [535, 650] on div ""type" : "Parcel" , "reference1" : "medicament" , "reference2" : "" , "referenc…" at bounding box center [647, 509] width 746 height 641
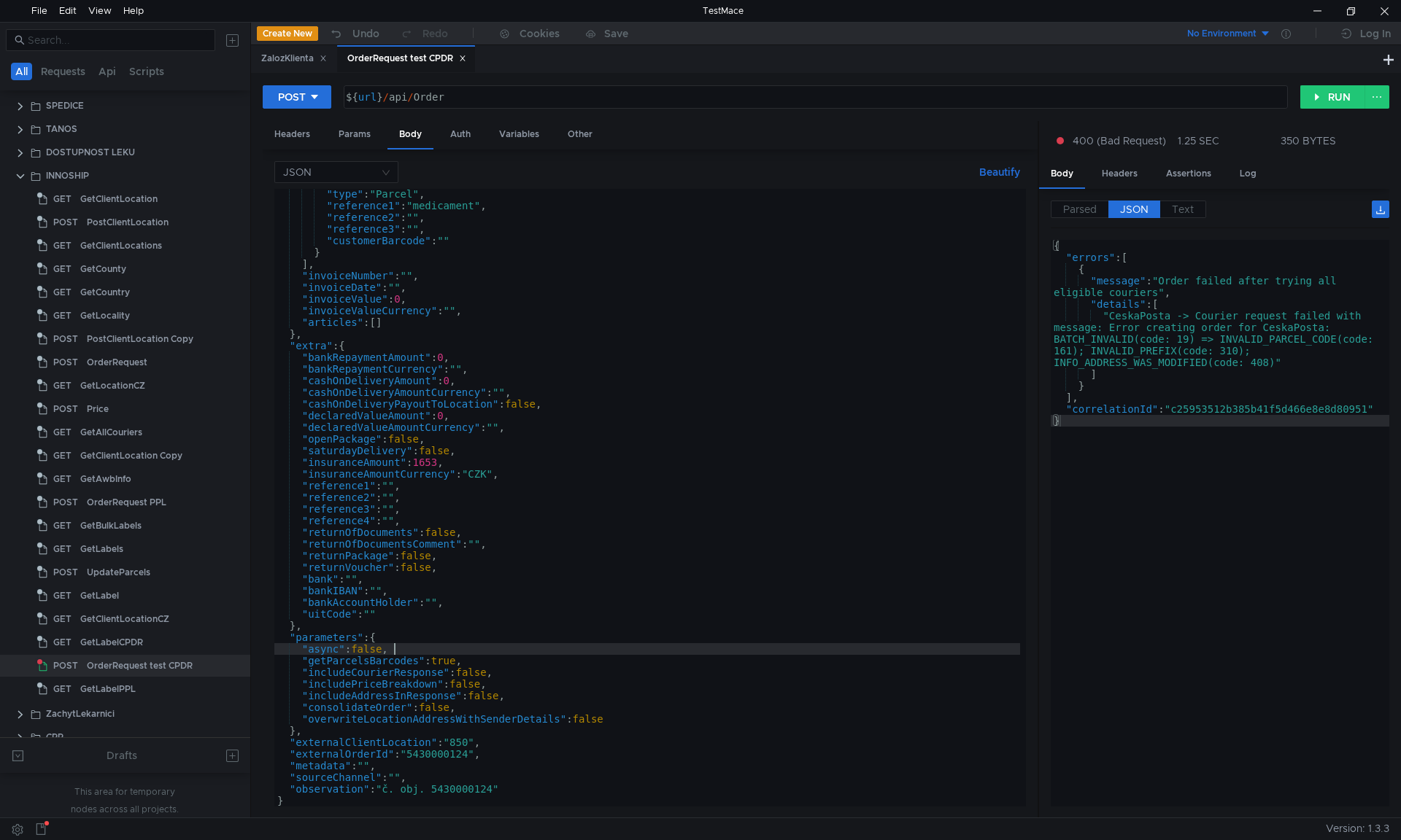
scroll to position [0, 7]
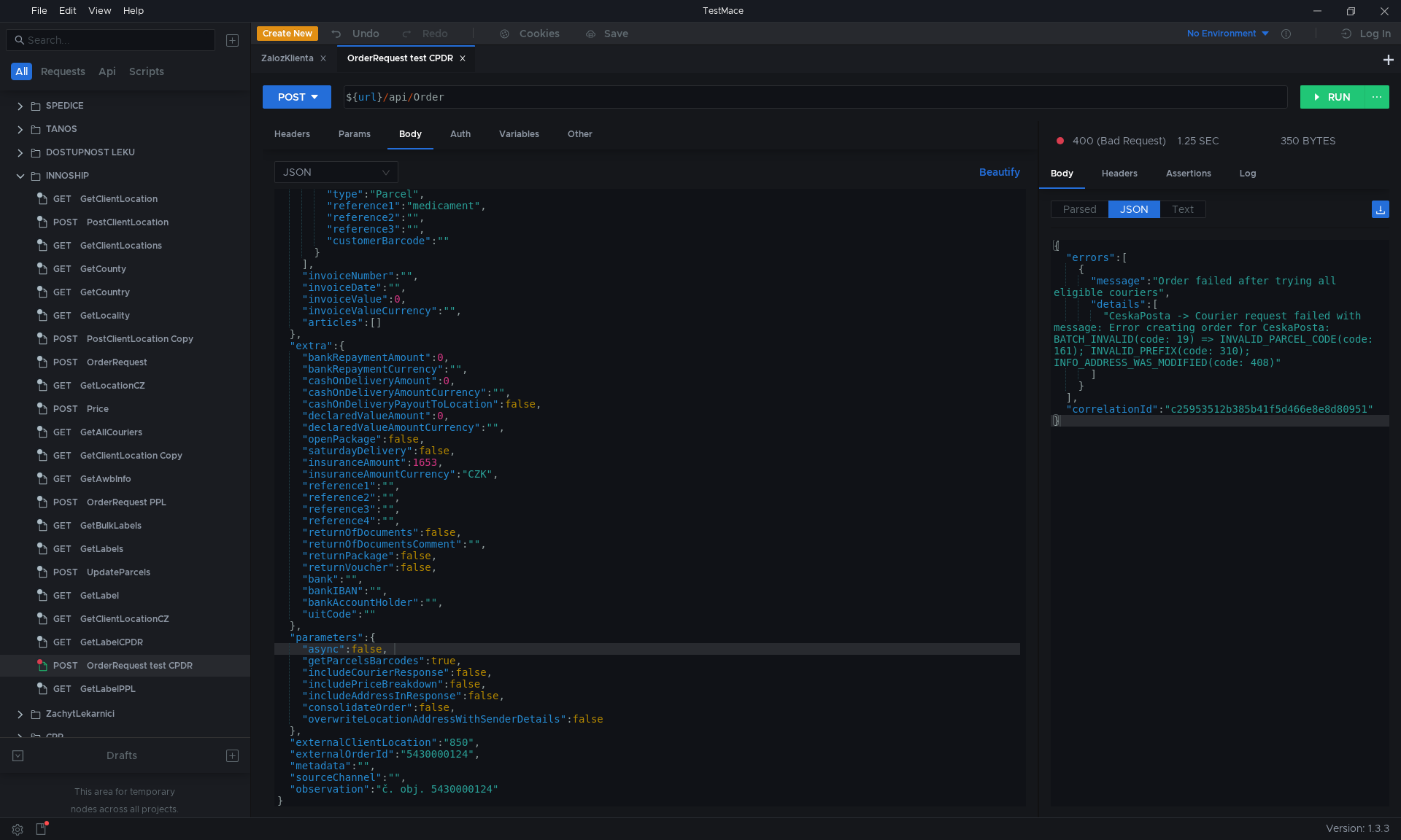
click at [430, 416] on div ""type" : "Parcel" , "reference1" : "medicament" , "reference2" : "" , "referenc…" at bounding box center [647, 509] width 746 height 641
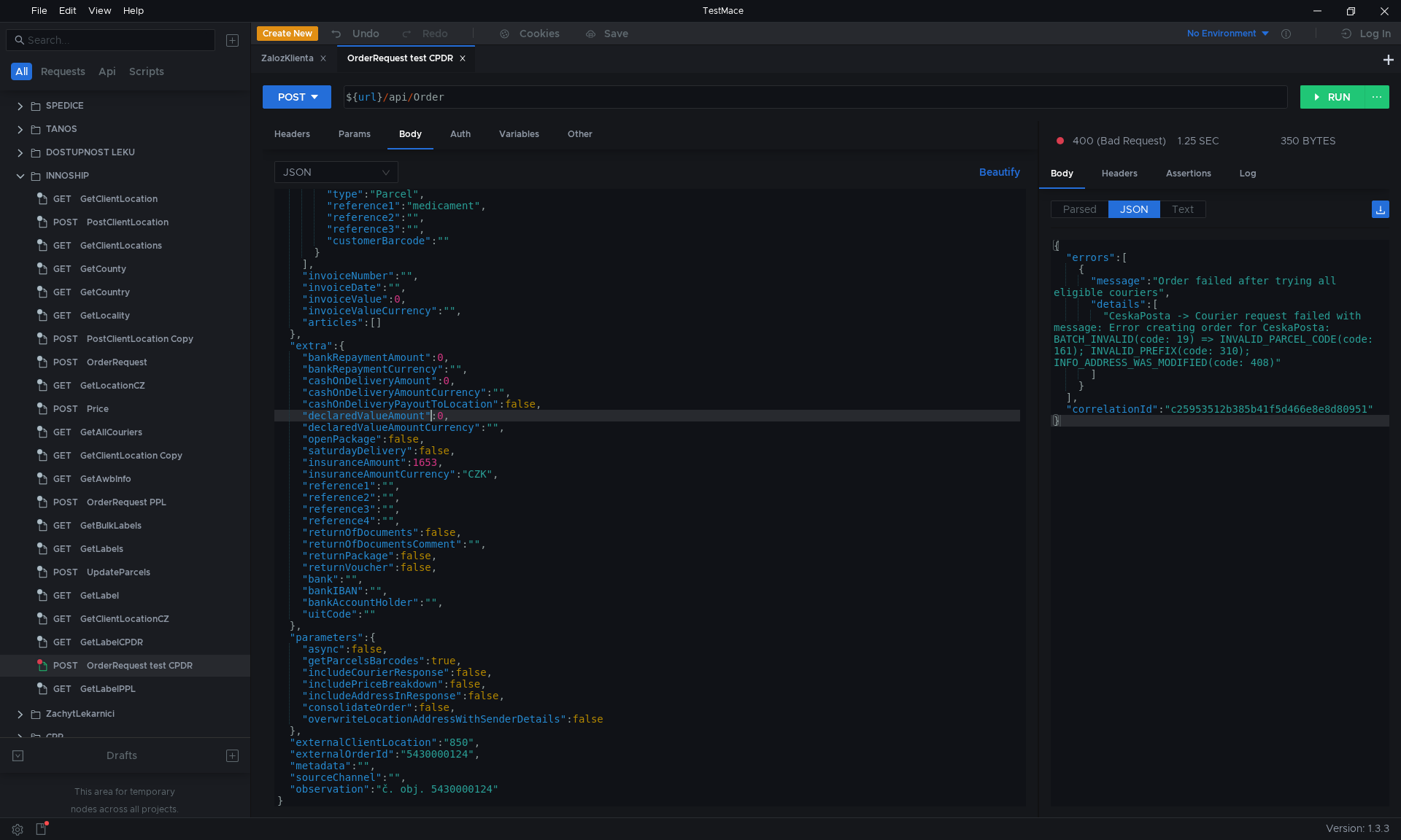
type textarea ""observation": "č. obj. 5430000124" }"
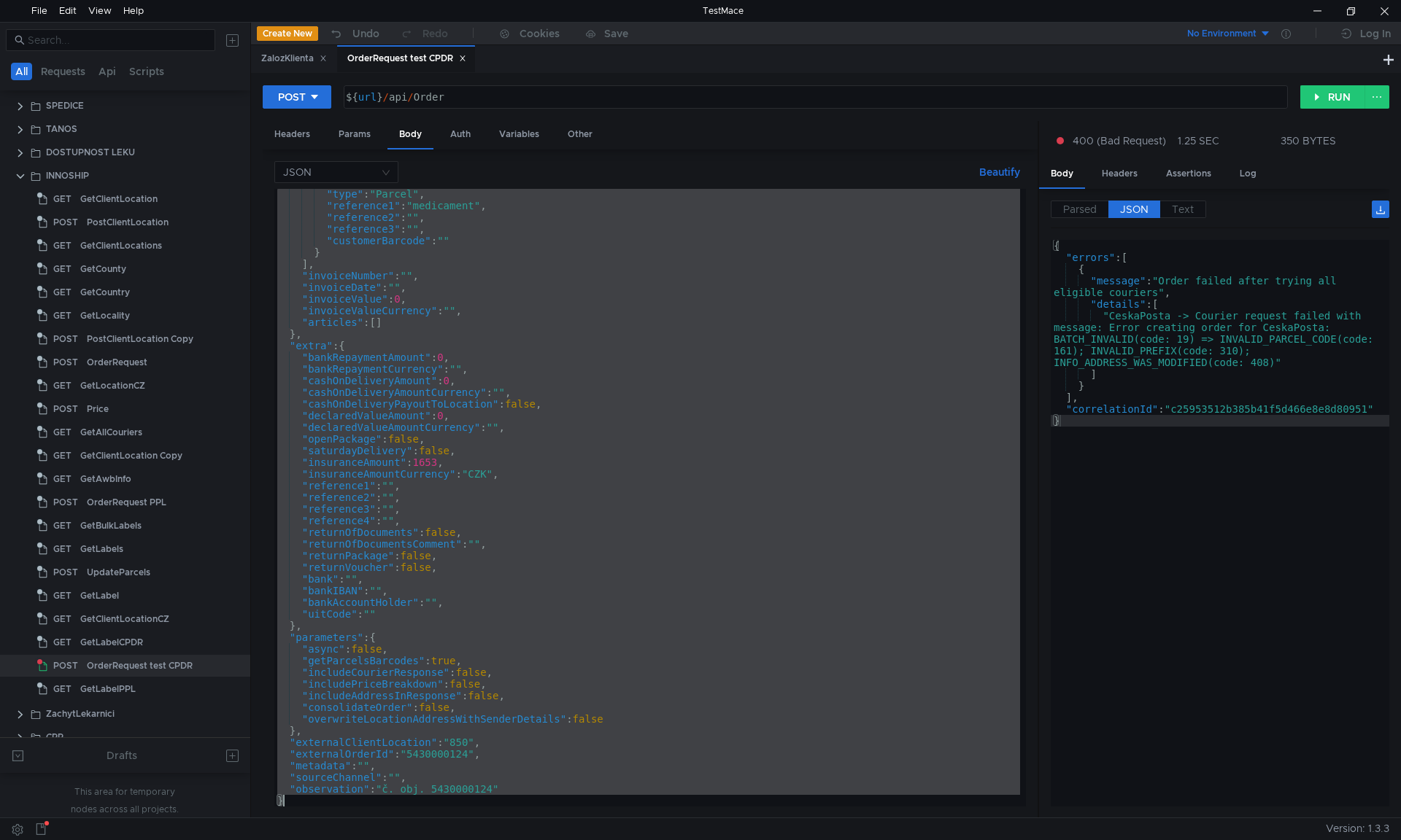
paste textarea
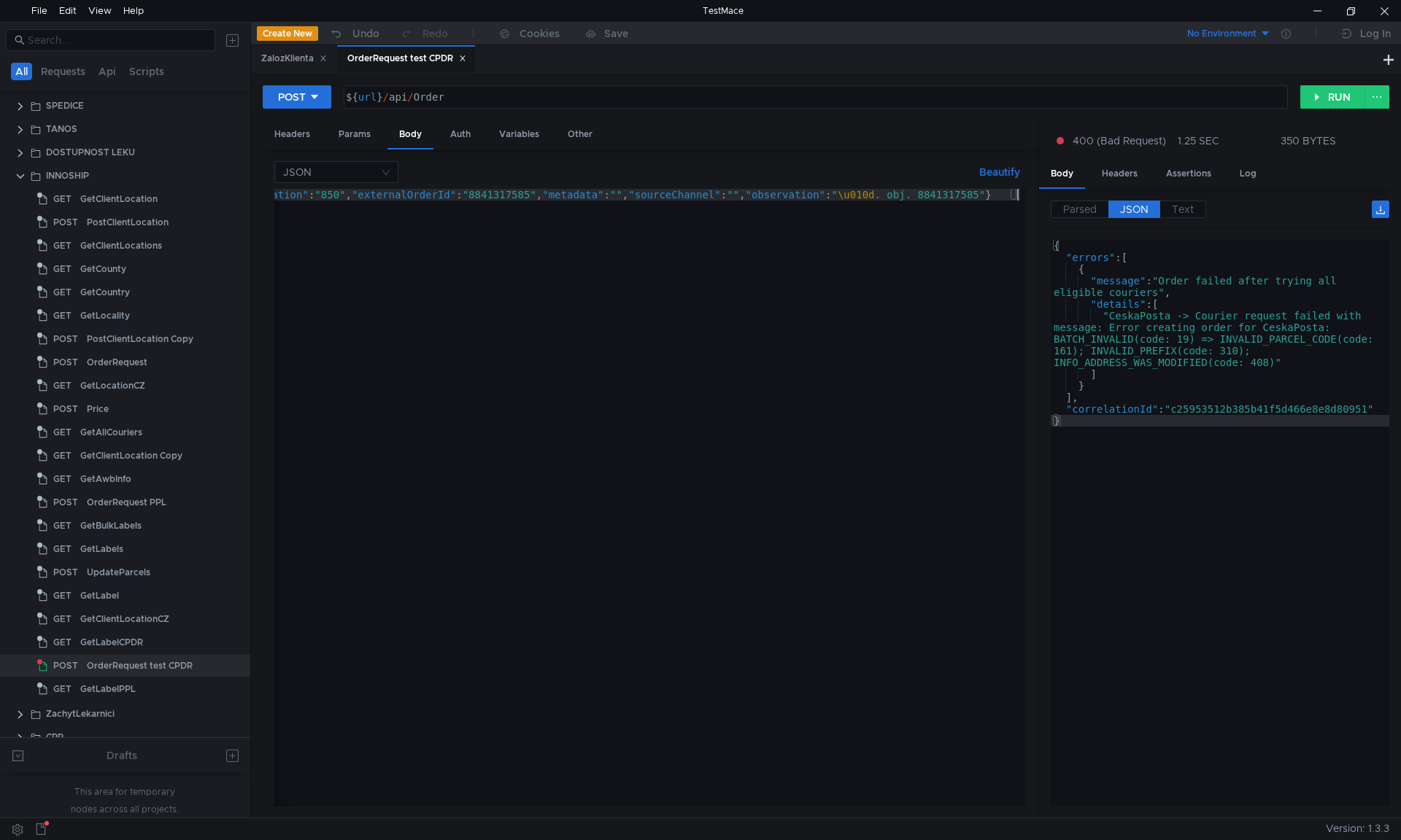
click at [989, 173] on button "Beautify" at bounding box center [1000, 172] width 53 height 18
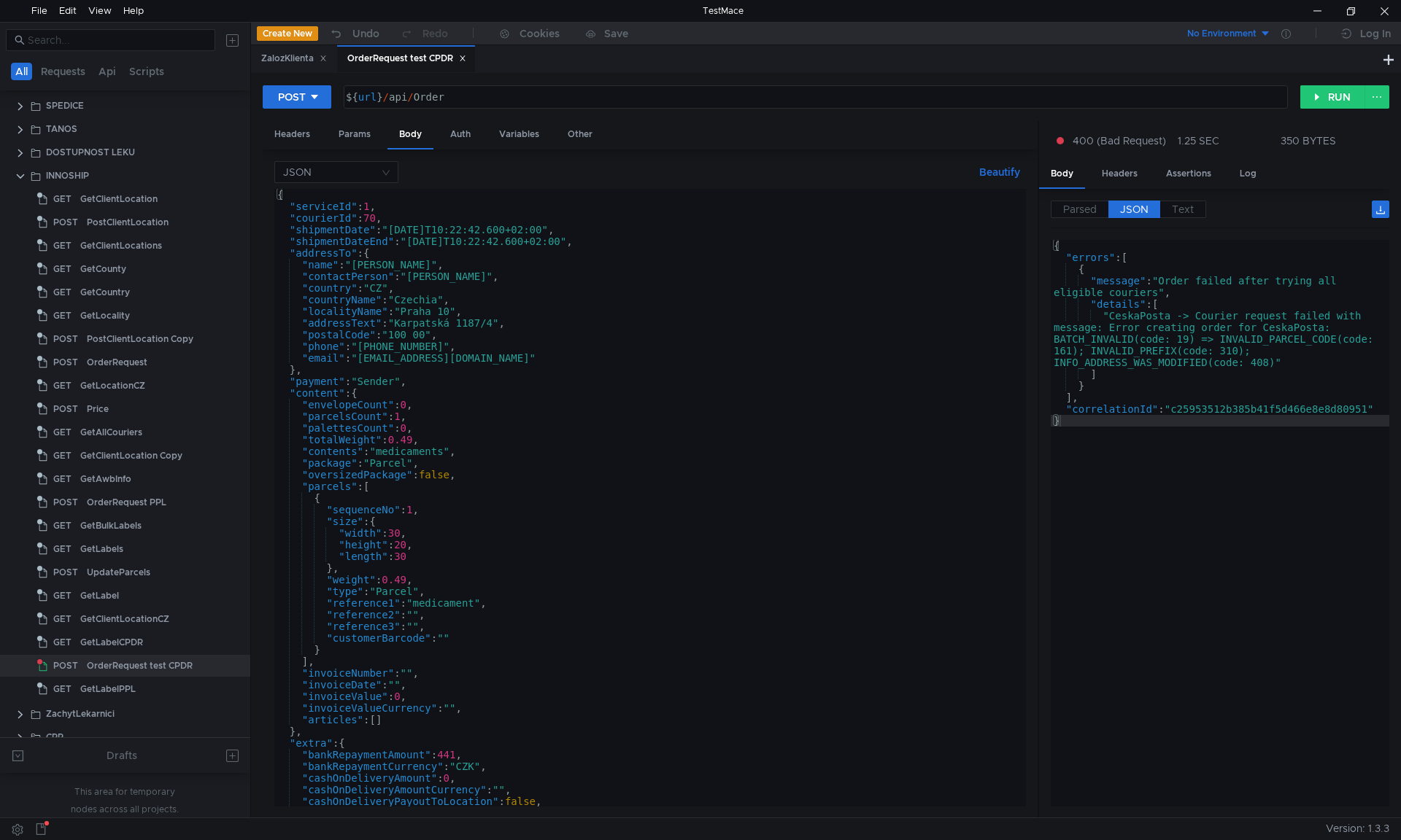
click at [579, 442] on div "{ "serviceId" : 1 , "courierId" : 70 , "shipmentDate" : "[DATE]T10:22:42.600+02…" at bounding box center [647, 506] width 746 height 635
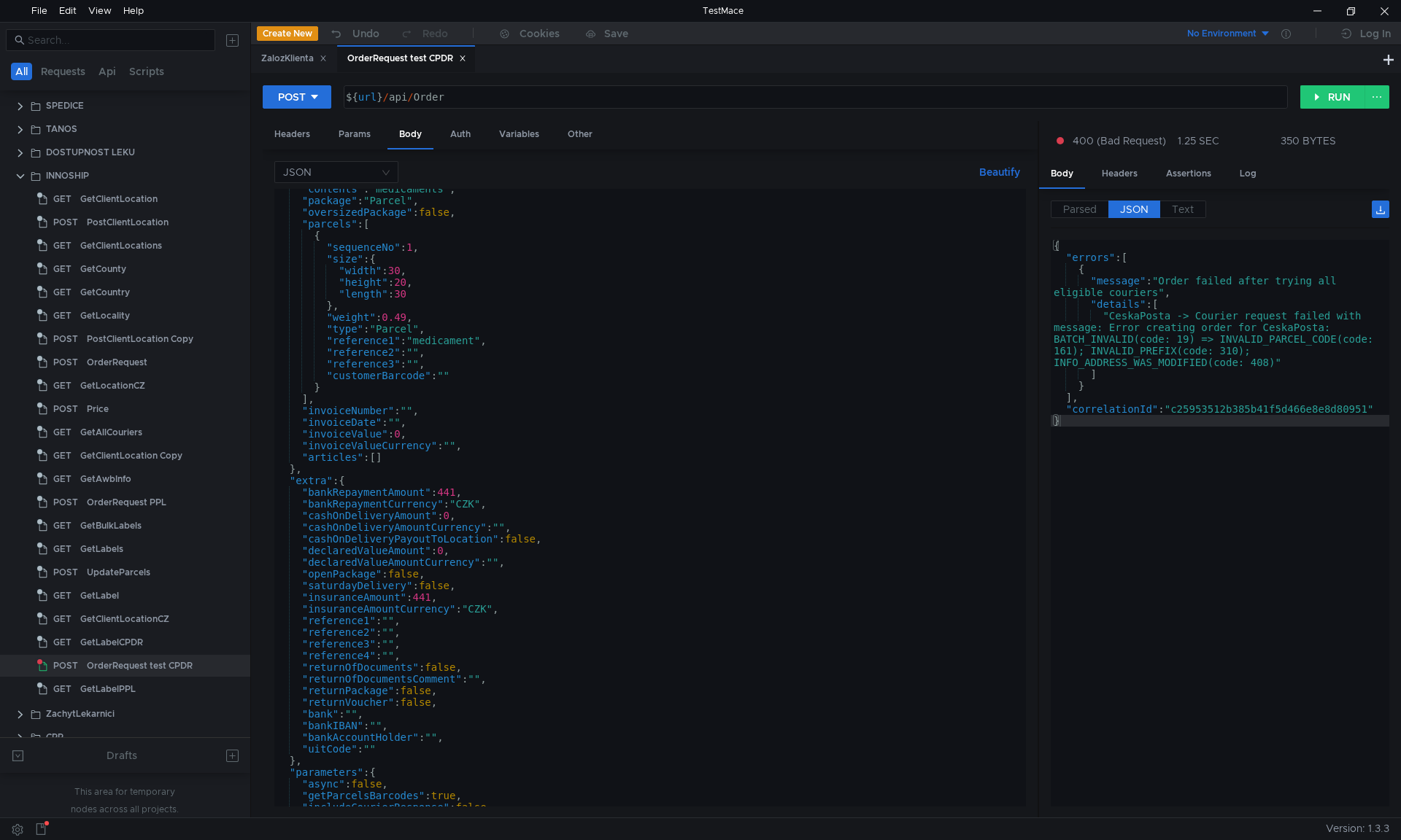
scroll to position [397, 0]
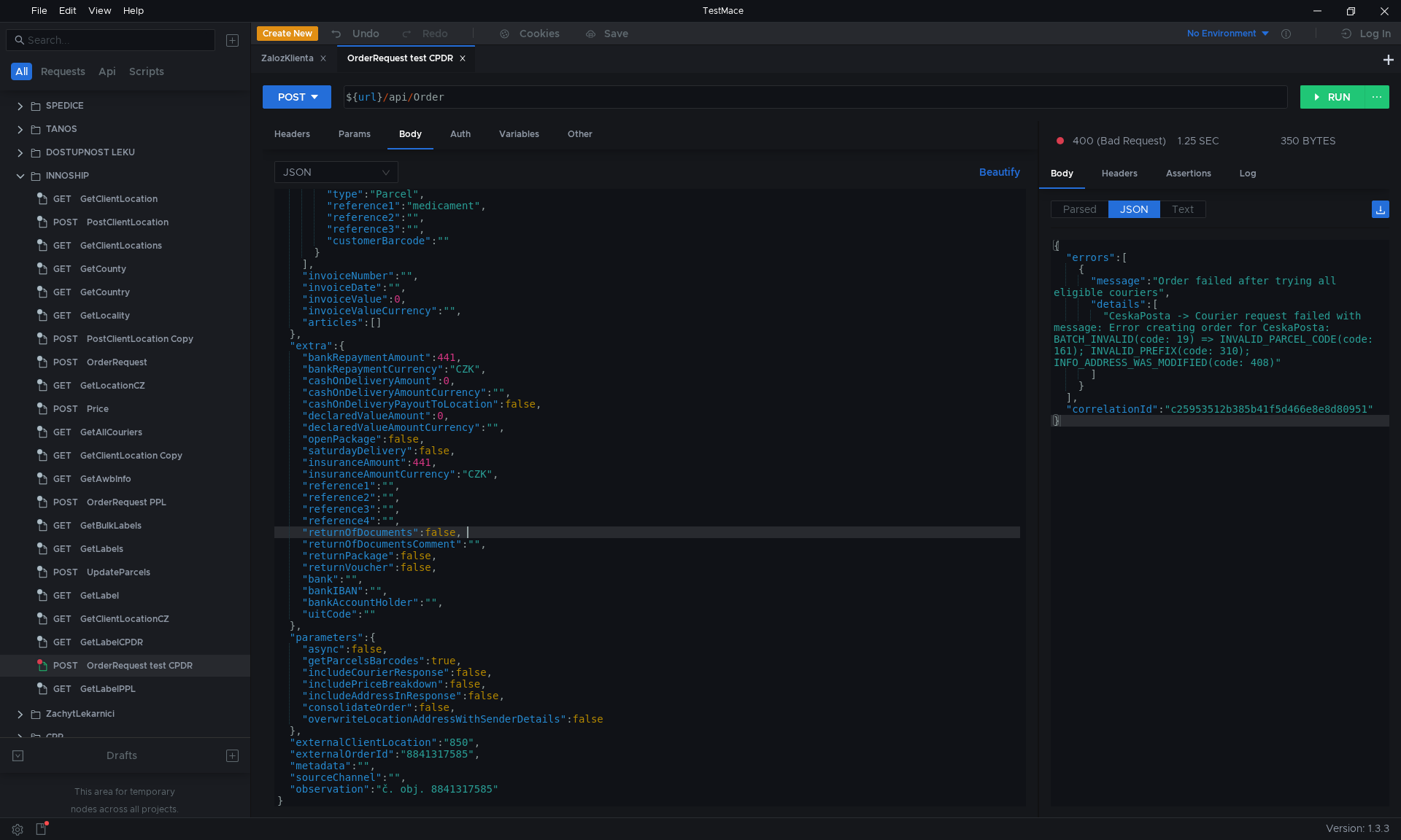
click at [521, 531] on div ""type" : "Parcel" , "reference1" : "medicament" , "reference2" : "" , "referenc…" at bounding box center [647, 509] width 746 height 641
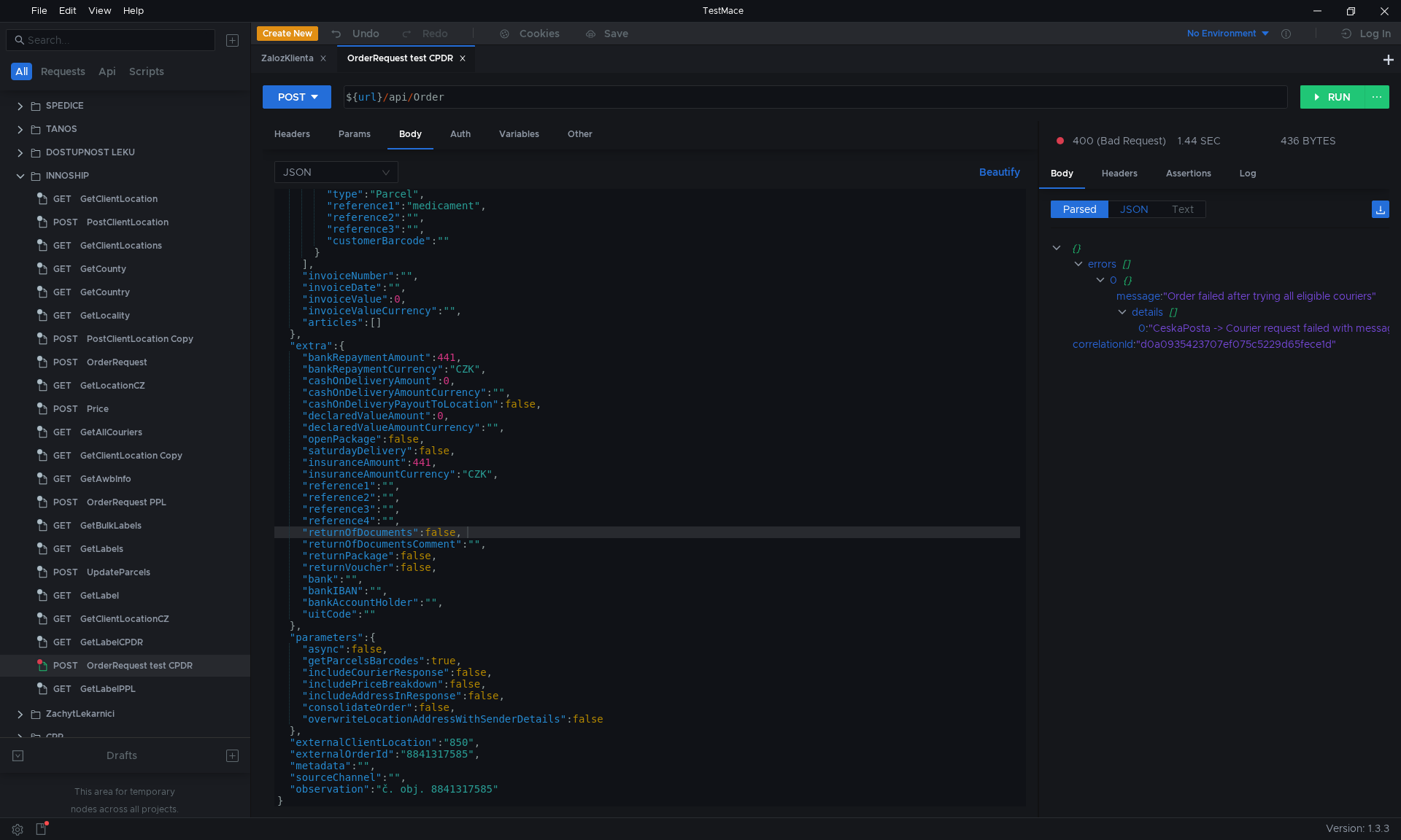
click at [1139, 208] on span "JSON" at bounding box center [1134, 209] width 29 height 13
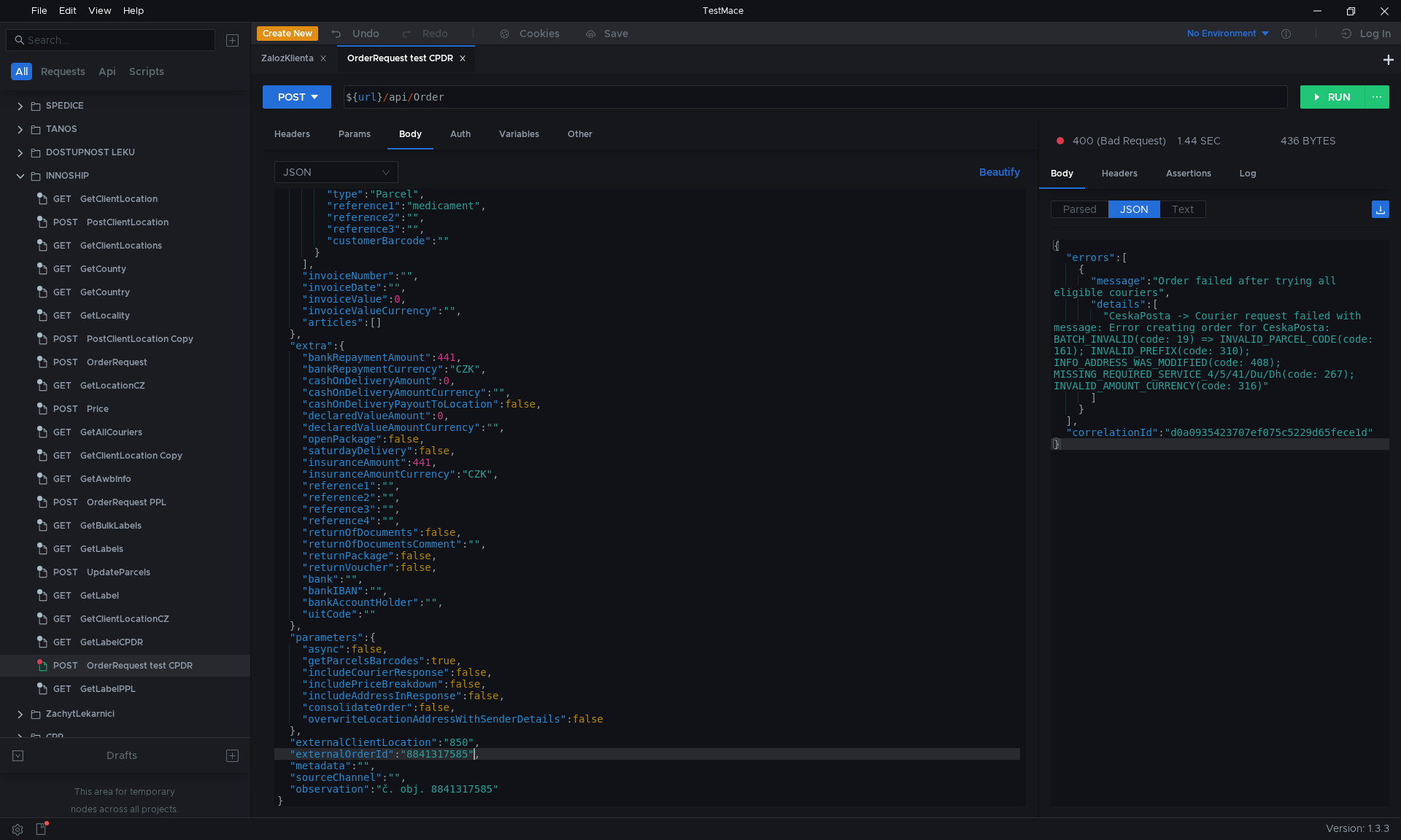
click at [471, 755] on div ""type" : "Parcel" , "reference1" : "medicament" , "reference2" : "" , "referenc…" at bounding box center [647, 509] width 746 height 641
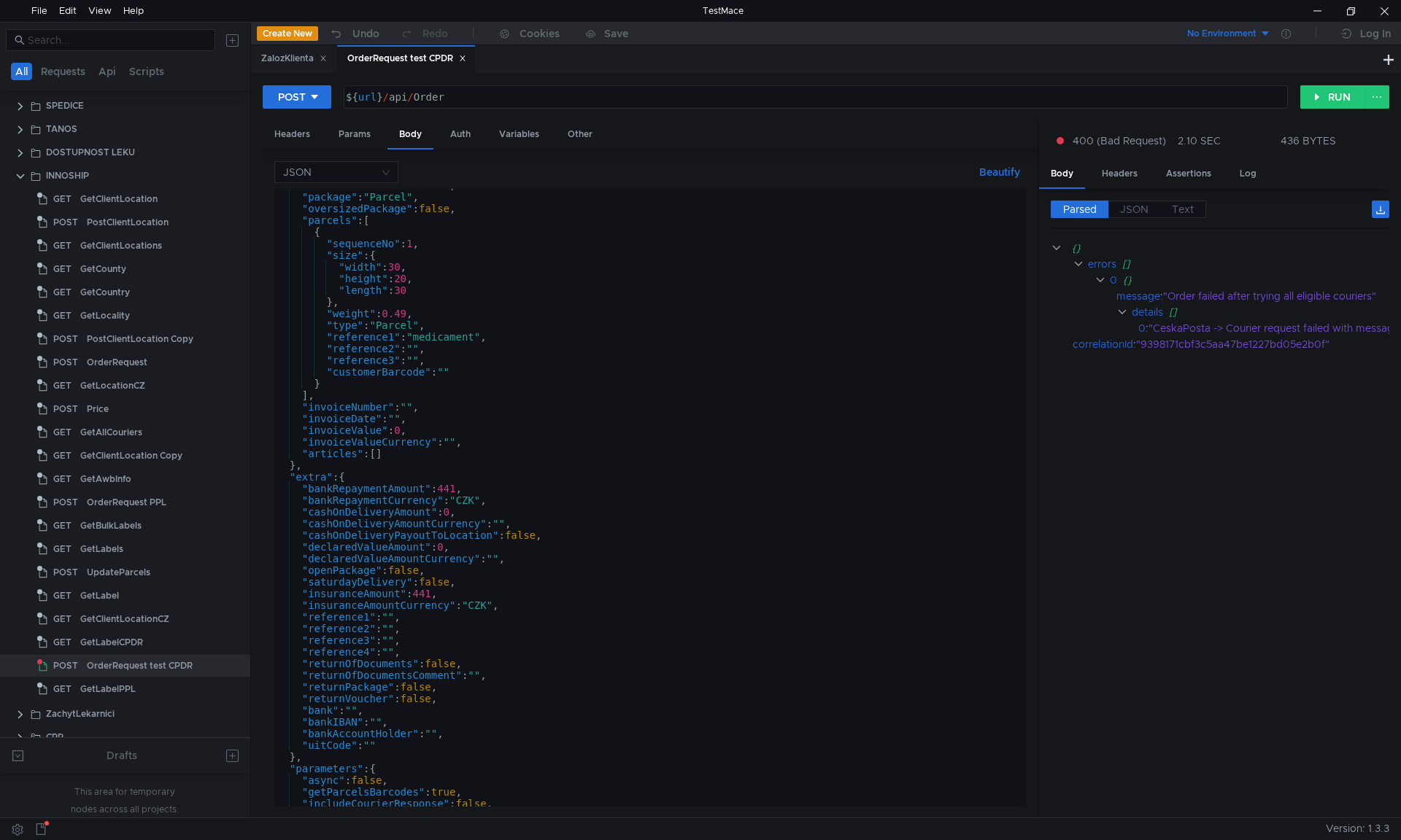
scroll to position [266, 0]
type textarea ""externalOrderId": "8841317586","
click at [143, 496] on div "OrderRequest PPL" at bounding box center [127, 503] width 80 height 22
drag, startPoint x: 125, startPoint y: 500, endPoint x: 127, endPoint y: 372, distance: 128.0
click at [127, 376] on div "GetLocationCZ" at bounding box center [113, 386] width 65 height 22
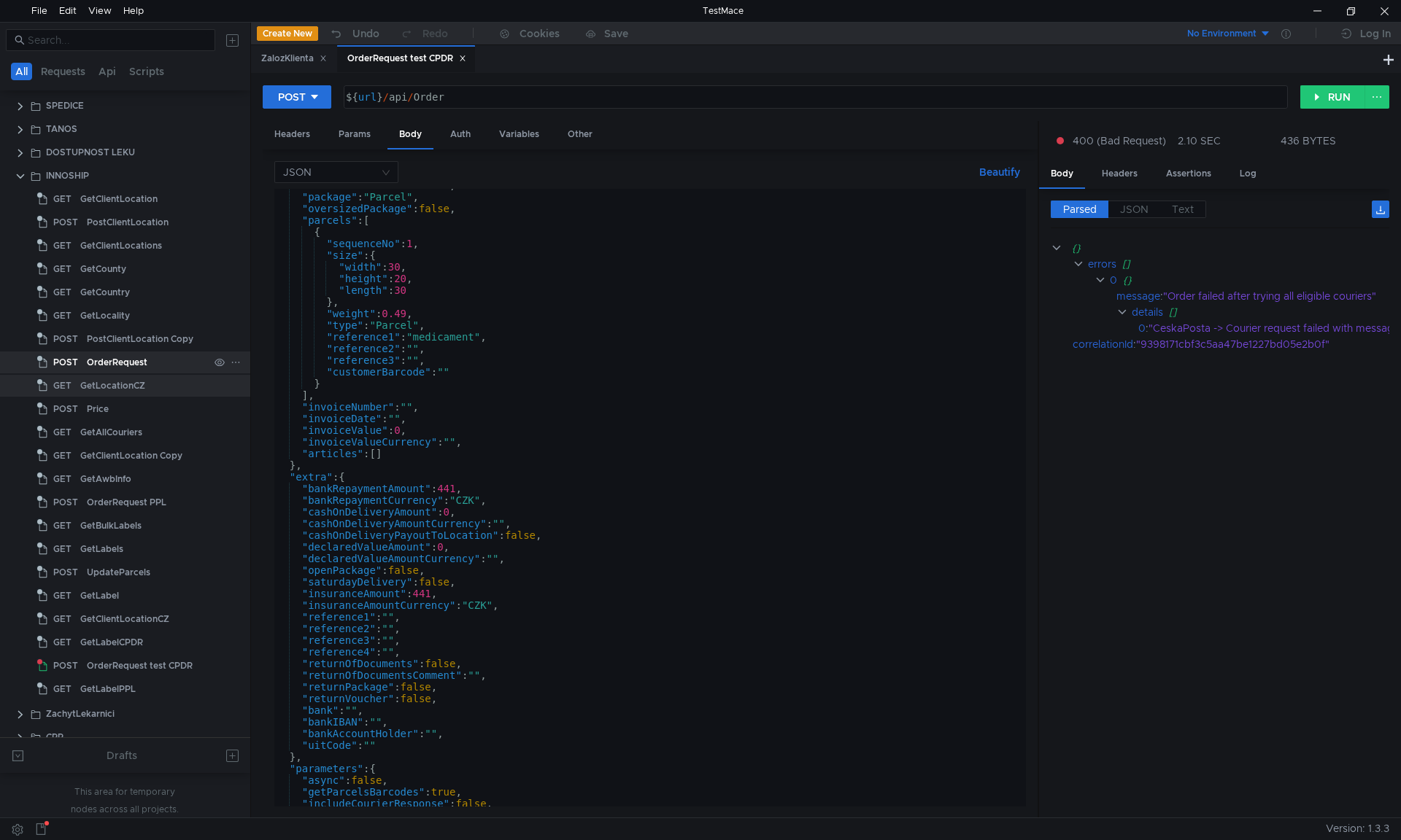
click at [122, 358] on div "OrderRequest" at bounding box center [117, 362] width 61 height 22
click at [123, 500] on div "OrderRequest PPL" at bounding box center [127, 503] width 80 height 22
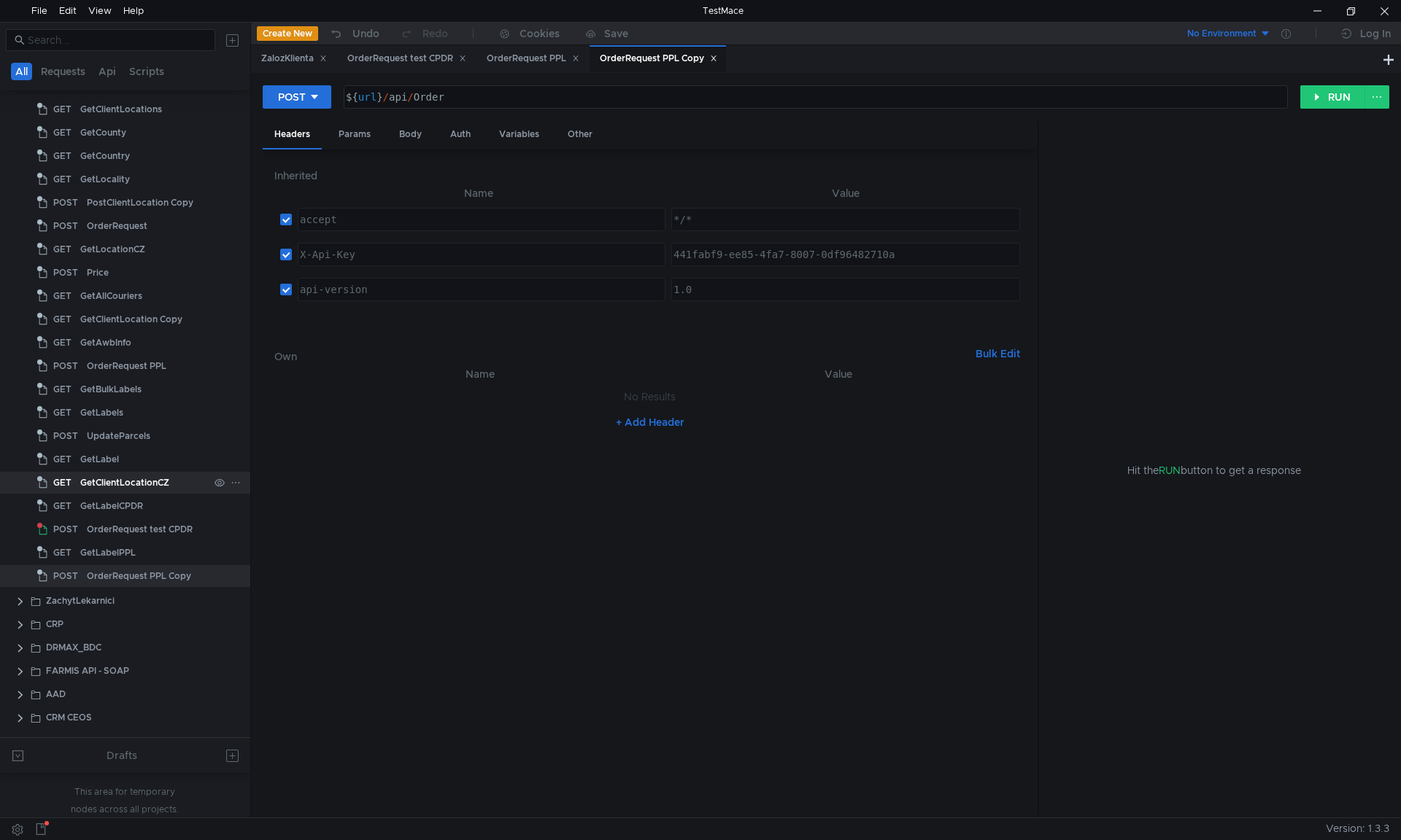
scroll to position [299, 0]
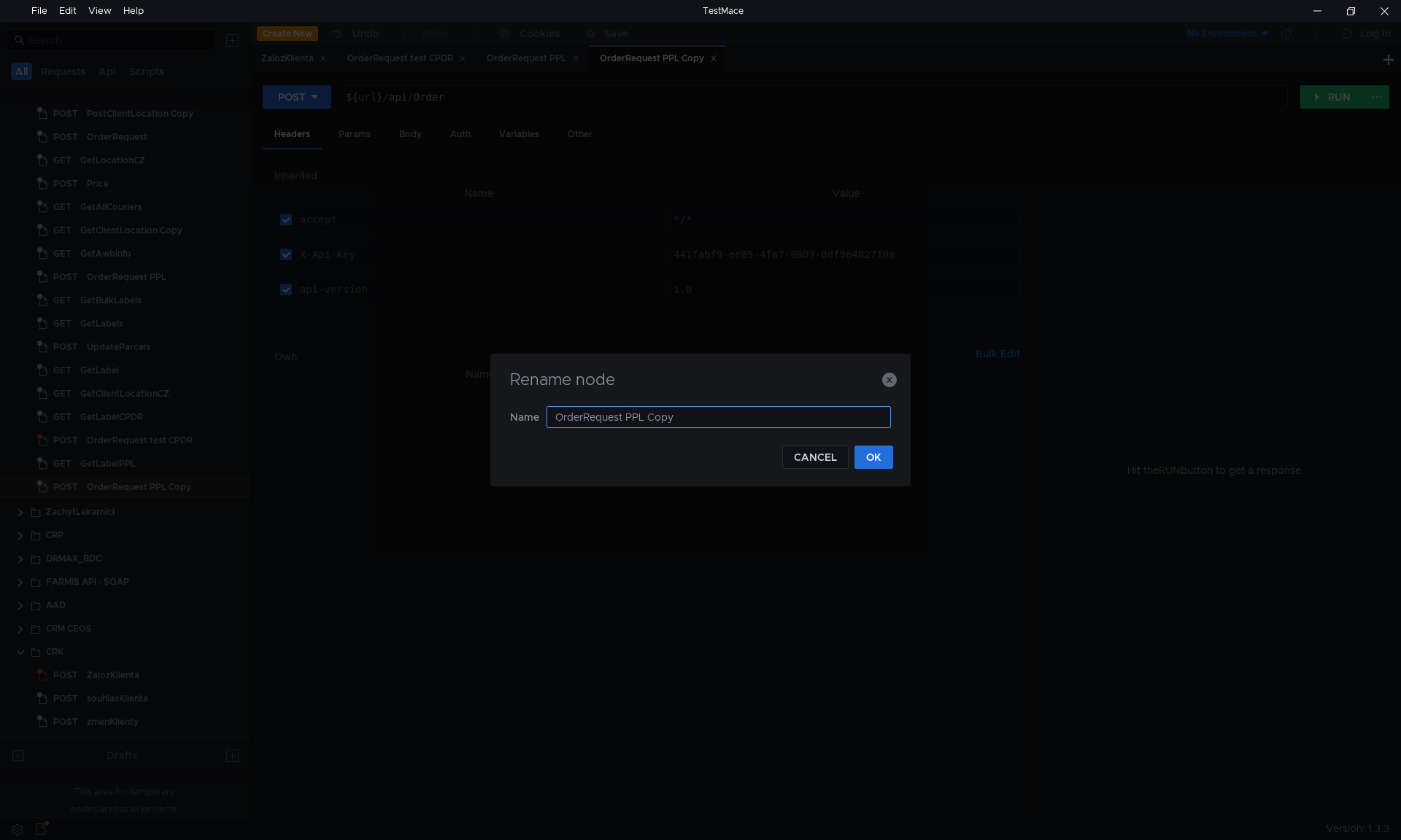
click at [711, 419] on input "OrderRequest PPL Copy" at bounding box center [719, 417] width 344 height 22
type input "OrderRequest CP"
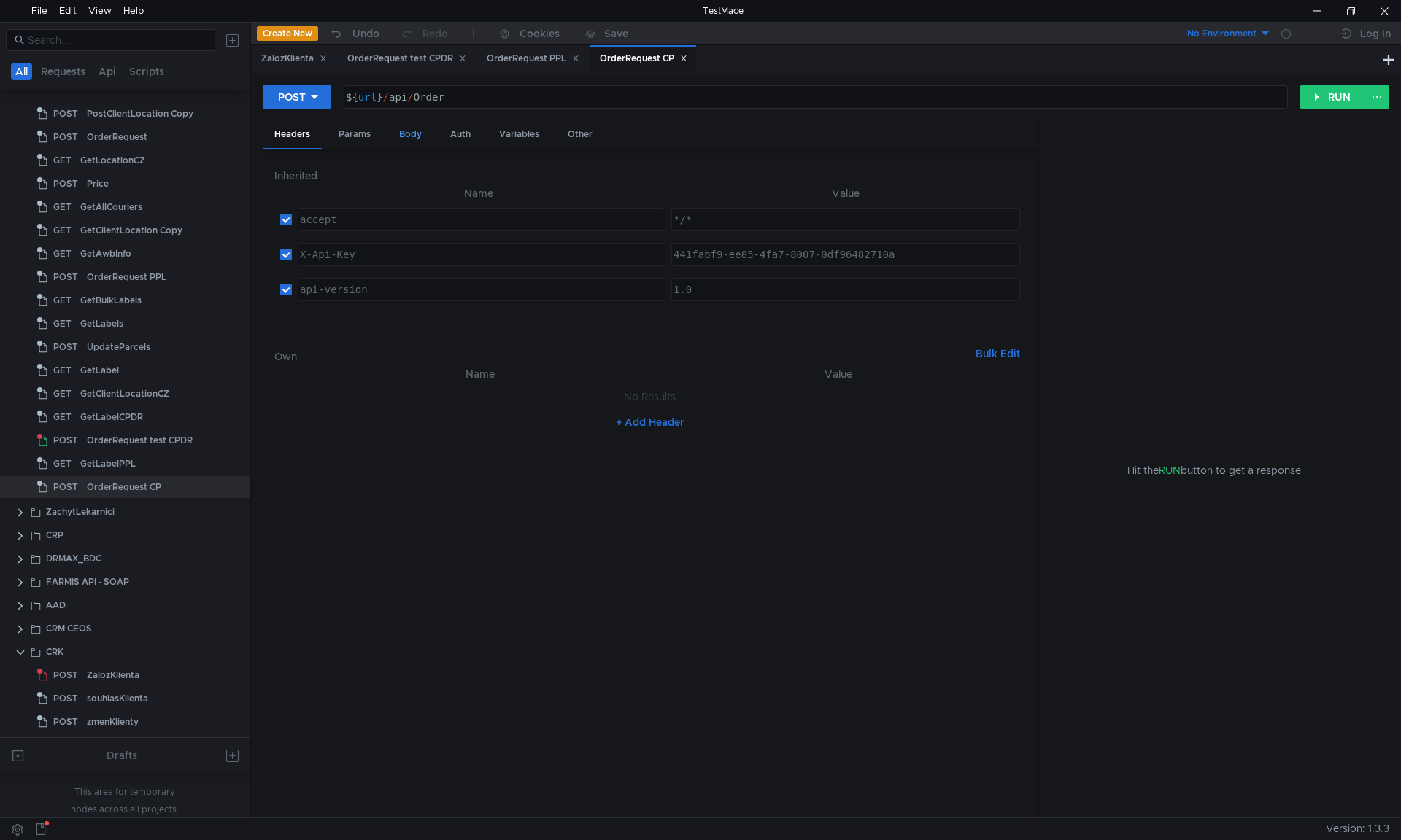
click at [397, 132] on div "Body" at bounding box center [410, 134] width 46 height 27
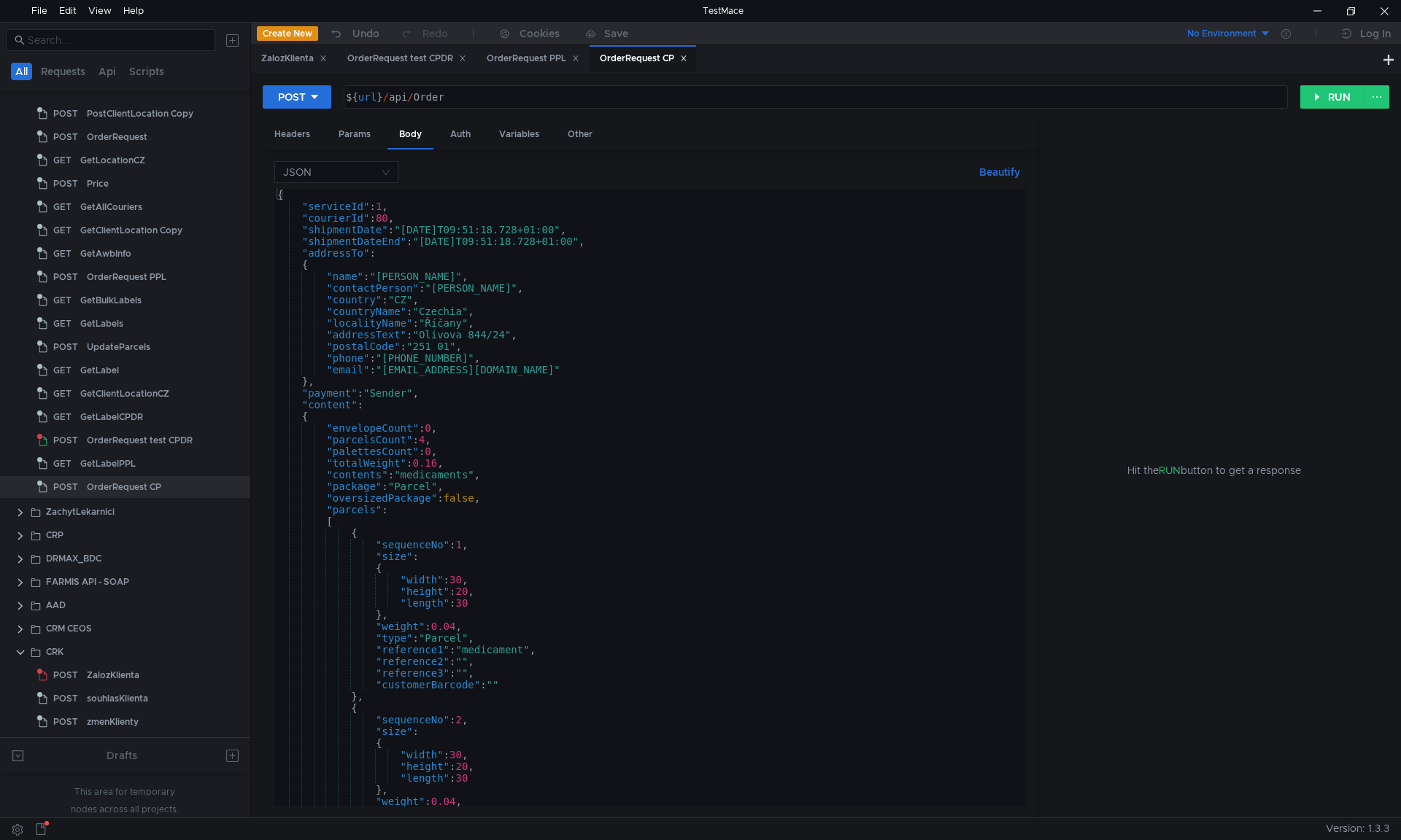
click at [463, 287] on div "{ "serviceId" : 1 , "courierId" : 80 , "shipmentDate" : "[DATE]T09:51:18.728+01…" at bounding box center [647, 509] width 746 height 641
type textarea ""observation": "" }"
paste textarea
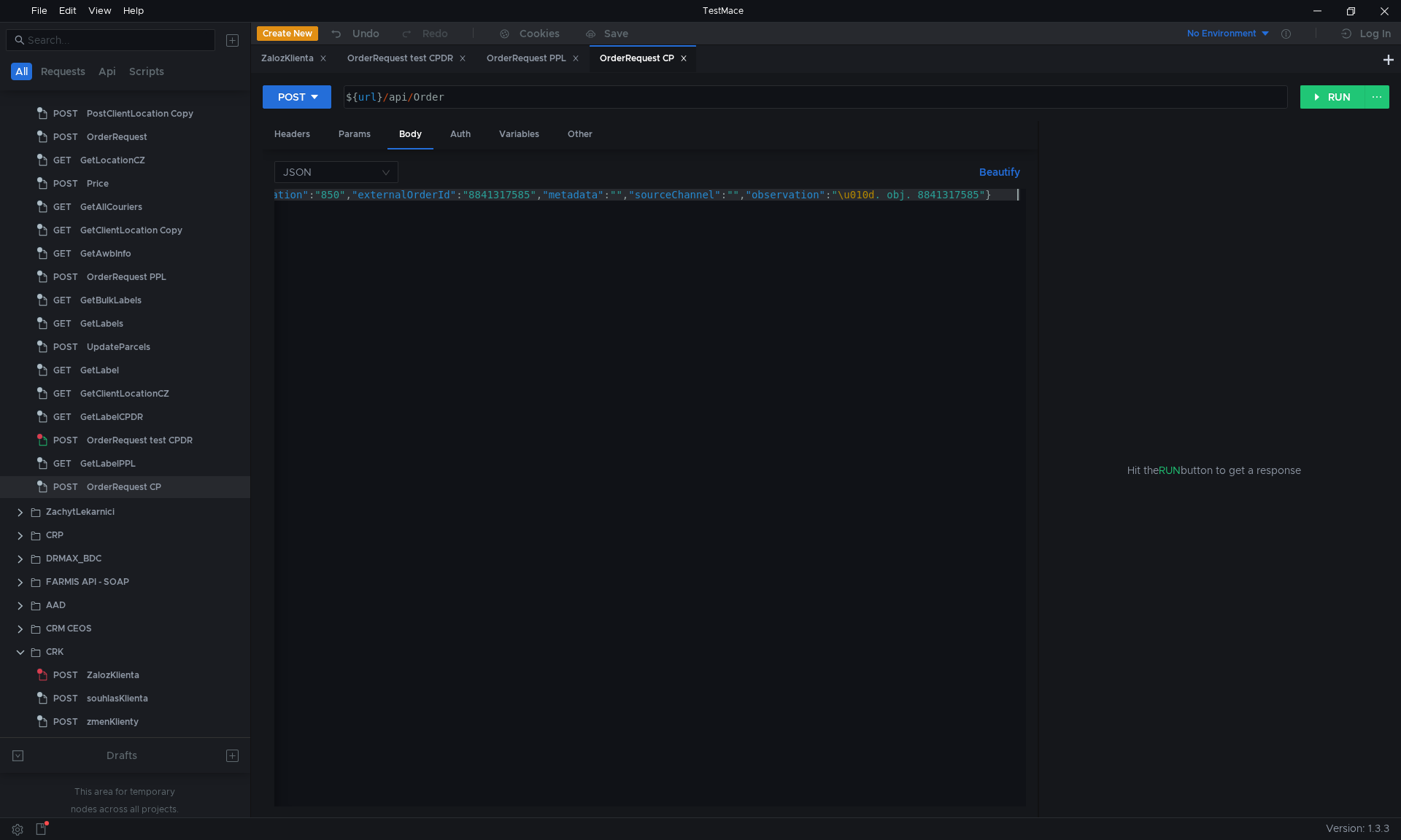
scroll to position [0, 9970]
click at [1001, 170] on button "Beautify" at bounding box center [1000, 172] width 53 height 18
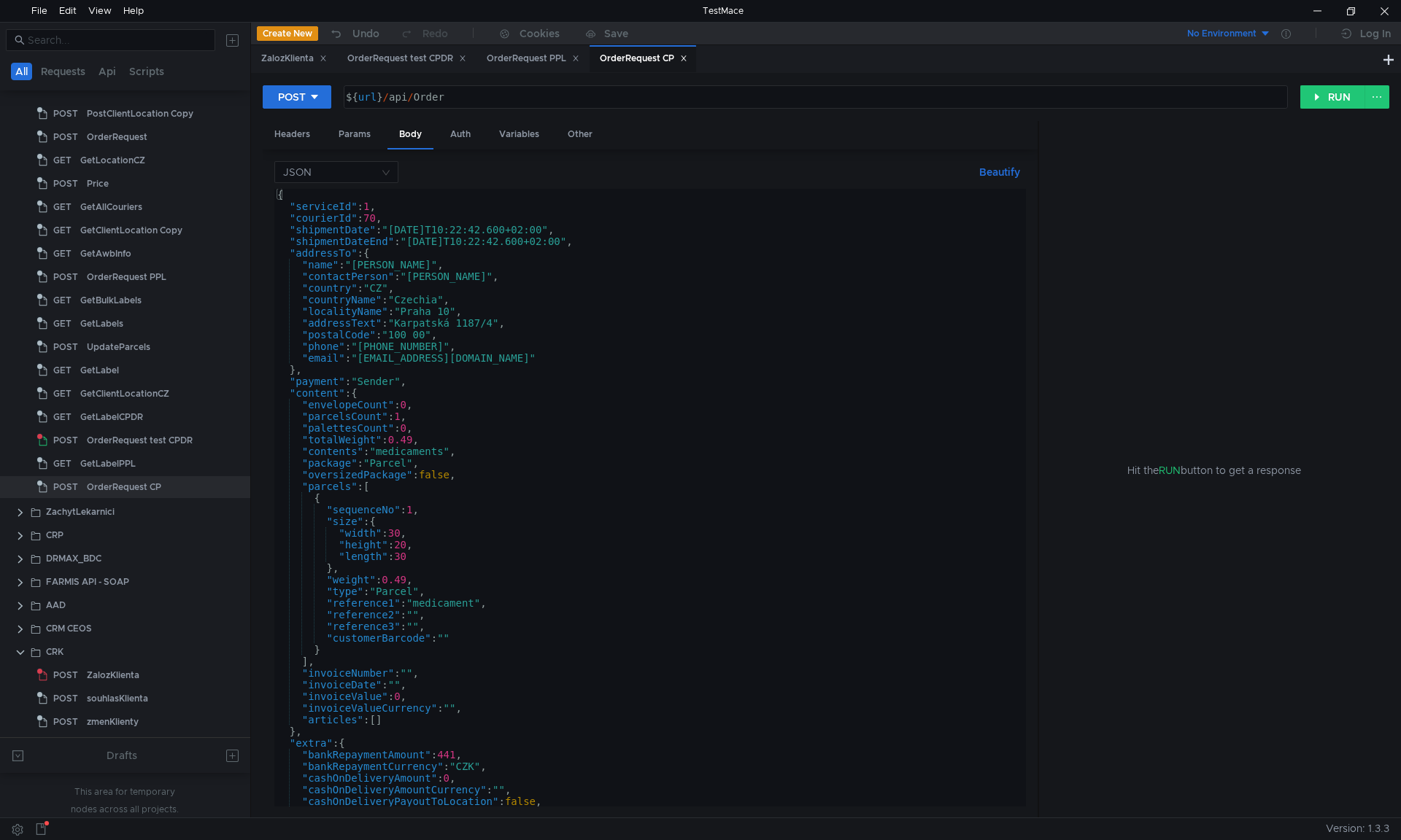
type textarea ""envelopeCount": 0,"
click at [476, 407] on div "{ "serviceId" : 1 , "courierId" : 70 , "shipmentDate" : "[DATE]T10:22:42.600+02…" at bounding box center [647, 506] width 746 height 635
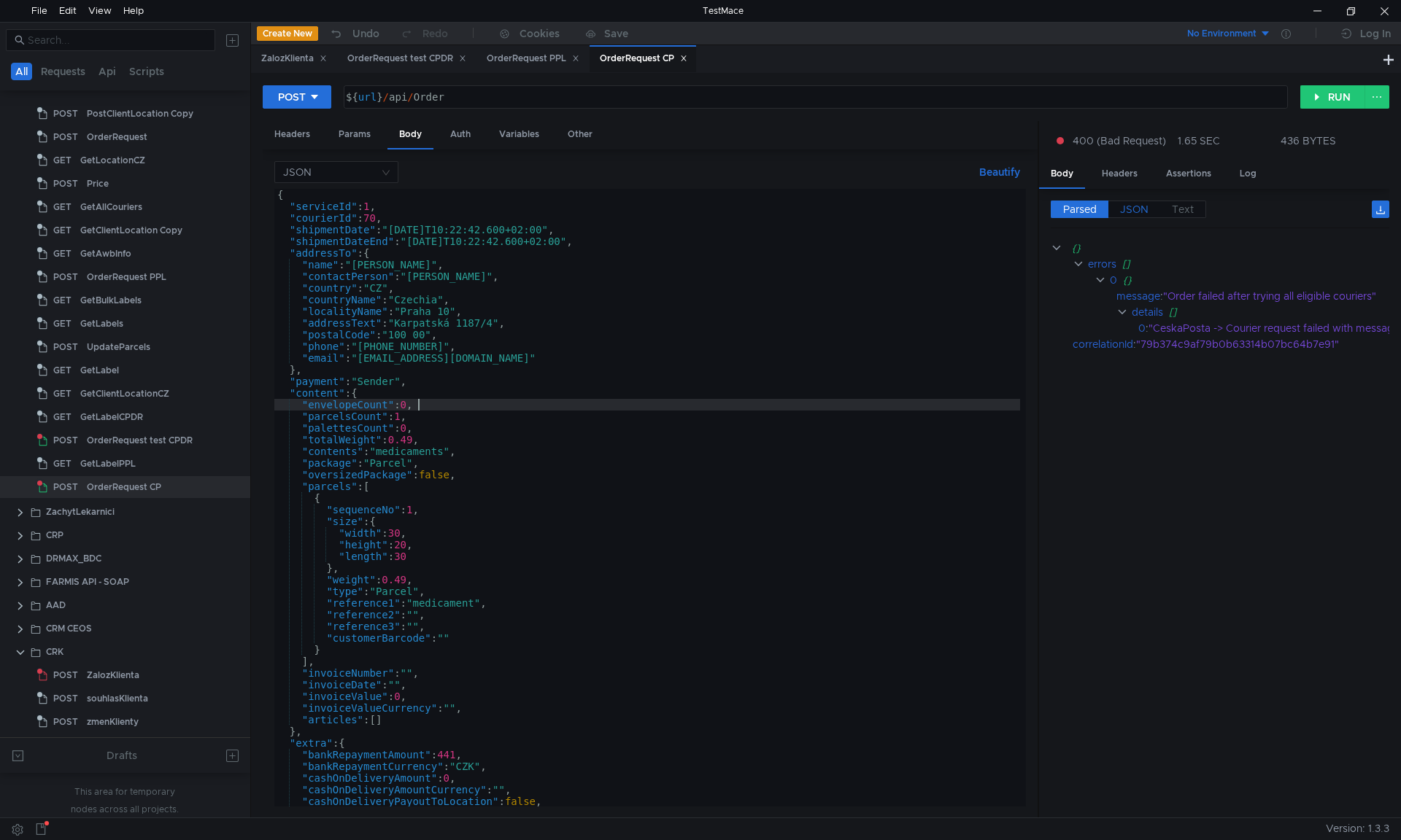
click at [1145, 203] on span "JSON" at bounding box center [1134, 209] width 29 height 13
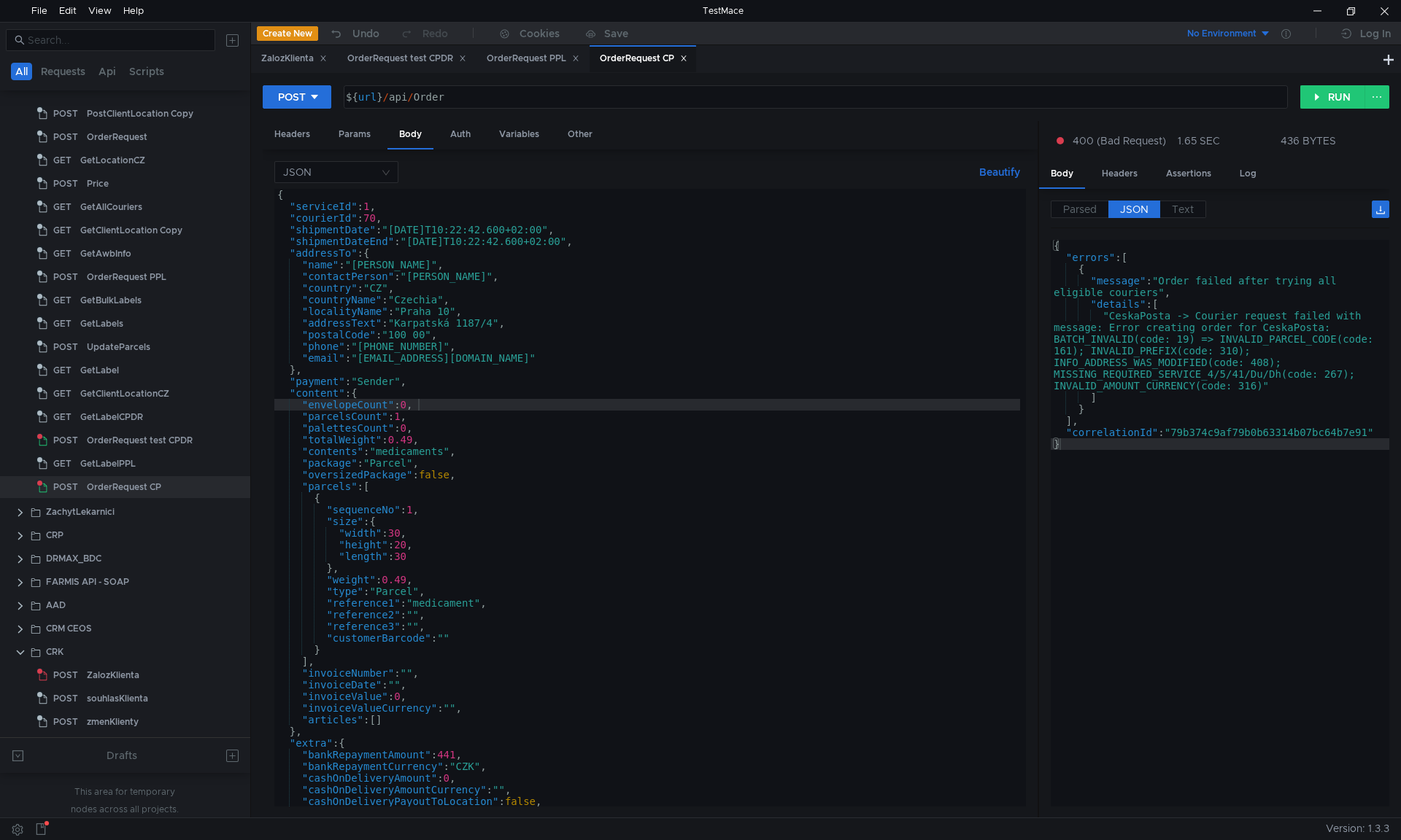
type textarea ""CeskaPosta -> Courier request failed with message: Error creating order for Ce…"
click at [1135, 356] on div "{ "errors" : [ { "message" : "Order failed after trying all eligible couriers" …" at bounding box center [1219, 535] width 339 height 590
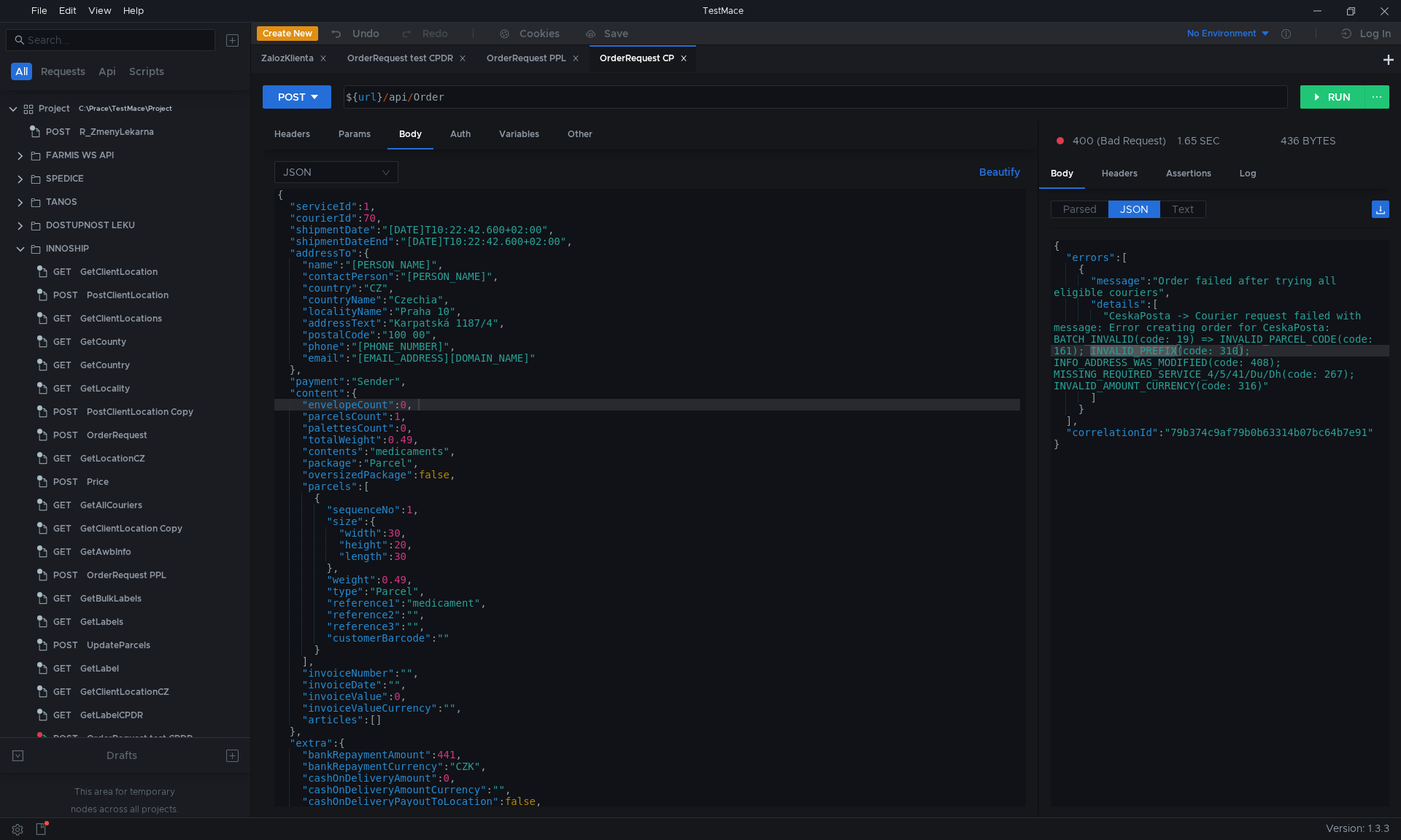
scroll to position [299, 0]
